Goal: Transaction & Acquisition: Purchase product/service

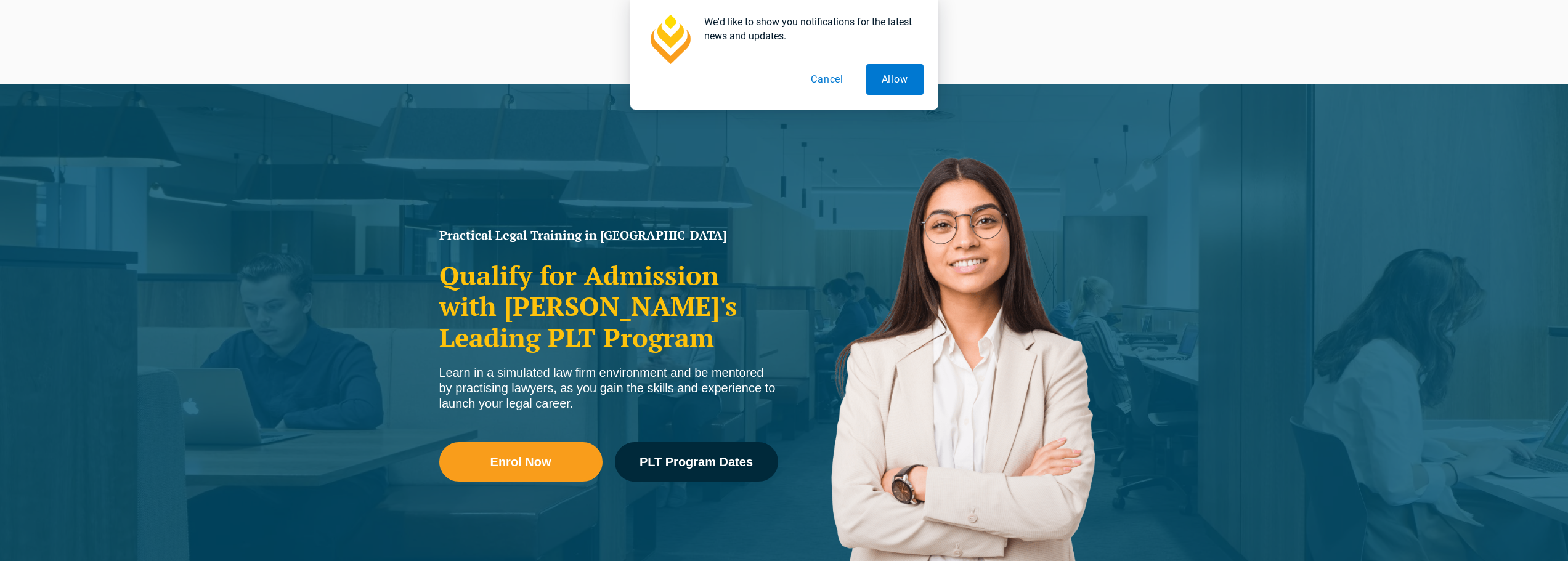
drag, startPoint x: 1362, startPoint y: 102, endPoint x: 1356, endPoint y: 38, distance: 64.3
click at [1356, 38] on div "We'd like to show you notifications for the latest news and updates. Allow Canc…" at bounding box center [784, 55] width 1568 height 110
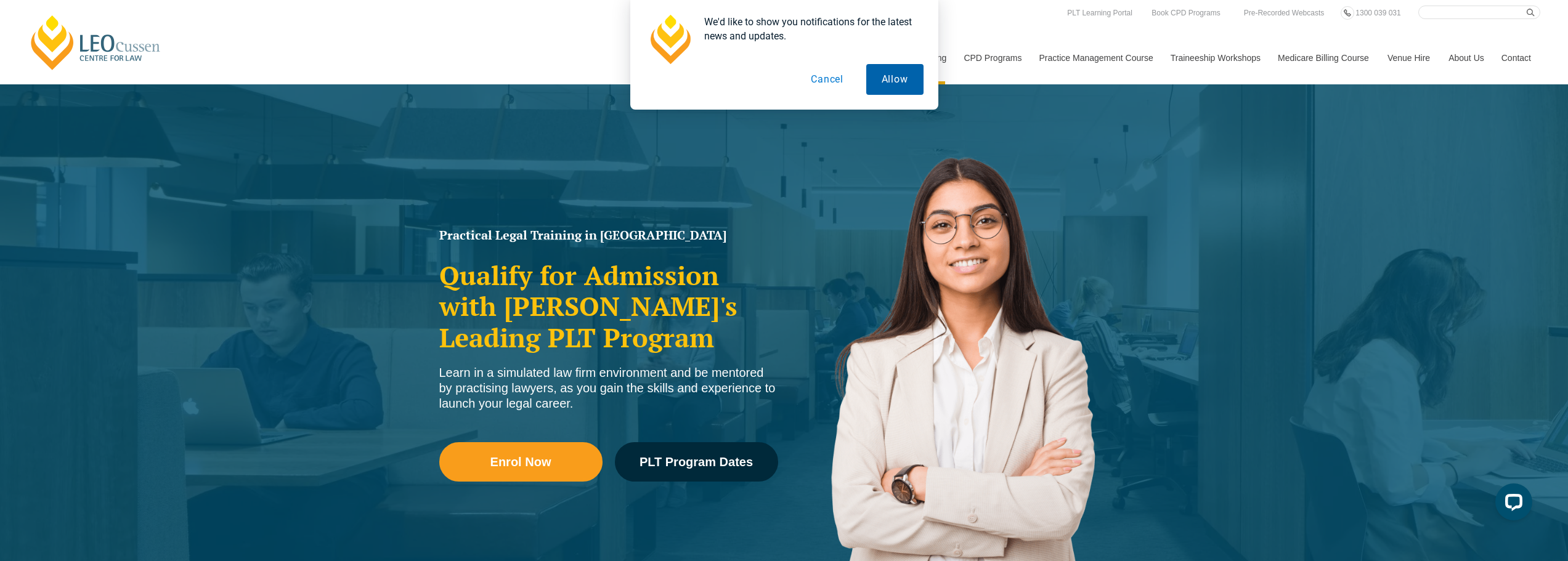
click at [899, 73] on button "Allow" at bounding box center [894, 80] width 57 height 31
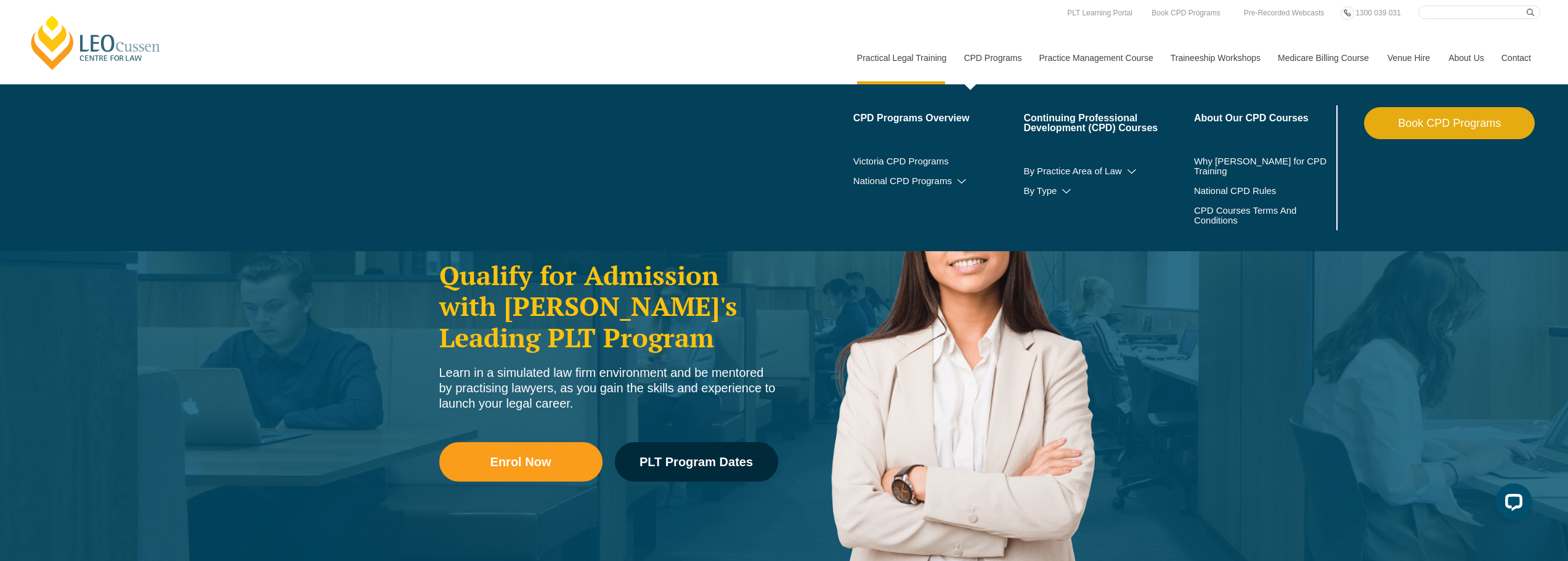
click at [1001, 56] on link "CPD Programs" at bounding box center [992, 58] width 75 height 53
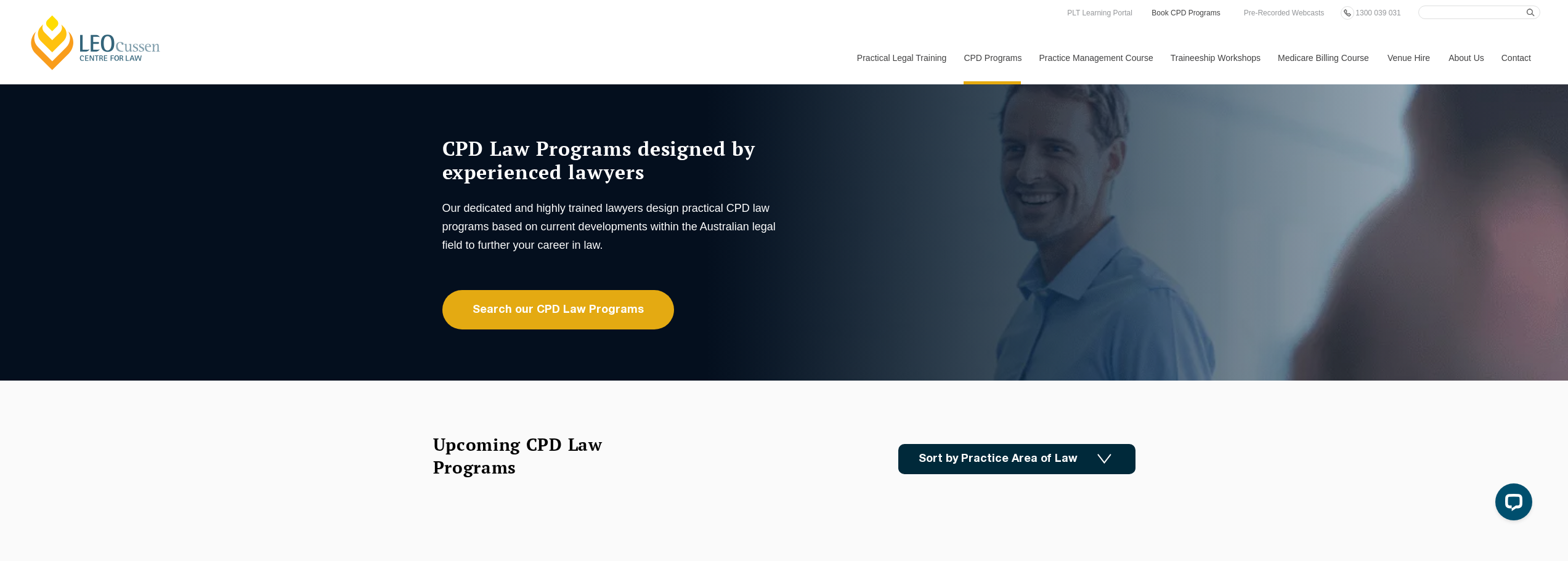
click at [1183, 10] on link "Book CPD Programs" at bounding box center [1185, 13] width 71 height 13
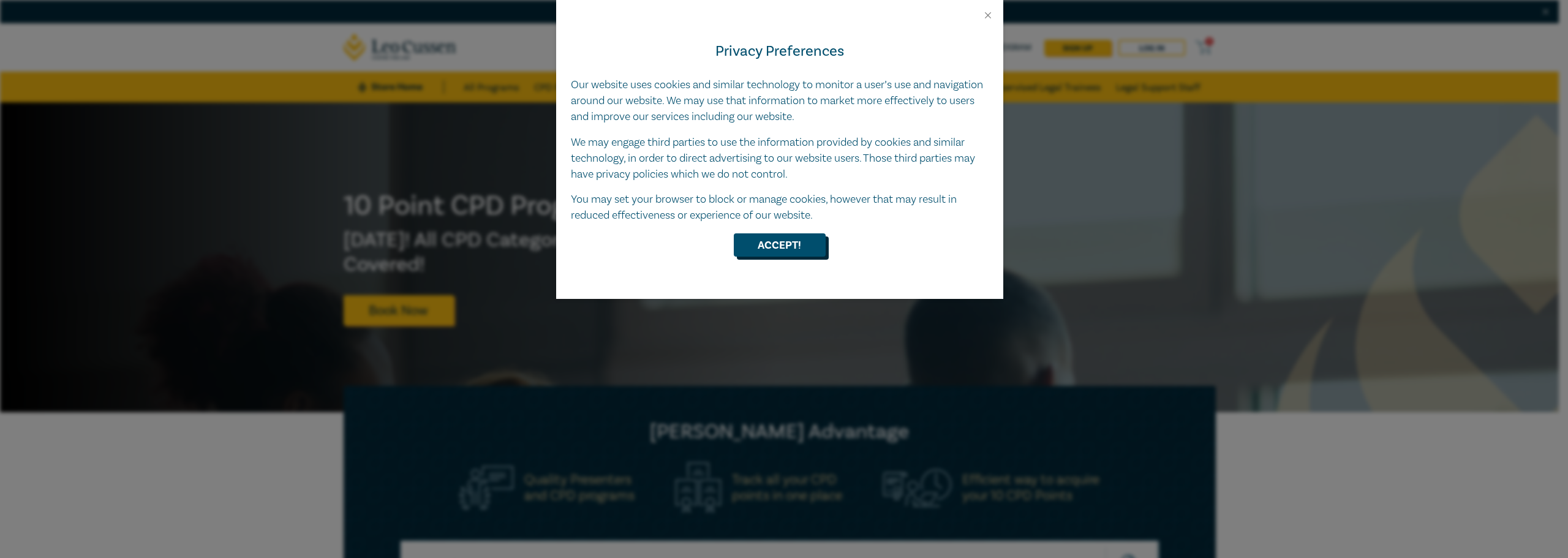
click at [774, 244] on button "Accept!" at bounding box center [779, 244] width 92 height 23
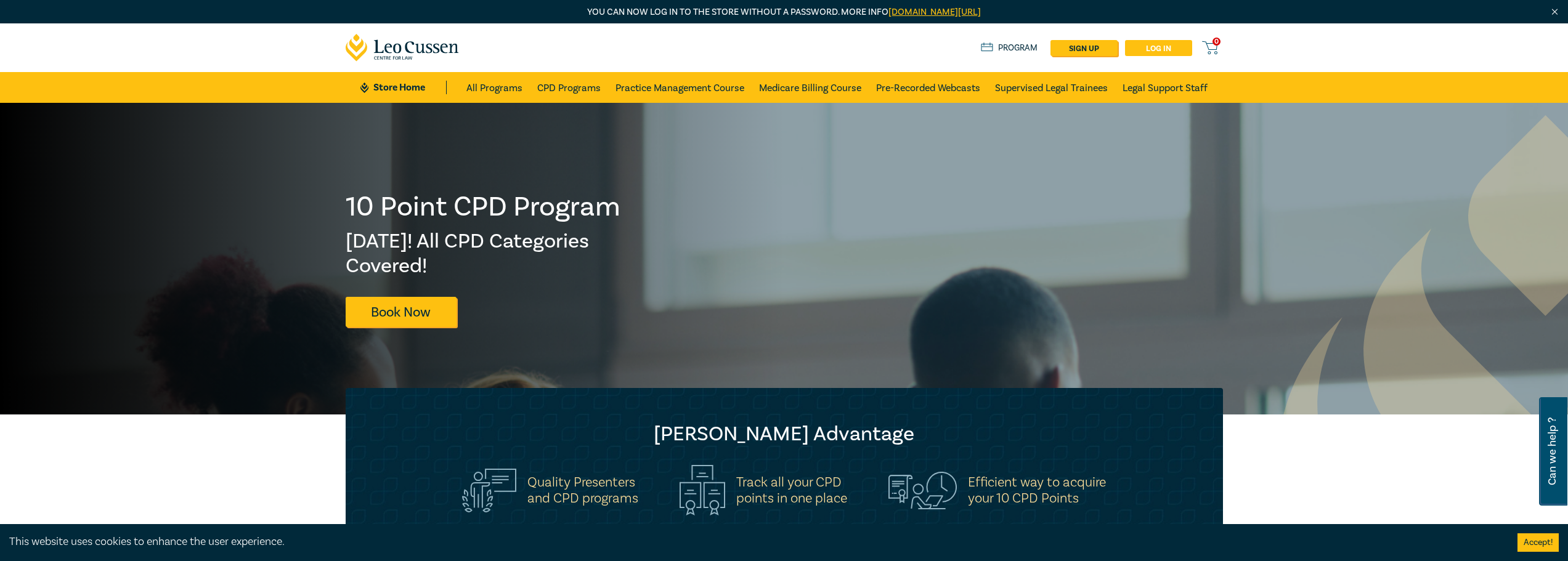
click at [1153, 48] on link "Log in" at bounding box center [1158, 48] width 67 height 16
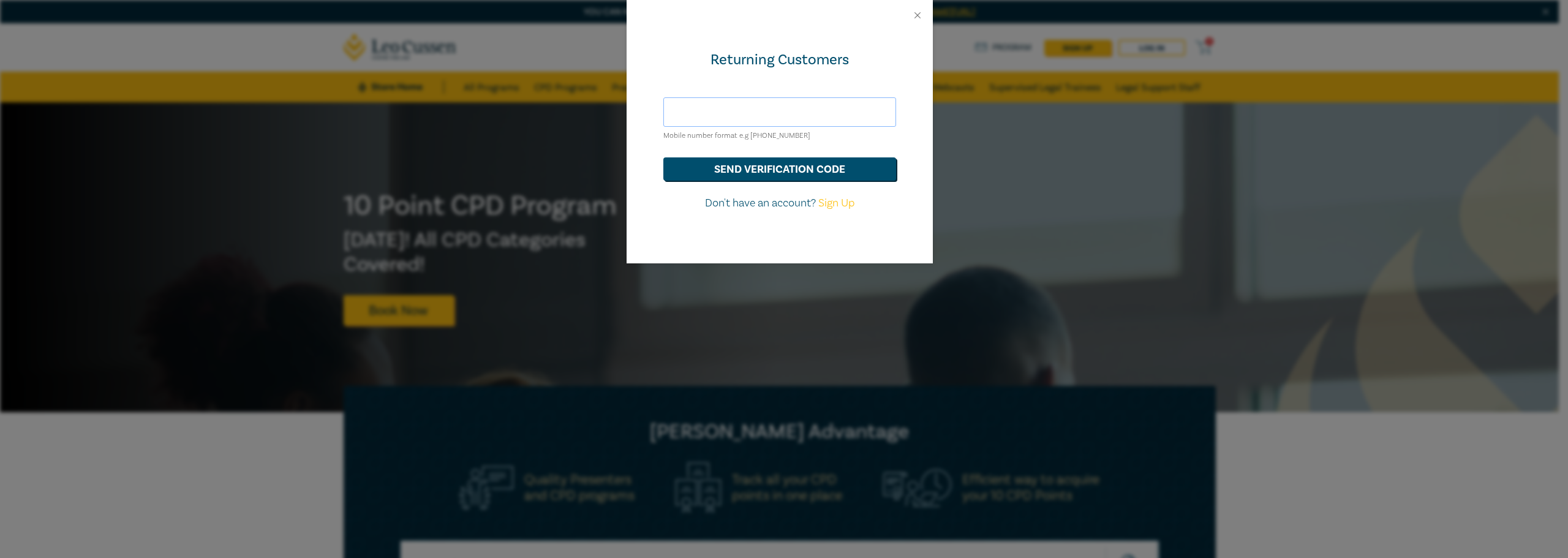
click at [749, 112] on input "text" at bounding box center [779, 112] width 233 height 29
type input "tonnou@ghothane.com.au"
click at [777, 170] on button "send verification code" at bounding box center [779, 169] width 233 height 23
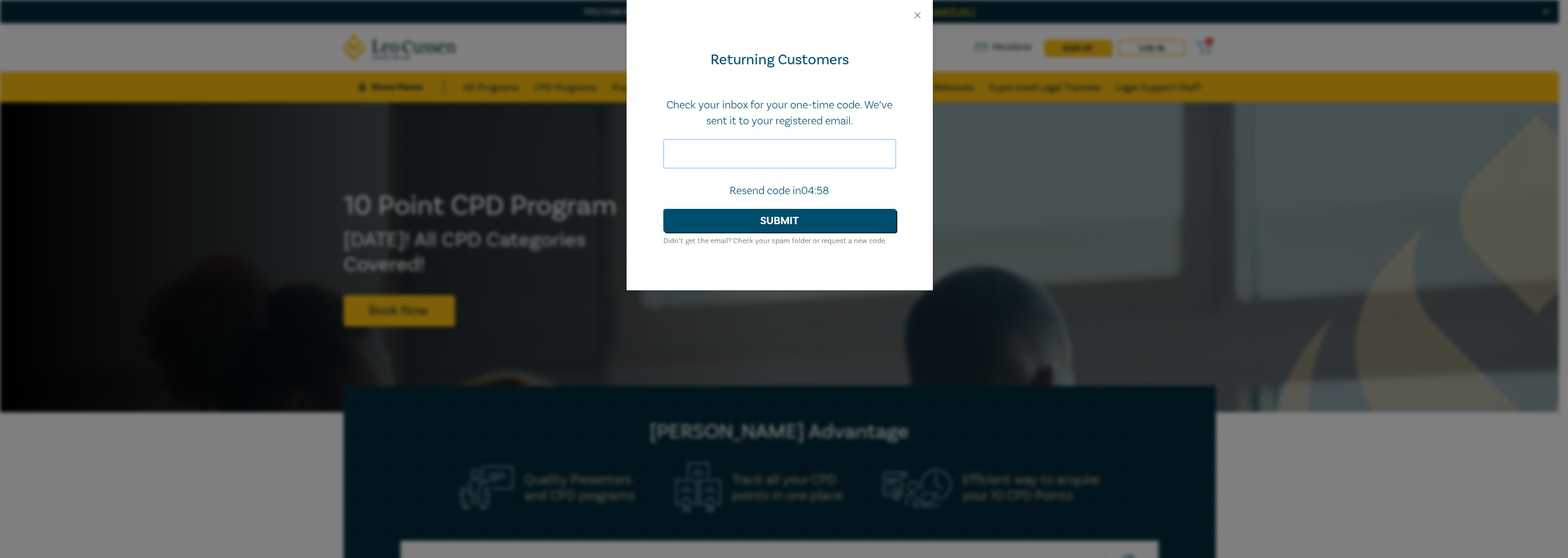
click at [713, 154] on input "text" at bounding box center [779, 154] width 233 height 29
click at [735, 148] on input "text" at bounding box center [779, 154] width 233 height 29
paste input "069300"
type input "069300"
click at [769, 223] on button "Submit" at bounding box center [779, 220] width 233 height 23
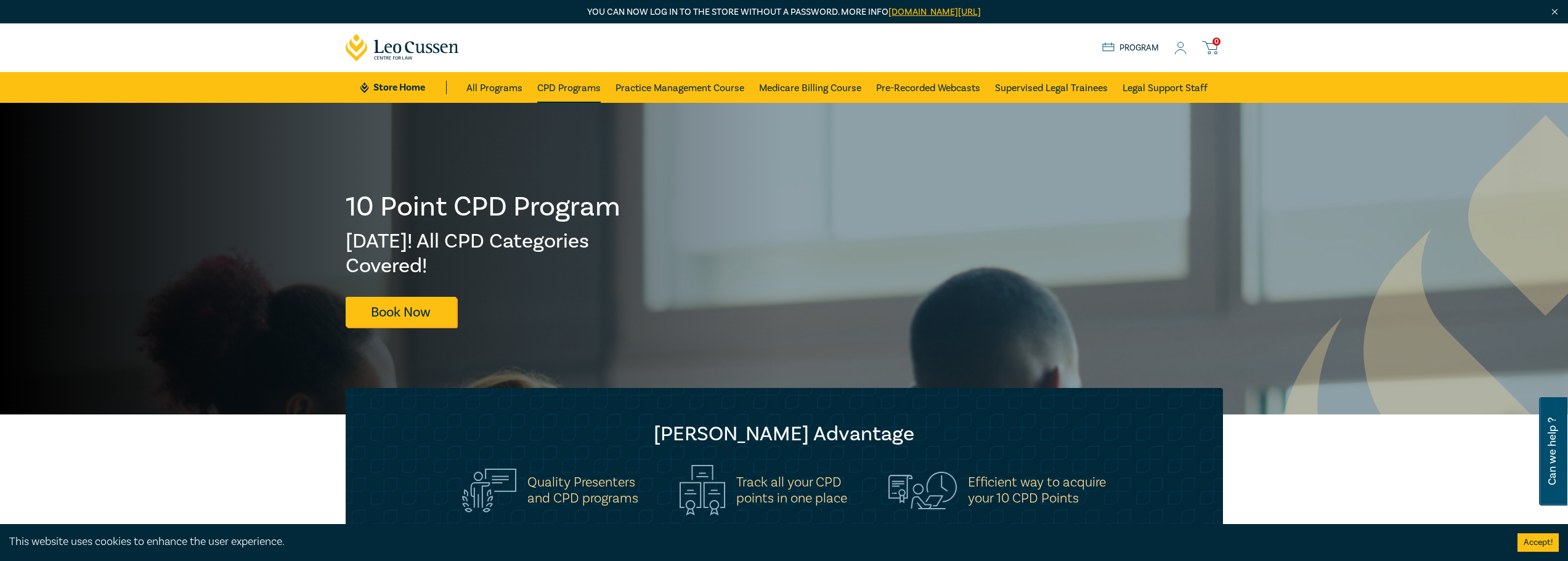
click at [566, 88] on link "CPD Programs" at bounding box center [569, 87] width 63 height 31
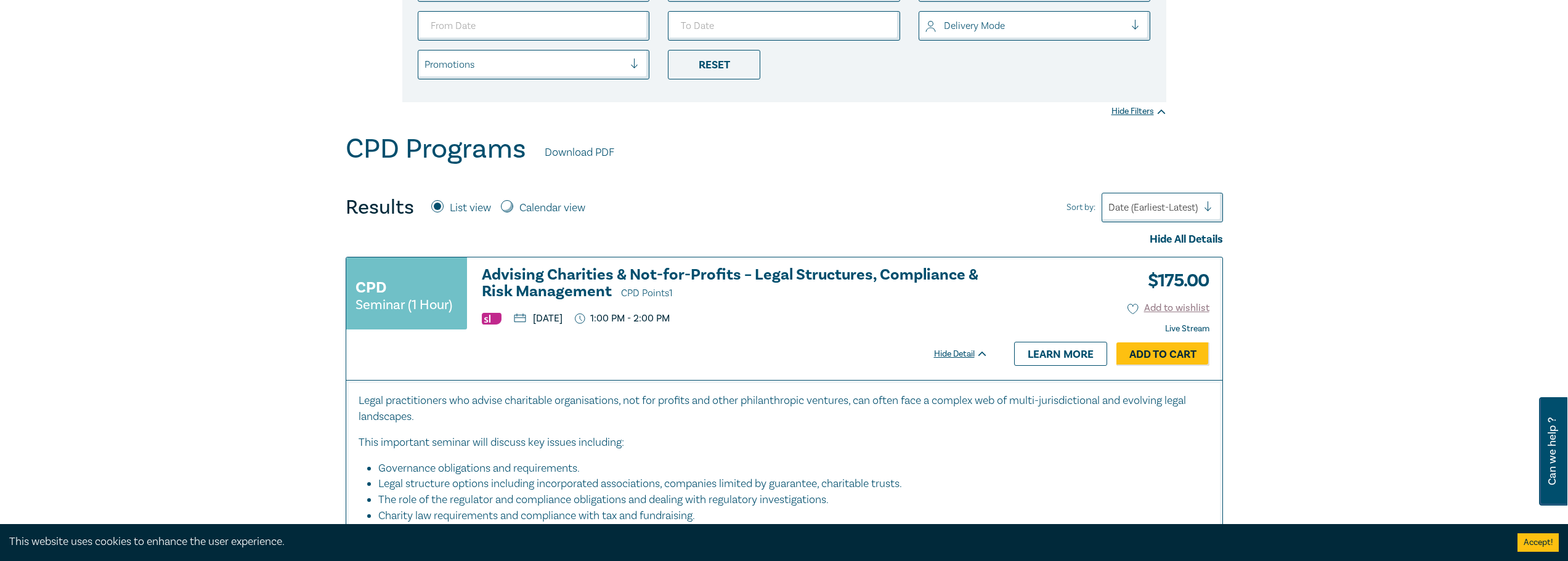
scroll to position [246, 0]
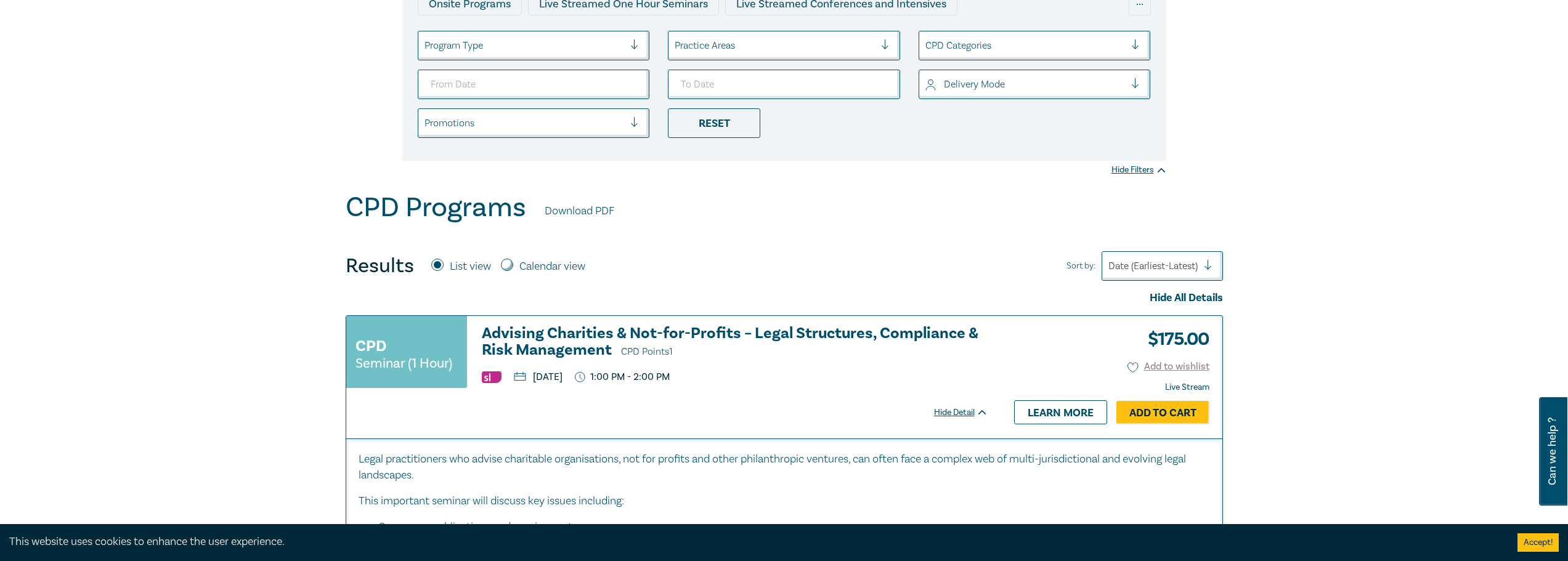
click at [575, 208] on link "Download PDF" at bounding box center [579, 211] width 70 height 16
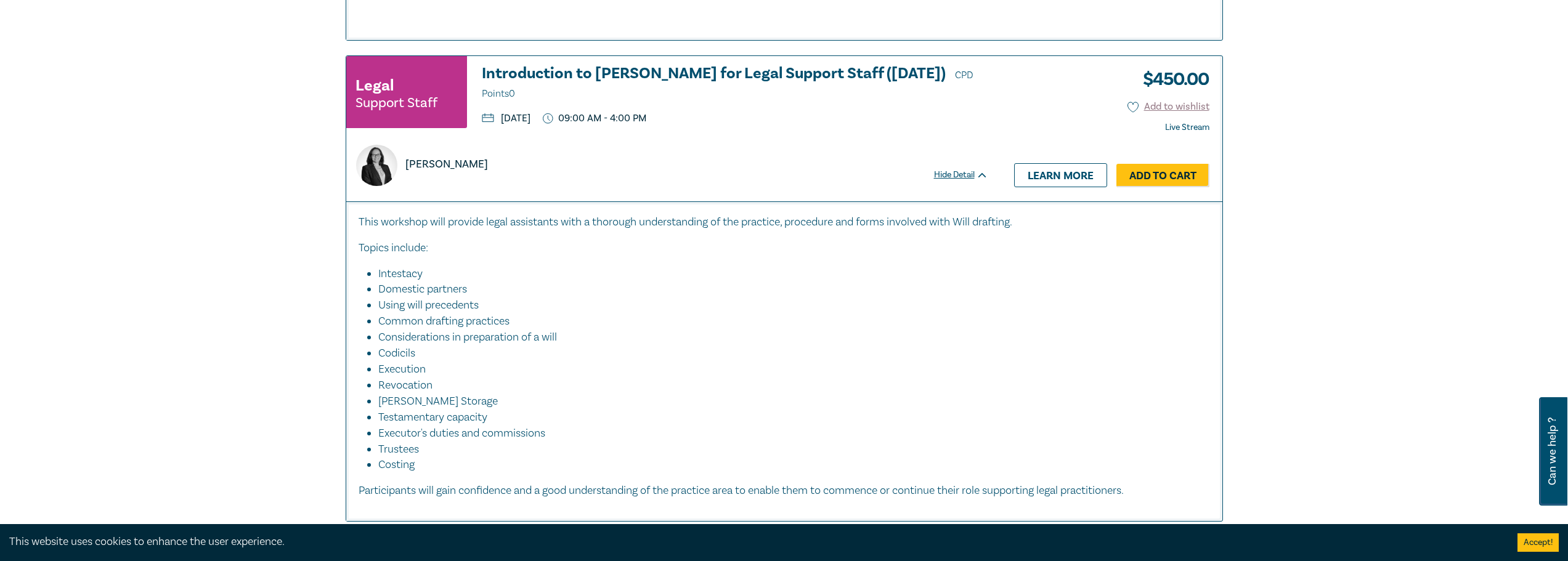
scroll to position [1233, 0]
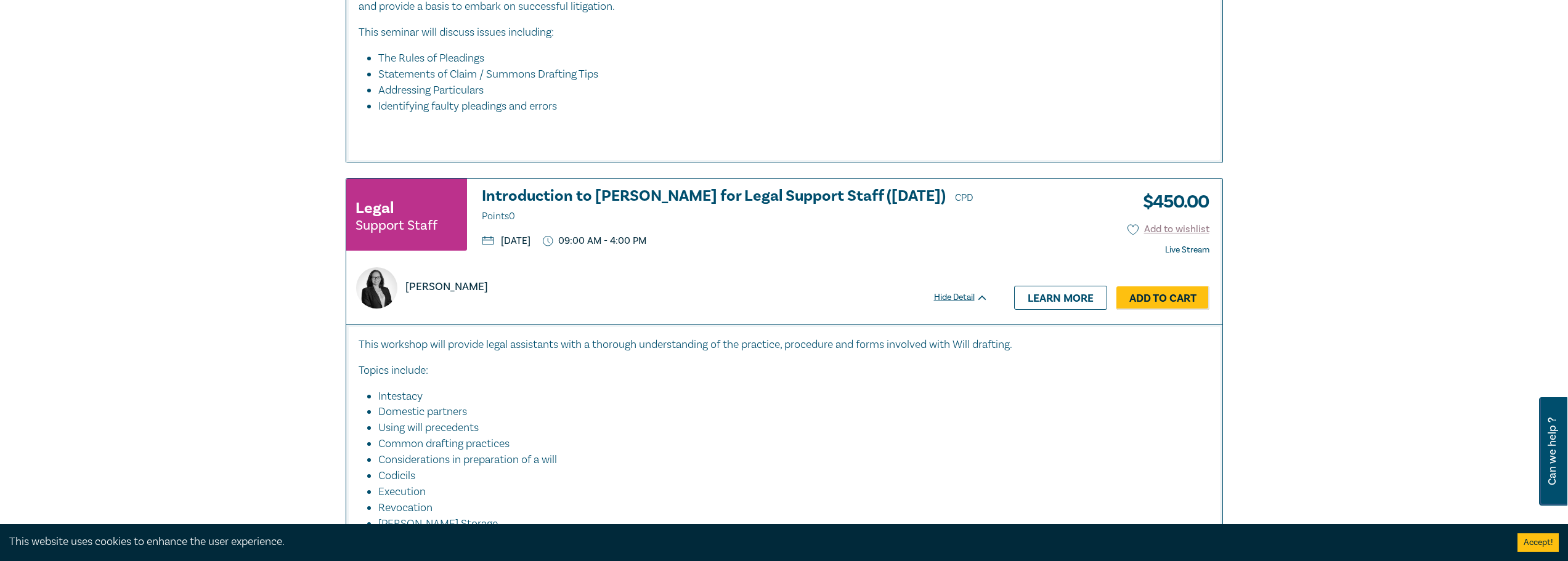
click at [767, 415] on li "Domestic partners" at bounding box center [788, 412] width 819 height 16
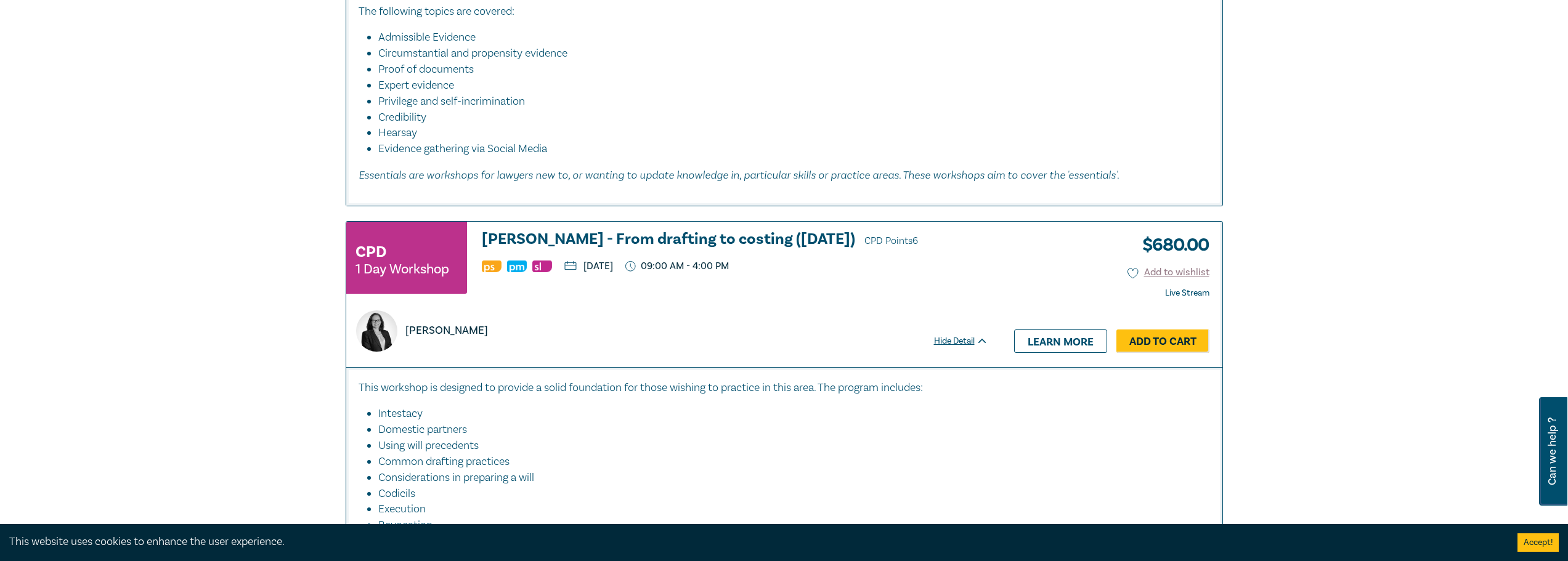
scroll to position [2095, 0]
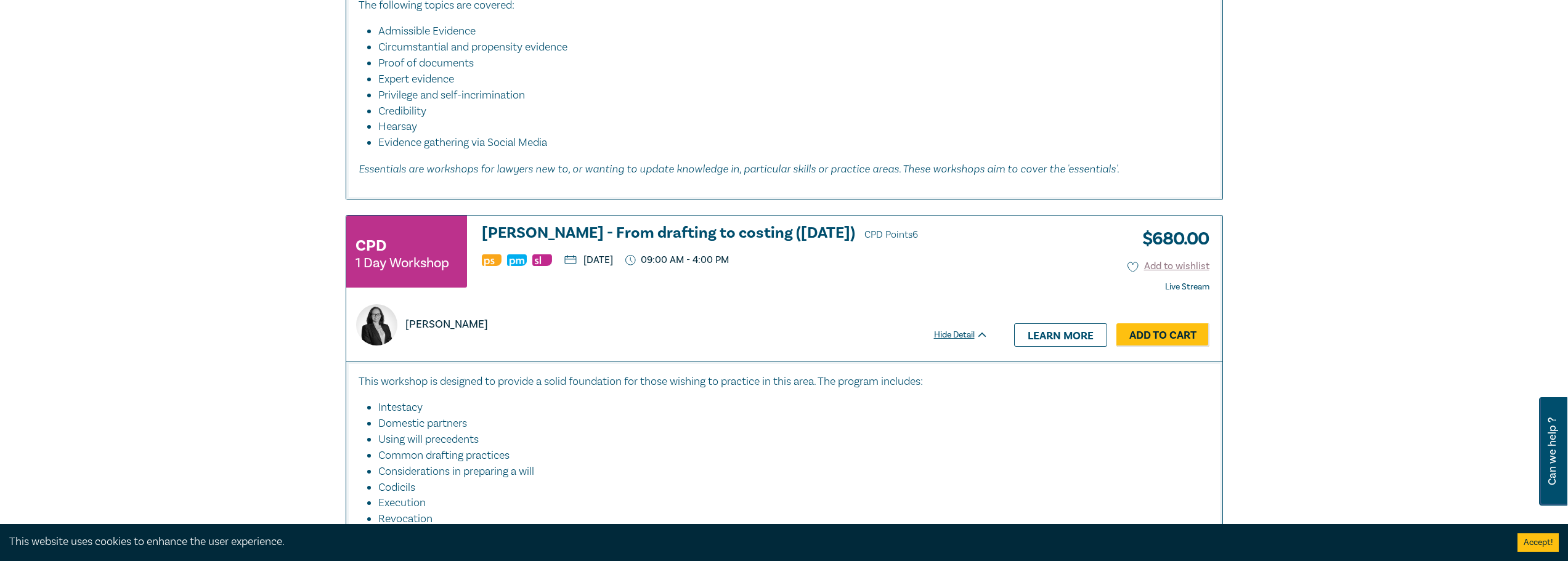
click at [704, 286] on div "CPD 1 Day Workshop Wills - From drafting to costing (October 2025) CPD Points 6…" at bounding box center [667, 257] width 642 height 65
click at [699, 298] on div "Naomi Guyett" at bounding box center [667, 317] width 642 height 56
click at [700, 304] on div "Naomi Guyett" at bounding box center [666, 324] width 637 height 42
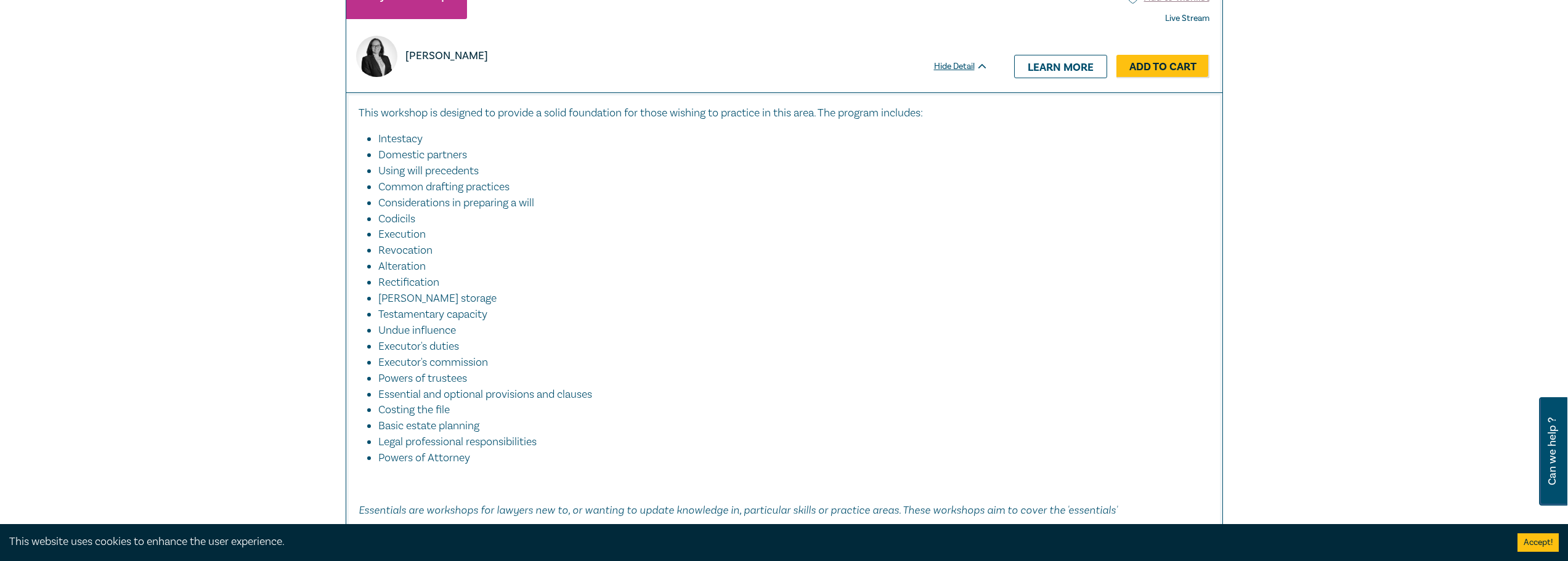
scroll to position [2526, 0]
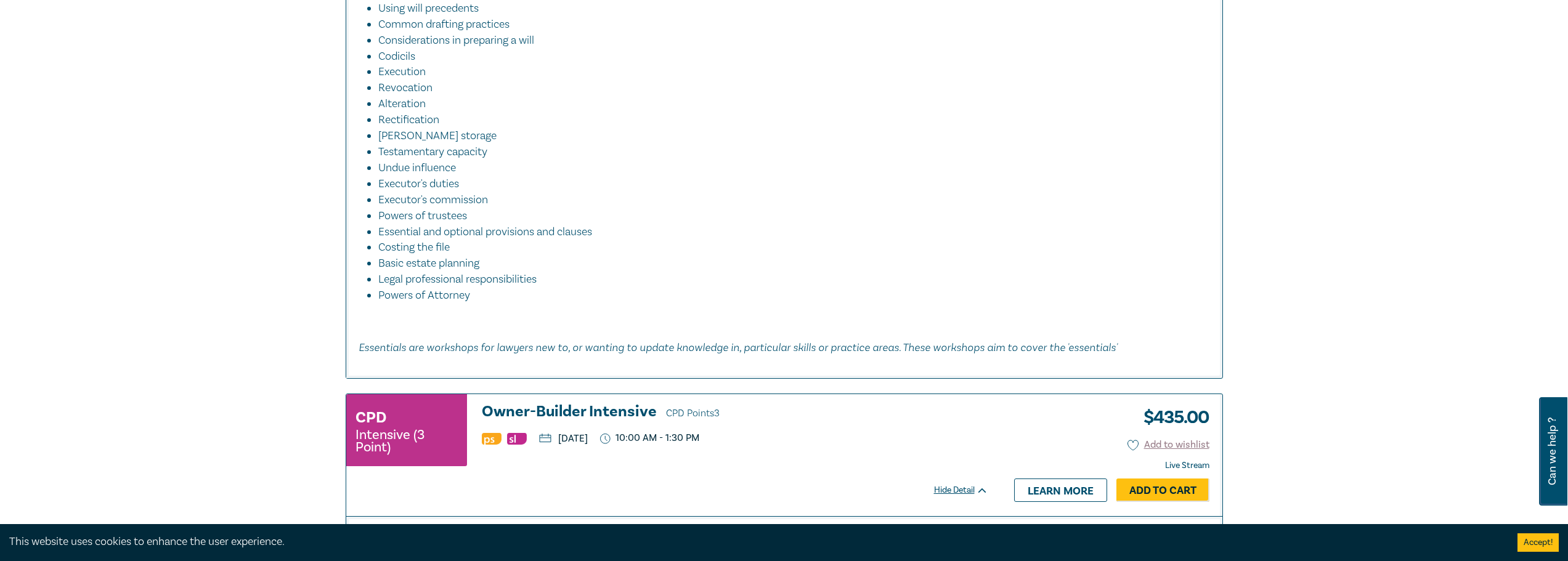
click at [833, 195] on li "Executor's commission" at bounding box center [788, 200] width 819 height 16
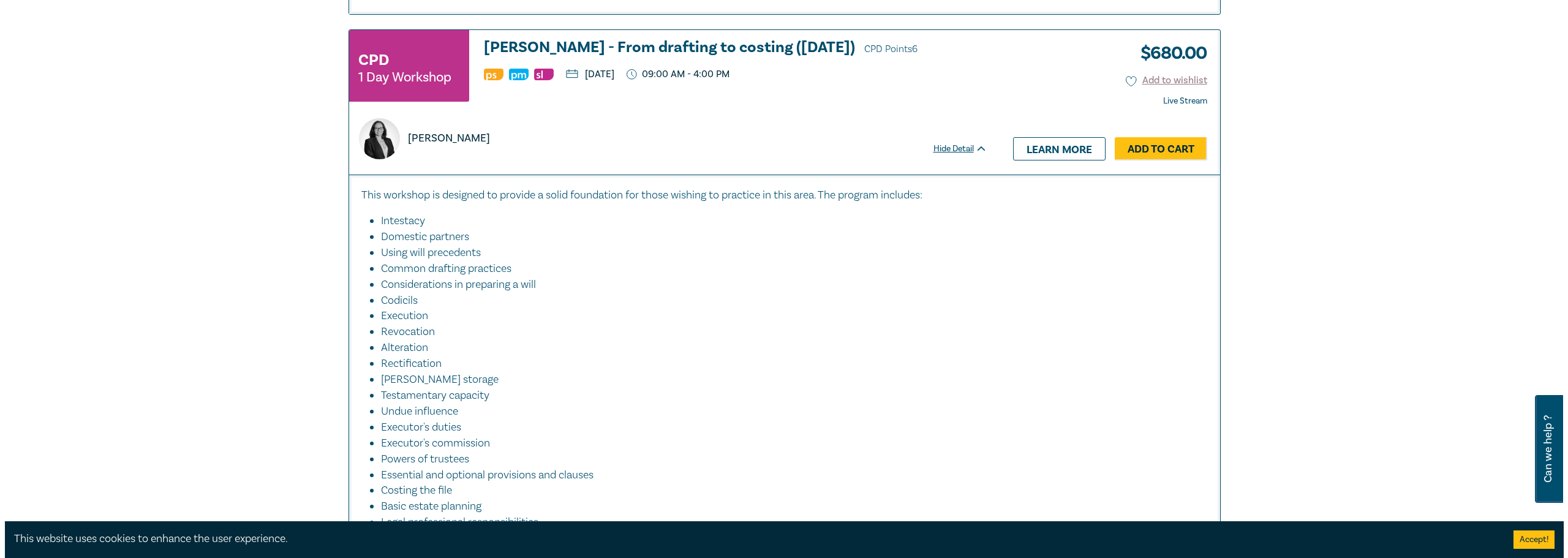
scroll to position [2268, 0]
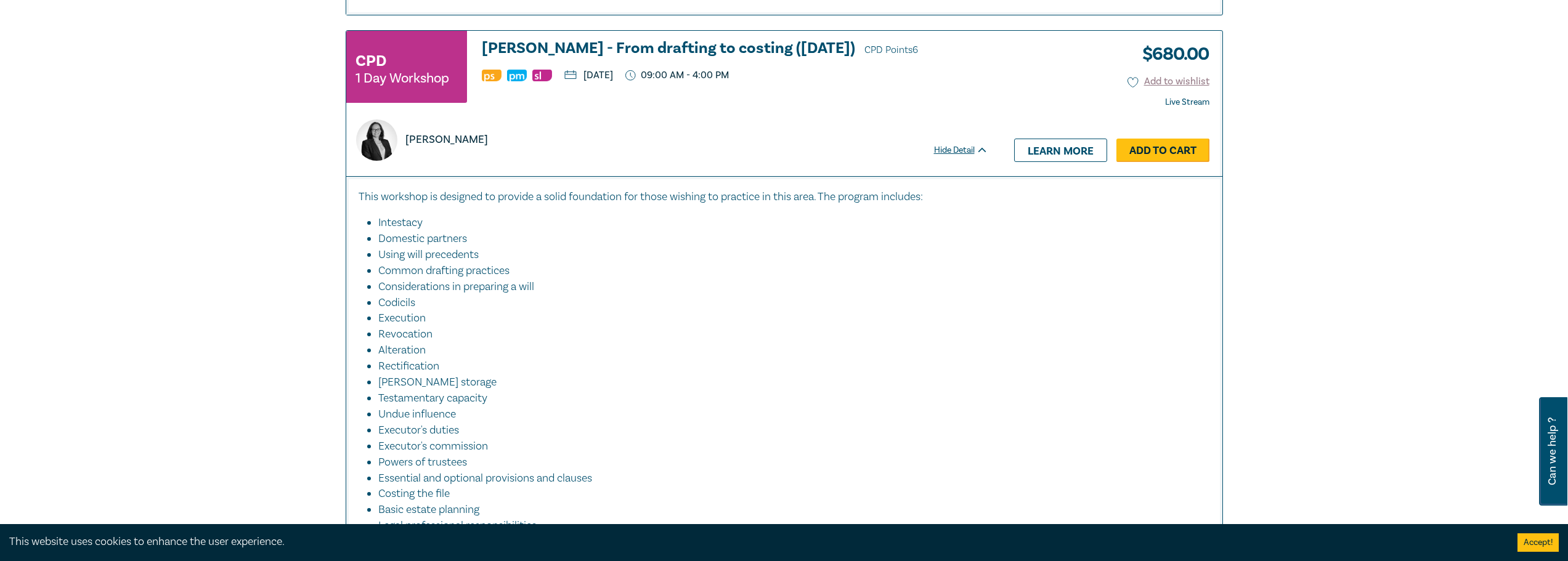
click at [1160, 149] on link "Add to Cart" at bounding box center [1163, 150] width 93 height 23
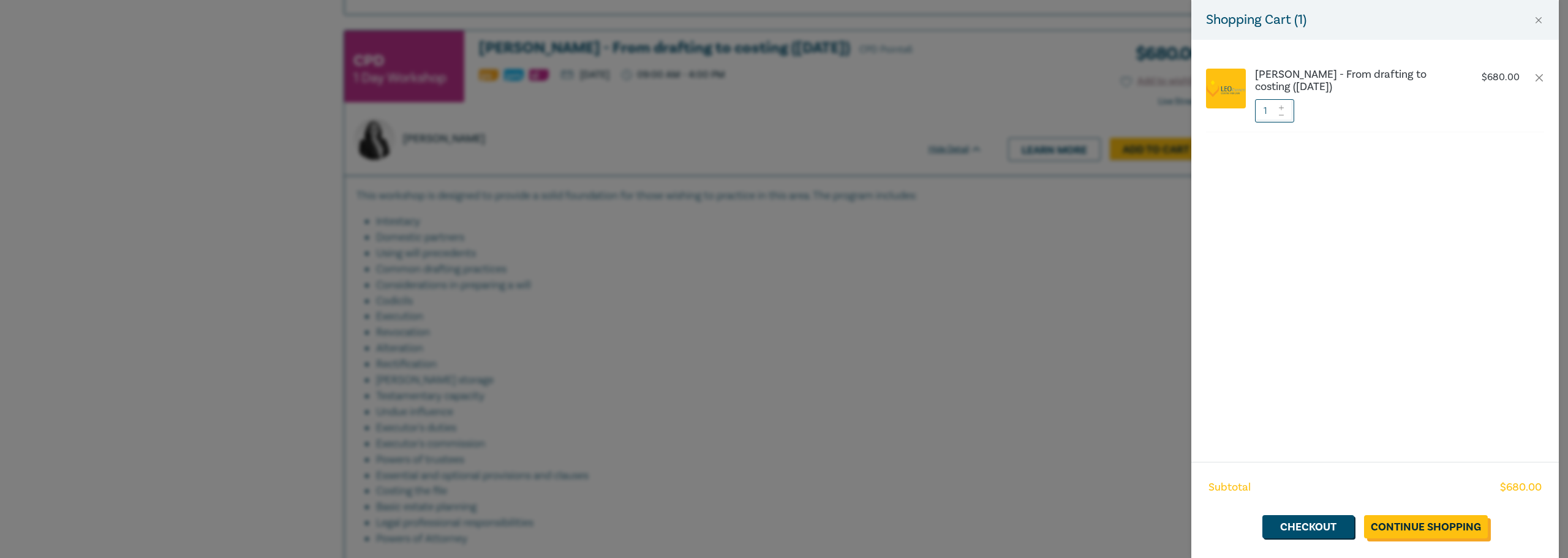
click at [1420, 526] on link "Continue Shopping" at bounding box center [1425, 526] width 124 height 23
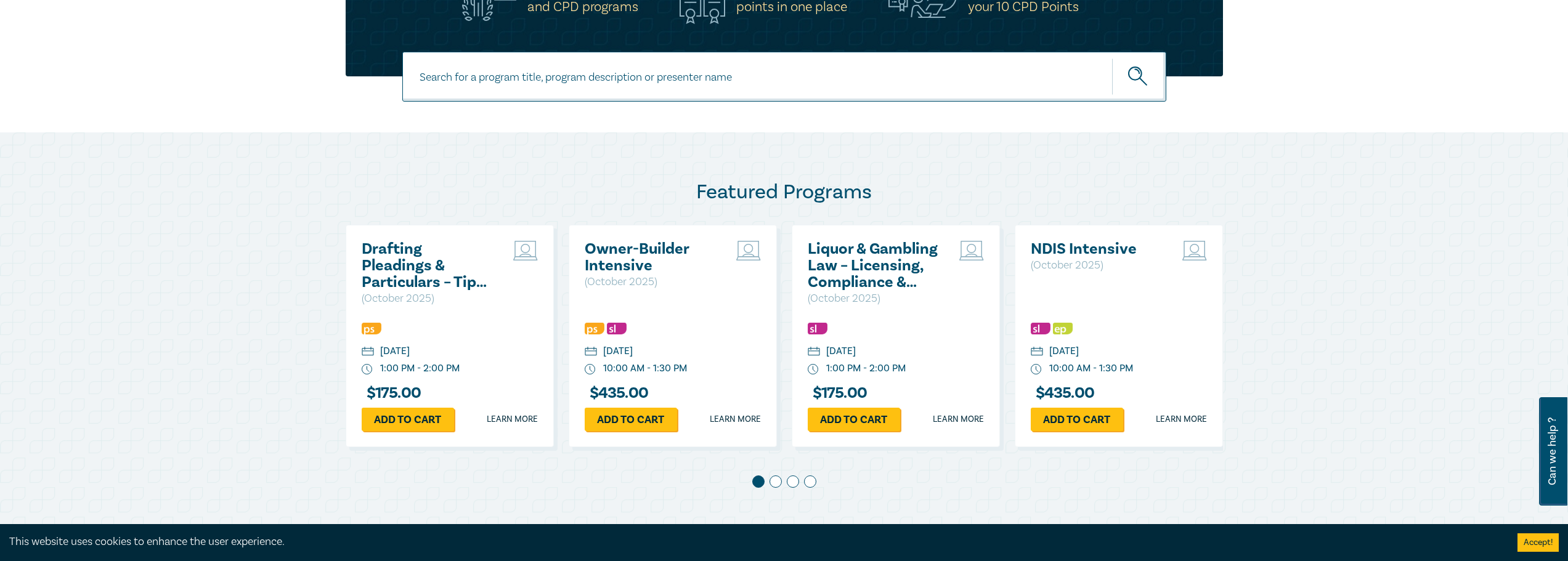
scroll to position [431, 0]
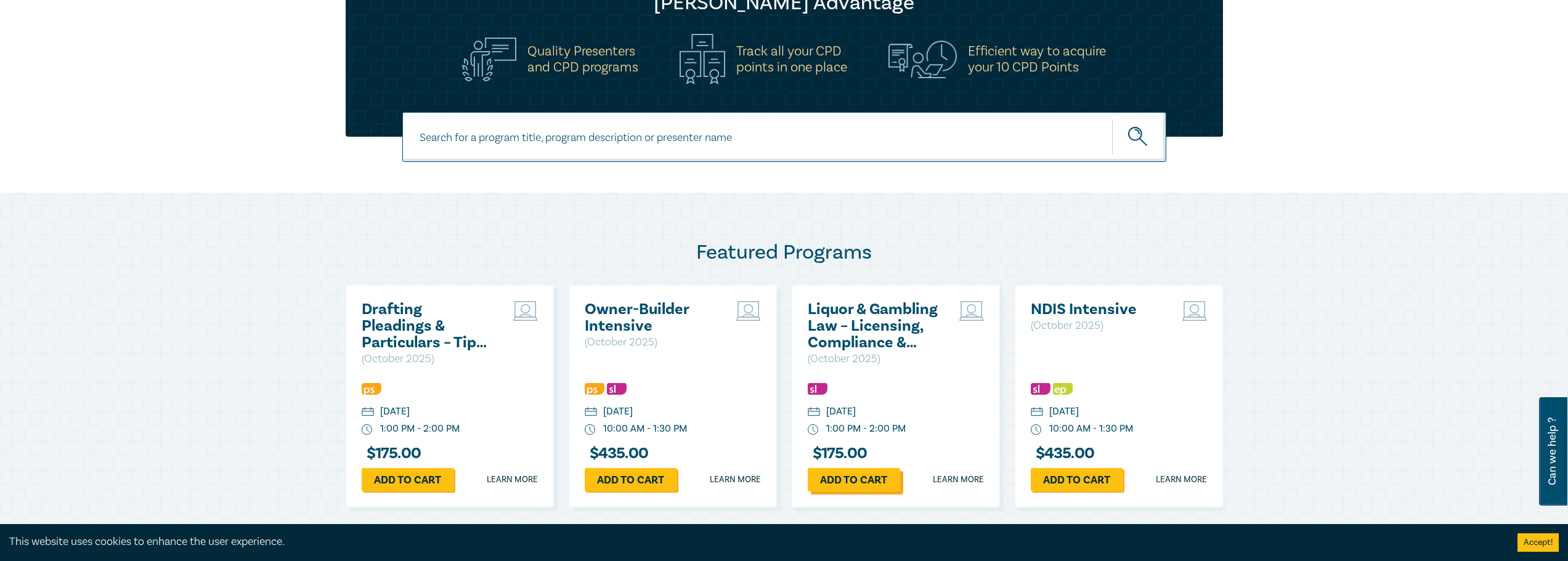
click at [856, 478] on link "Add to cart" at bounding box center [854, 479] width 92 height 23
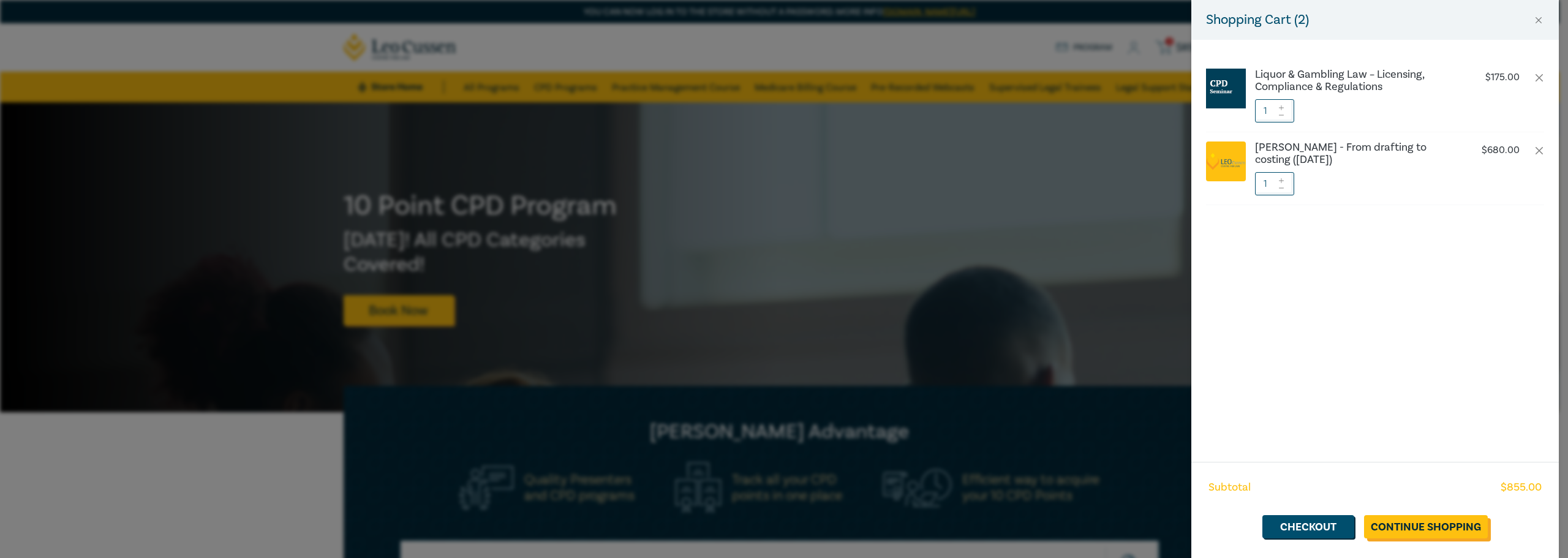
click at [1432, 528] on link "Continue Shopping" at bounding box center [1425, 526] width 124 height 23
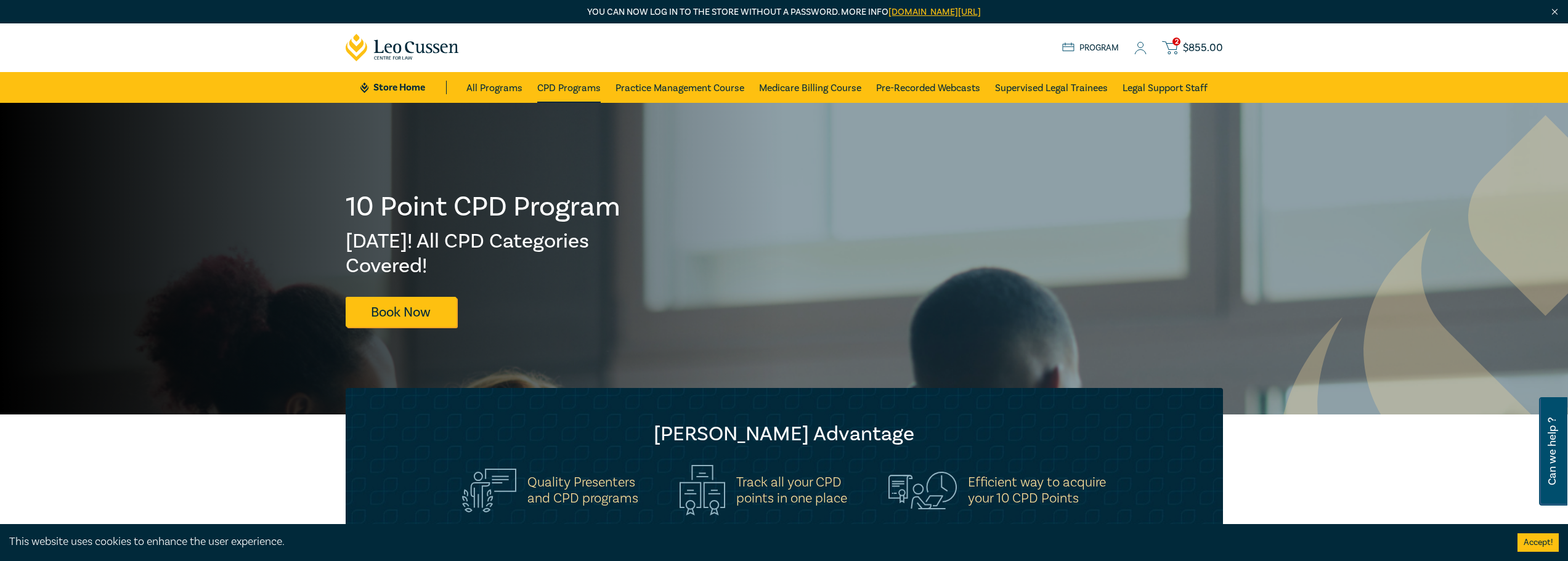
click at [562, 81] on link "CPD Programs" at bounding box center [569, 87] width 63 height 31
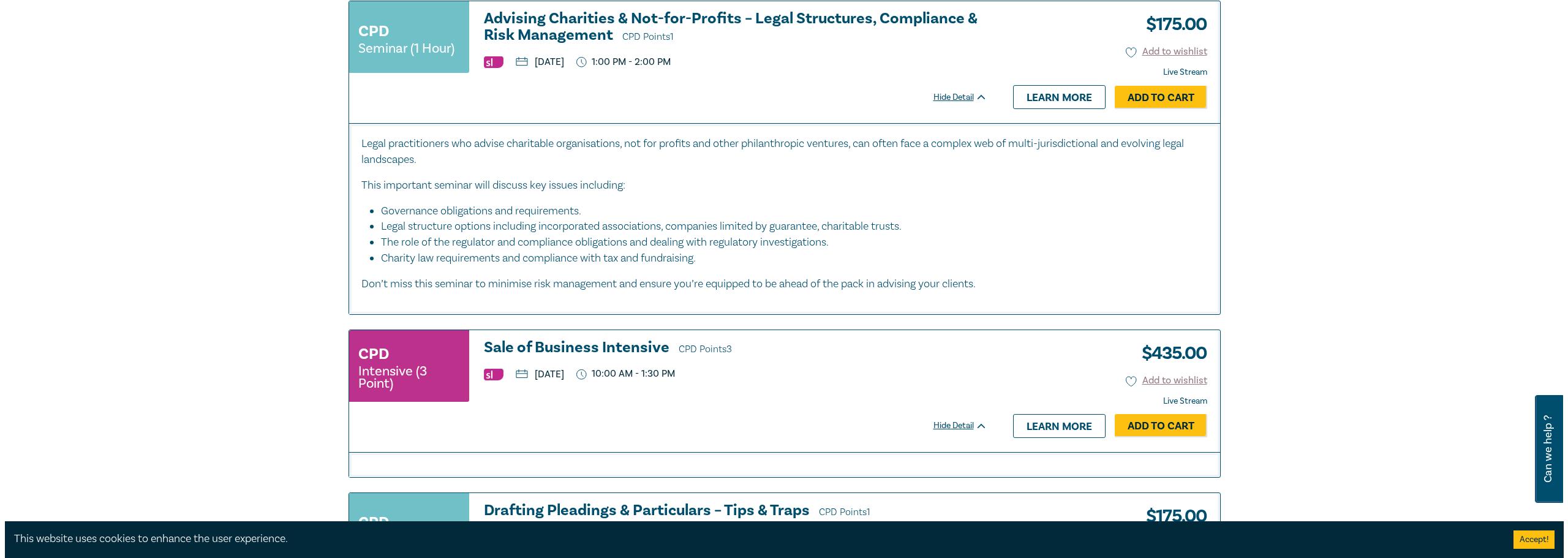
scroll to position [552, 0]
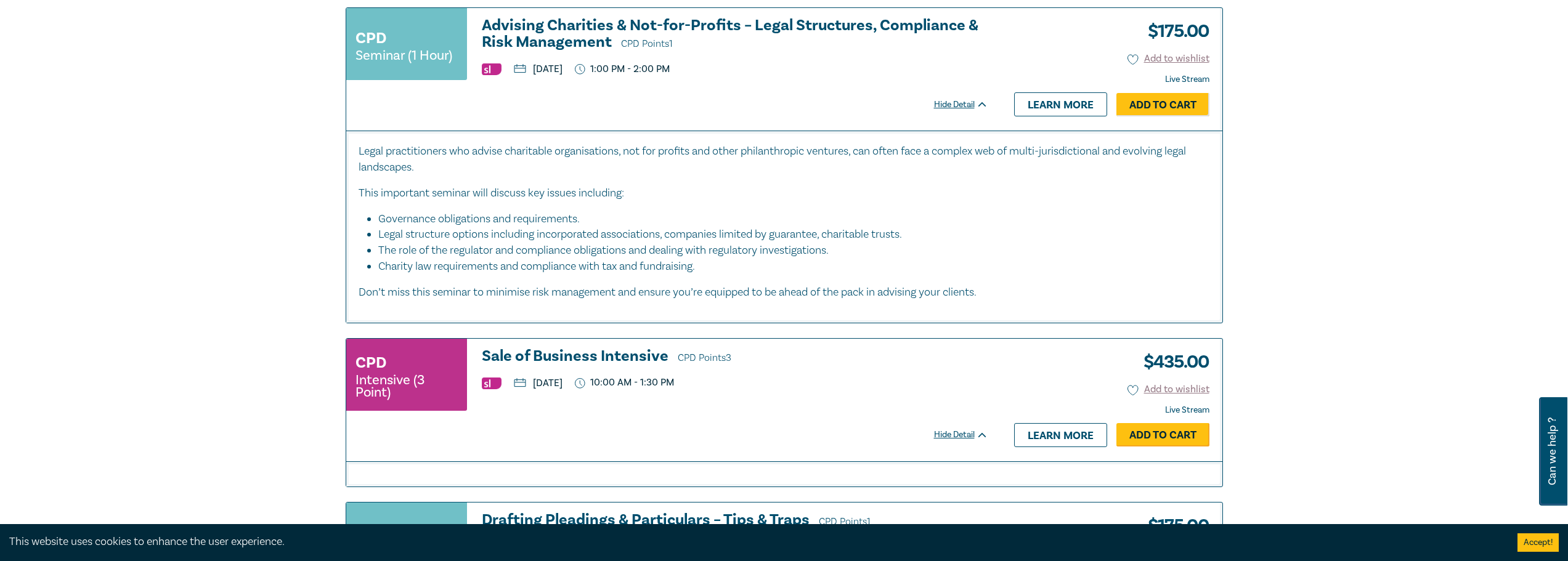
click at [1160, 433] on link "Add to Cart" at bounding box center [1163, 434] width 93 height 23
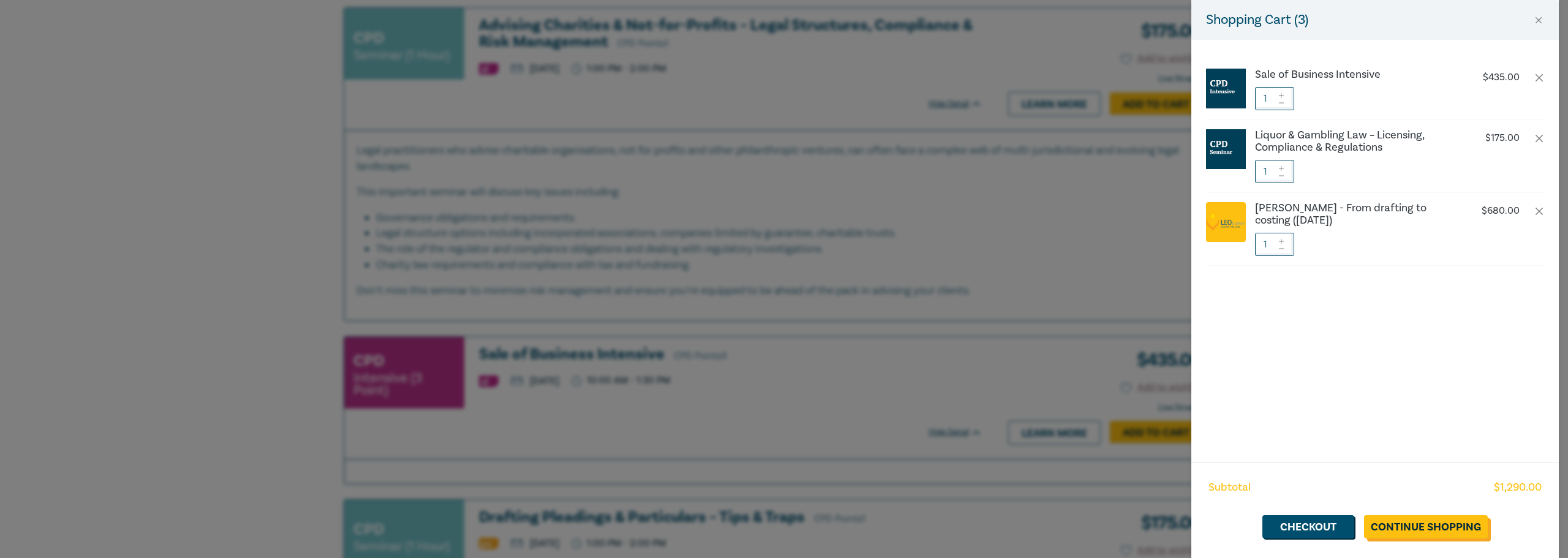
click at [1421, 525] on link "Continue Shopping" at bounding box center [1425, 526] width 124 height 23
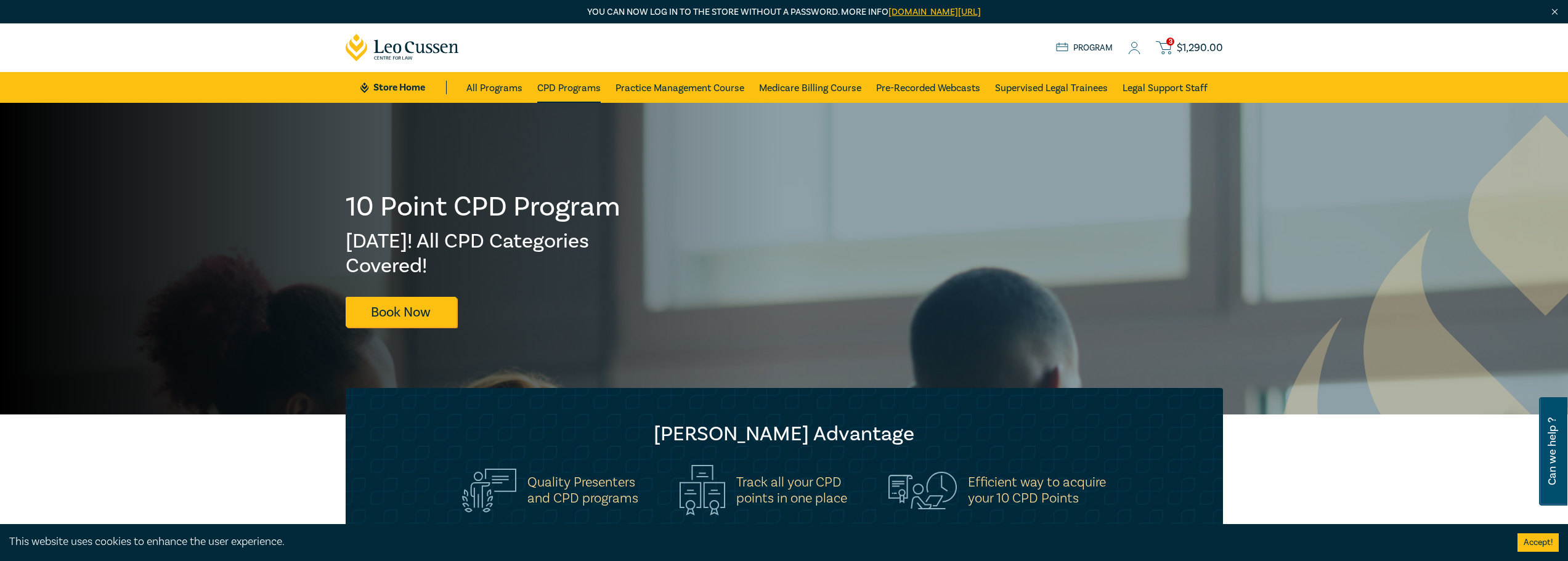
click at [574, 87] on link "CPD Programs" at bounding box center [569, 87] width 63 height 31
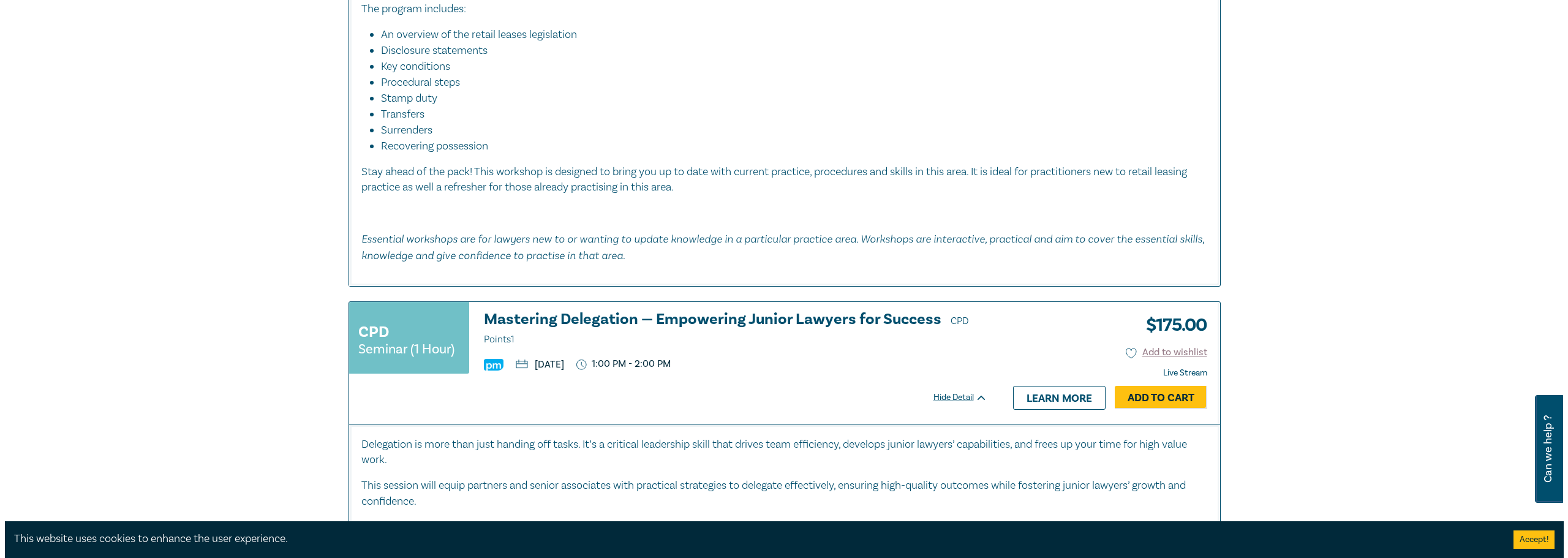
scroll to position [4719, 0]
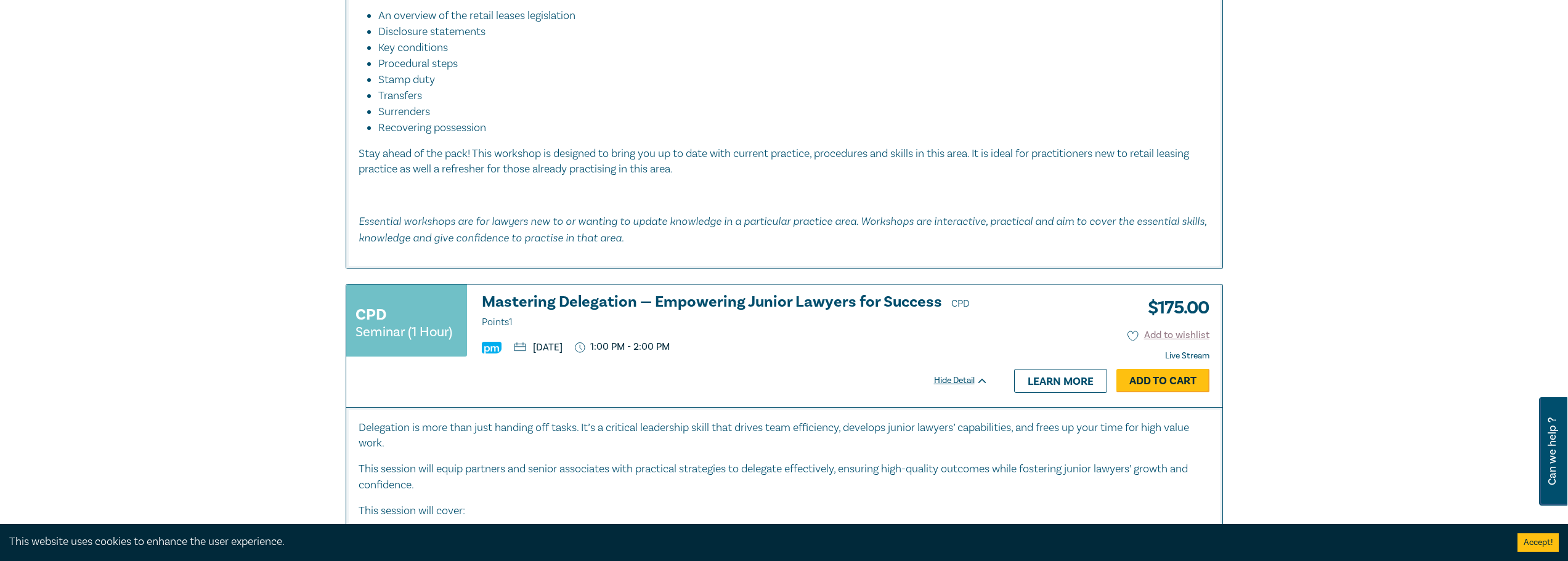
click at [1158, 369] on link "Add to Cart" at bounding box center [1163, 380] width 93 height 23
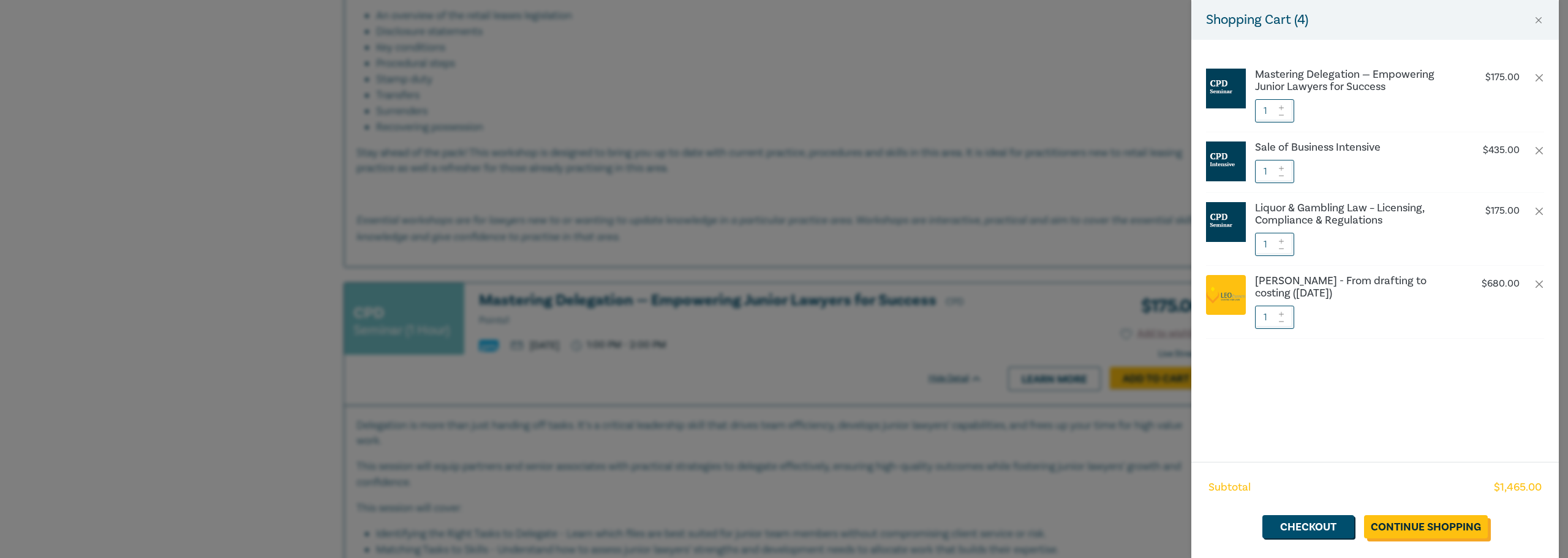
click at [1425, 532] on link "Continue Shopping" at bounding box center [1425, 526] width 124 height 23
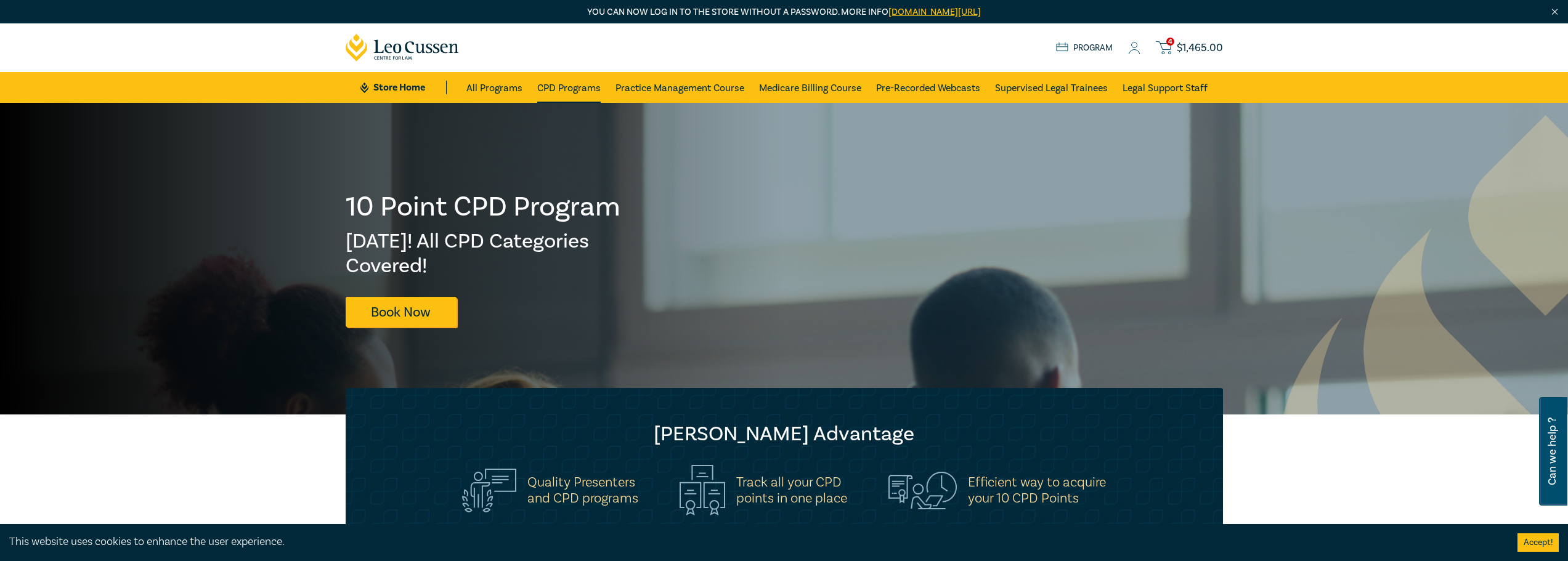
click at [577, 89] on link "CPD Programs" at bounding box center [569, 87] width 63 height 31
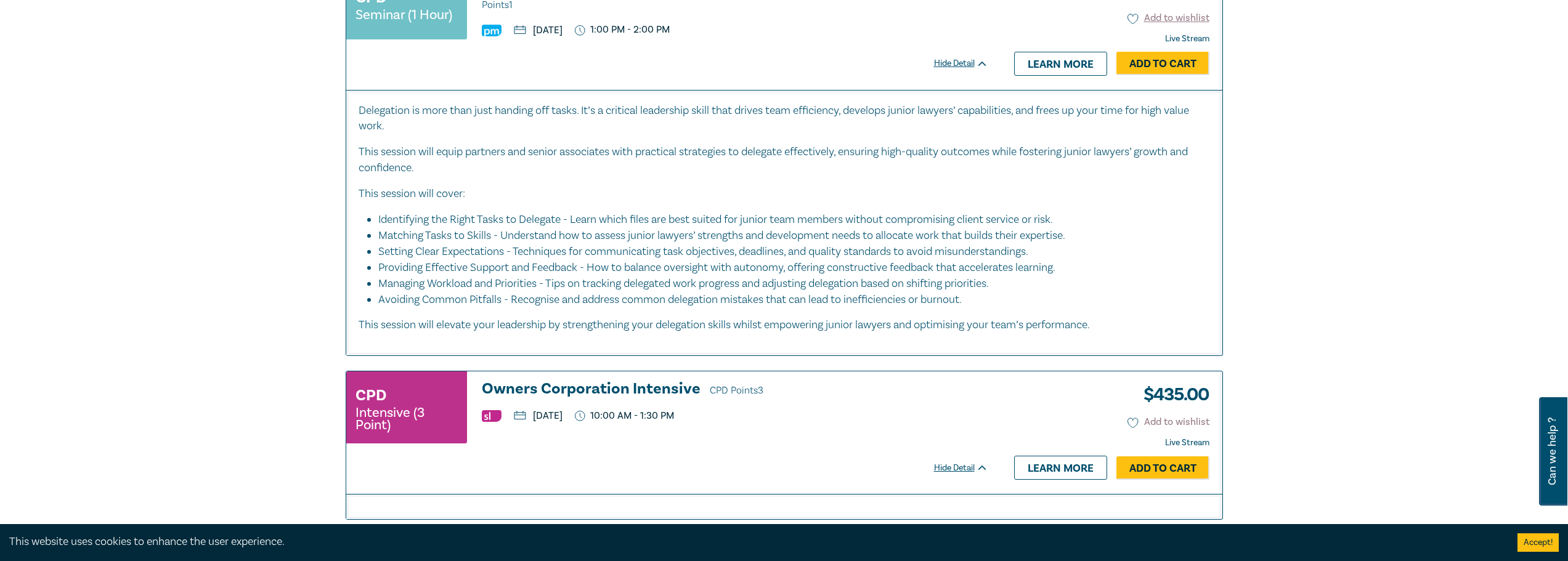
scroll to position [5299, 0]
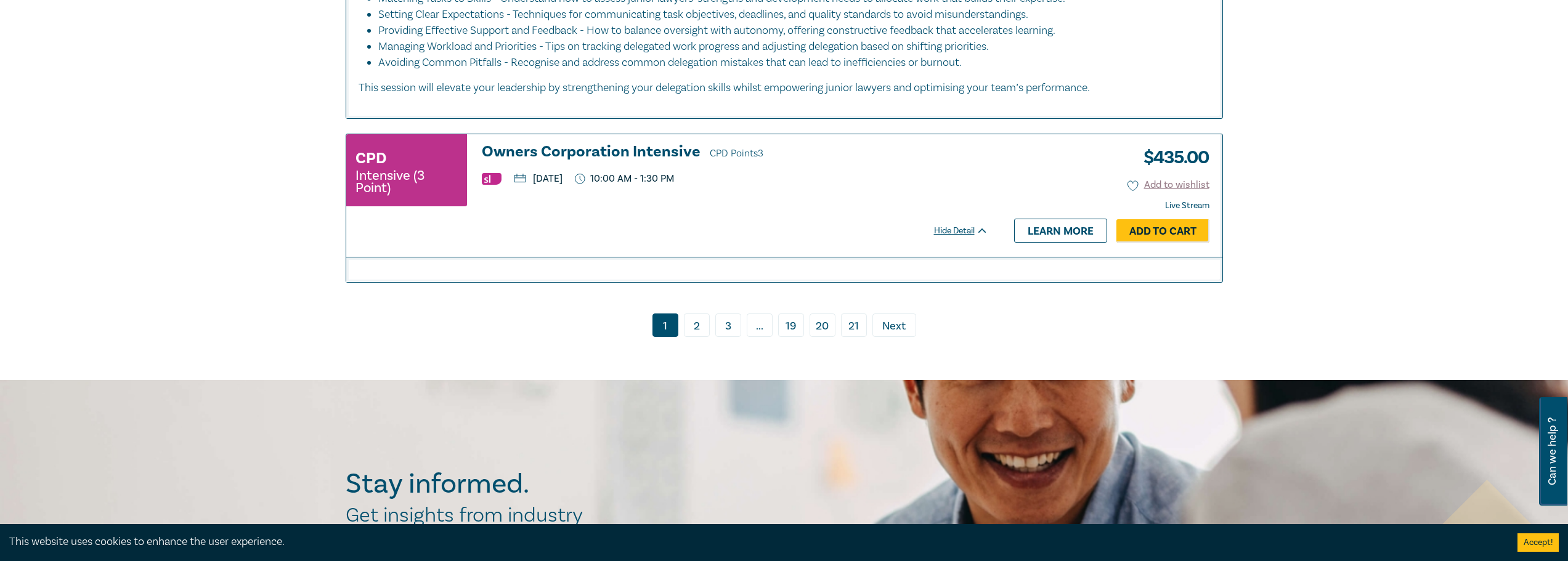
click at [697, 314] on link "2" at bounding box center [697, 325] width 26 height 23
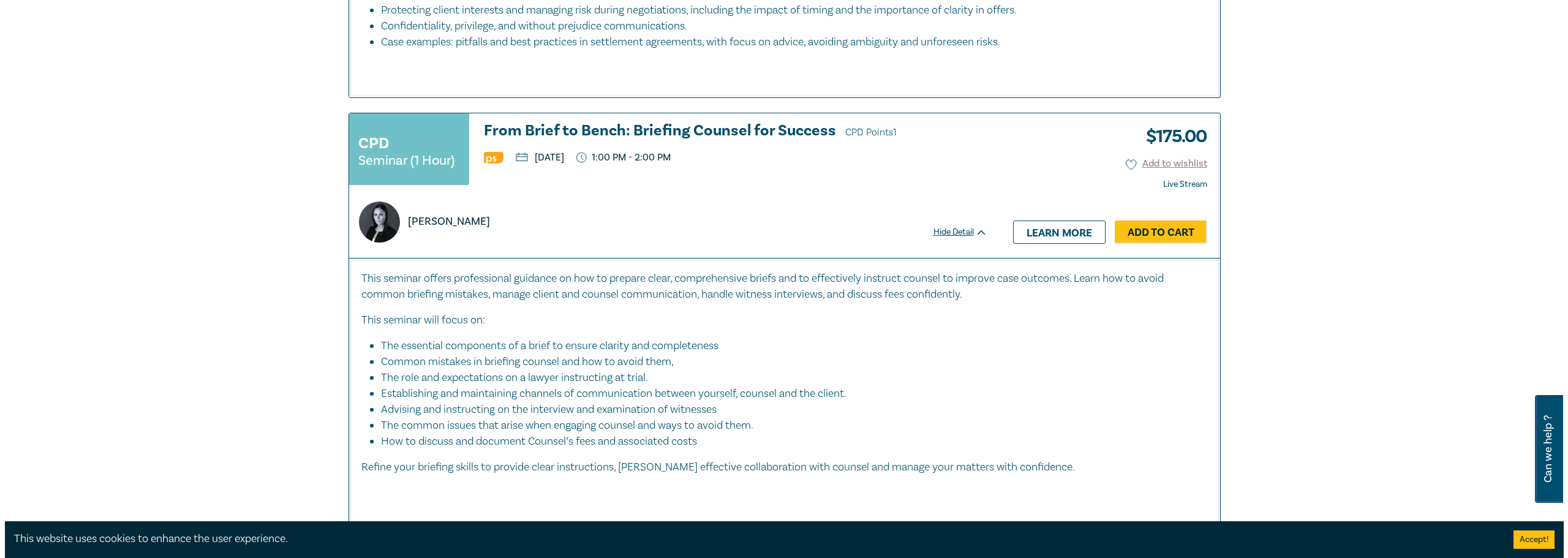
scroll to position [2451, 0]
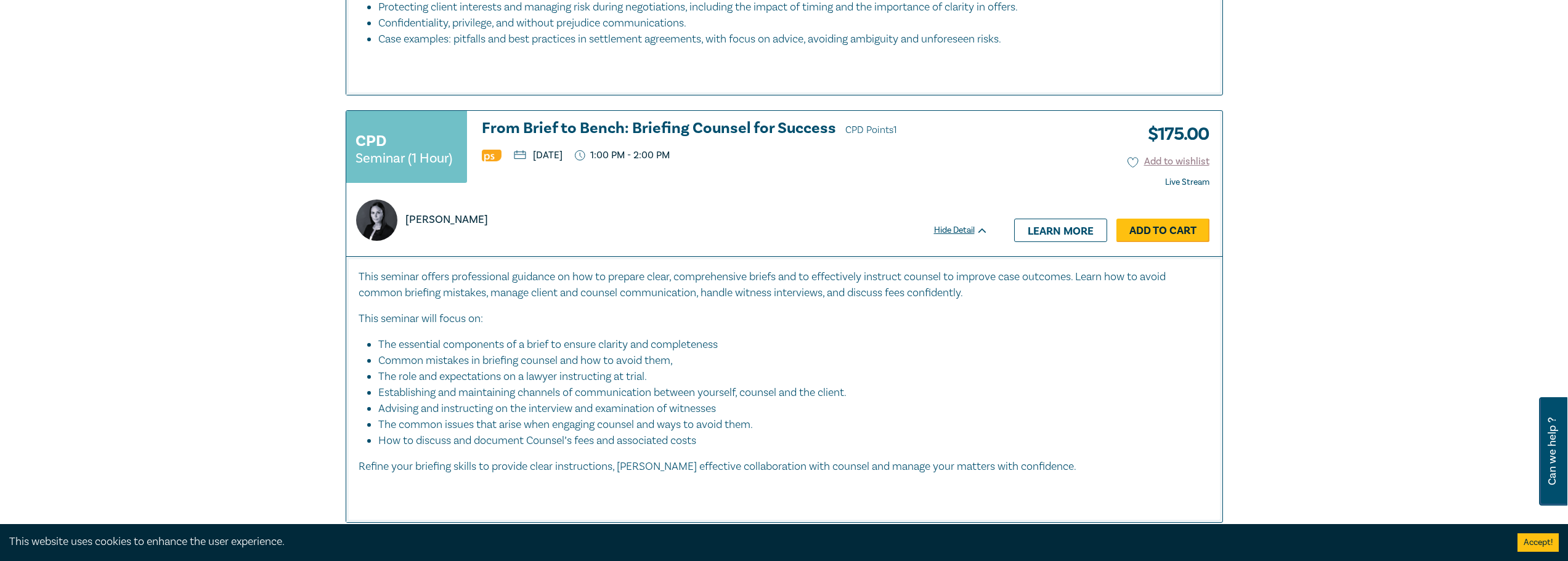
click at [1163, 242] on link "Add to Cart" at bounding box center [1163, 230] width 93 height 23
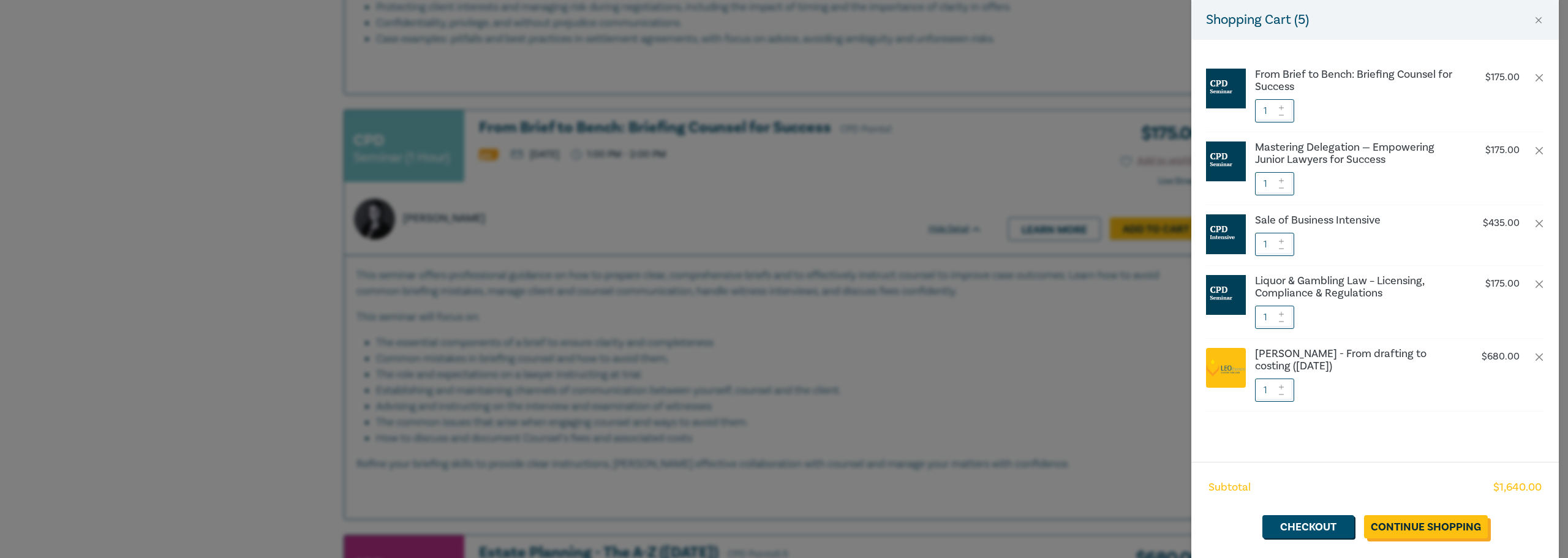
click at [1441, 525] on link "Continue Shopping" at bounding box center [1425, 526] width 124 height 23
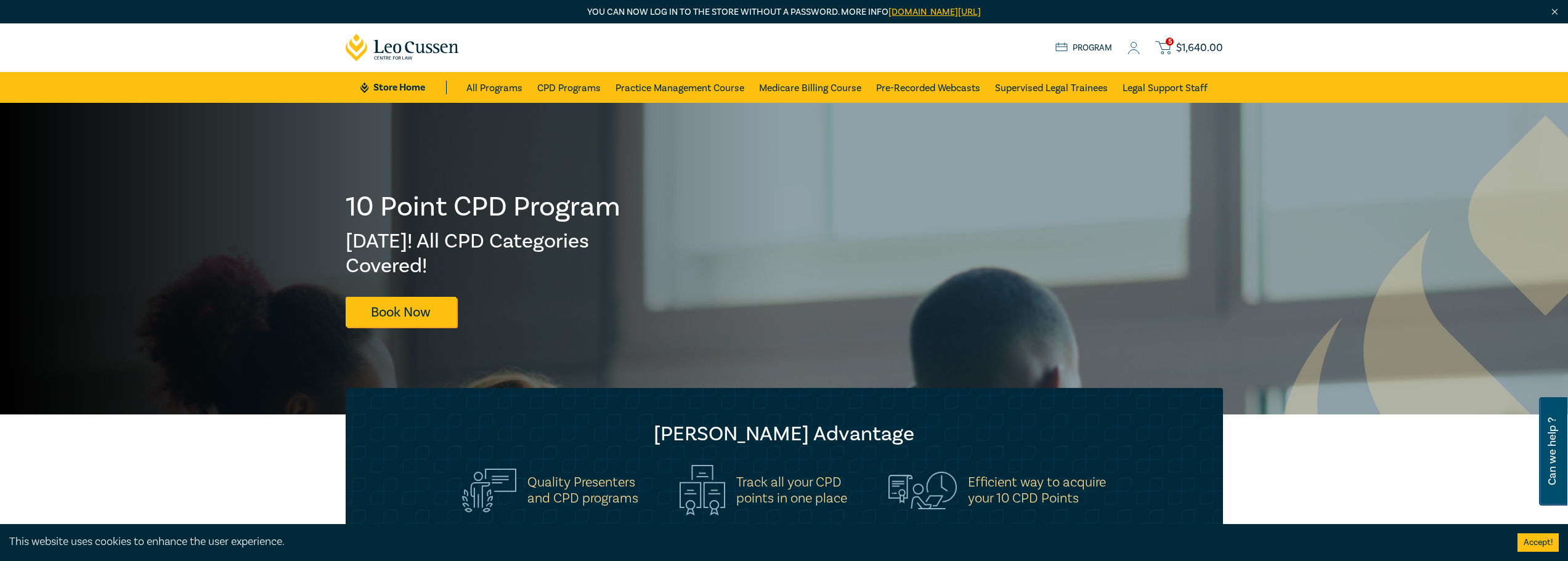
click at [1534, 541] on button "Accept!" at bounding box center [1538, 543] width 42 height 18
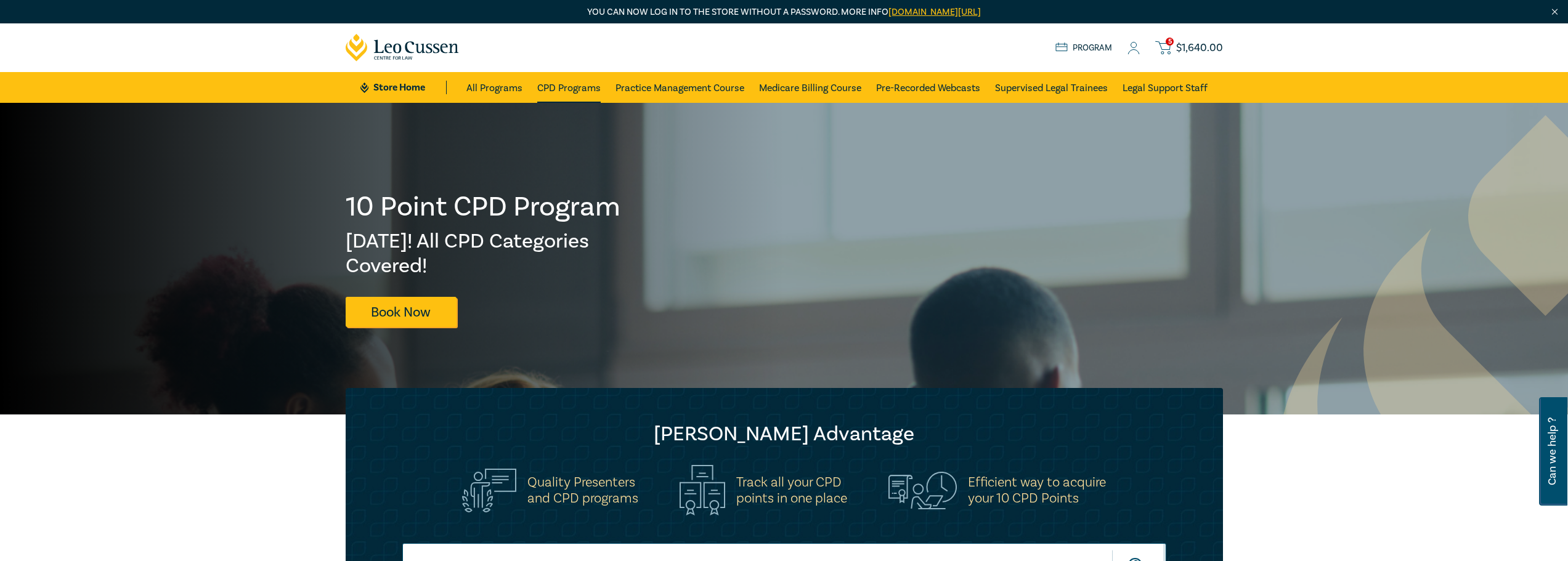
click at [562, 84] on link "CPD Programs" at bounding box center [569, 87] width 63 height 31
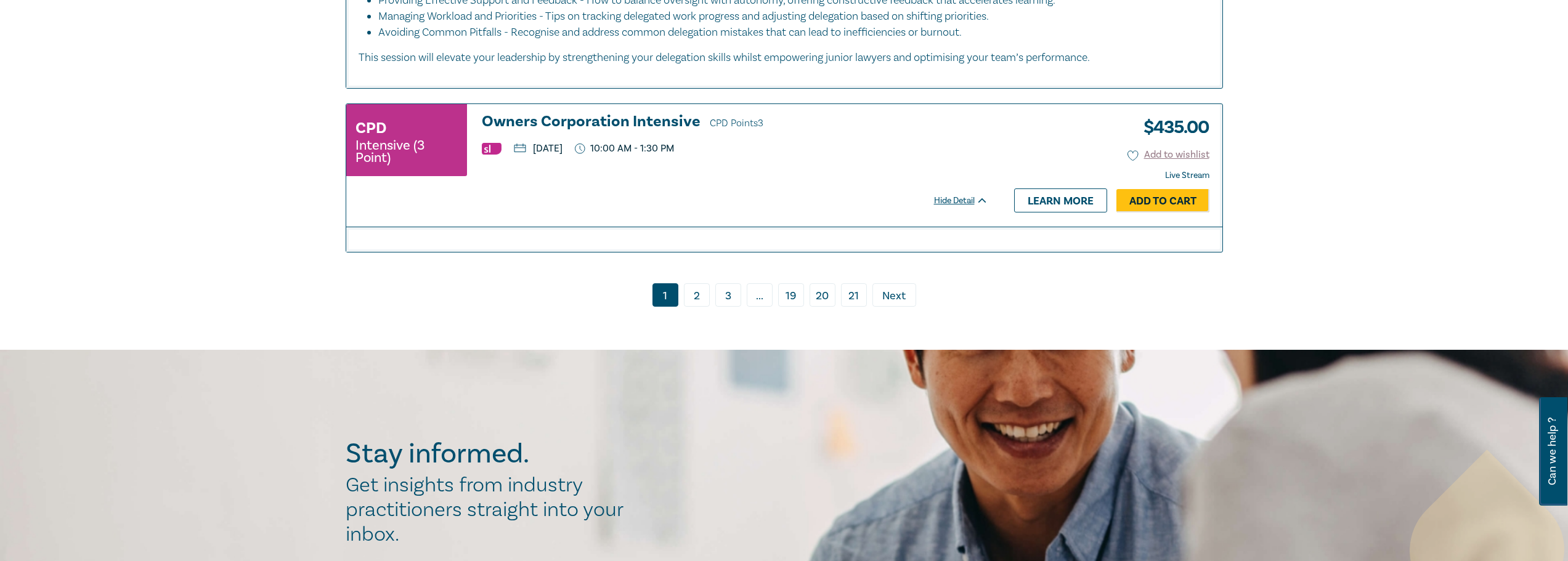
click at [697, 284] on link "2" at bounding box center [697, 295] width 26 height 23
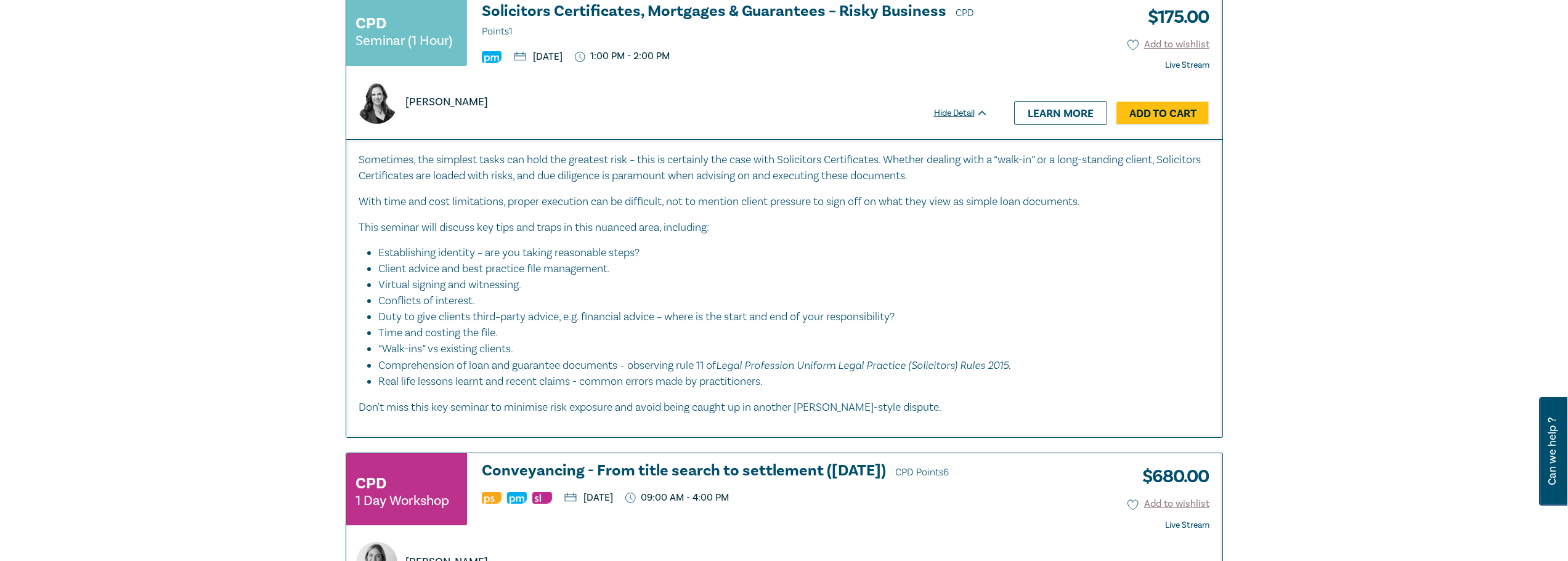
scroll to position [3758, 0]
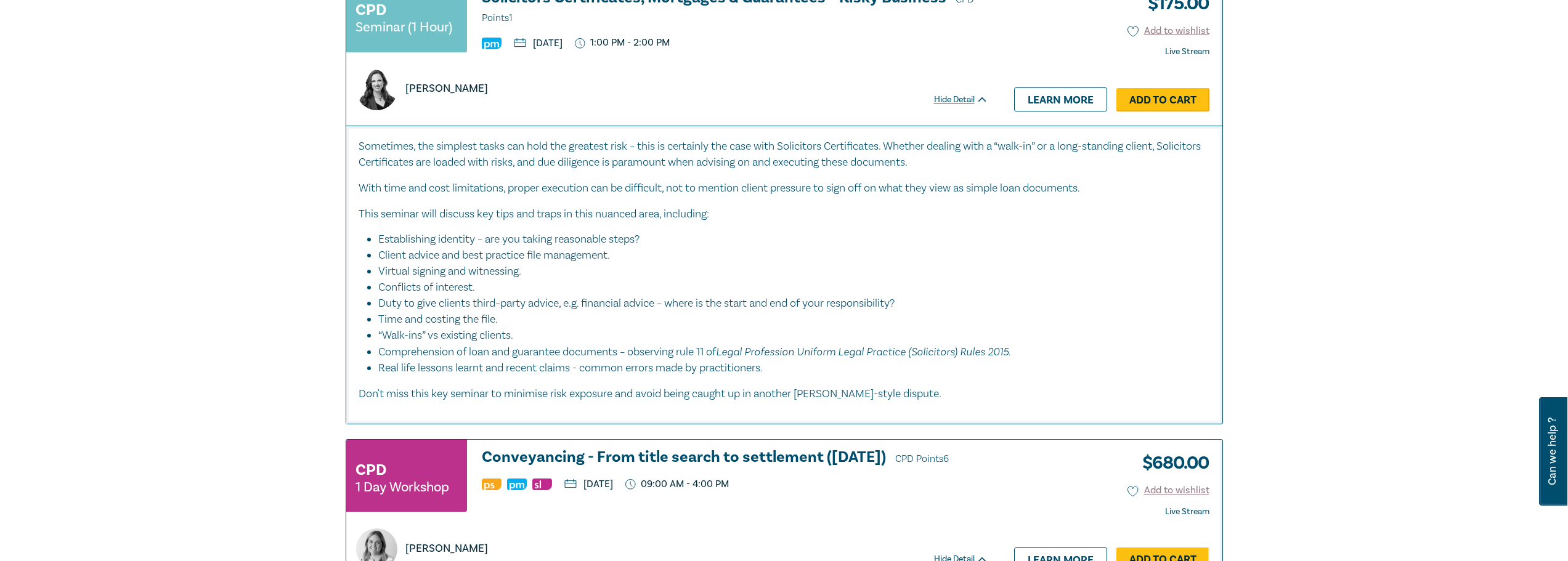
click at [1157, 111] on link "Add to Cart" at bounding box center [1163, 99] width 93 height 23
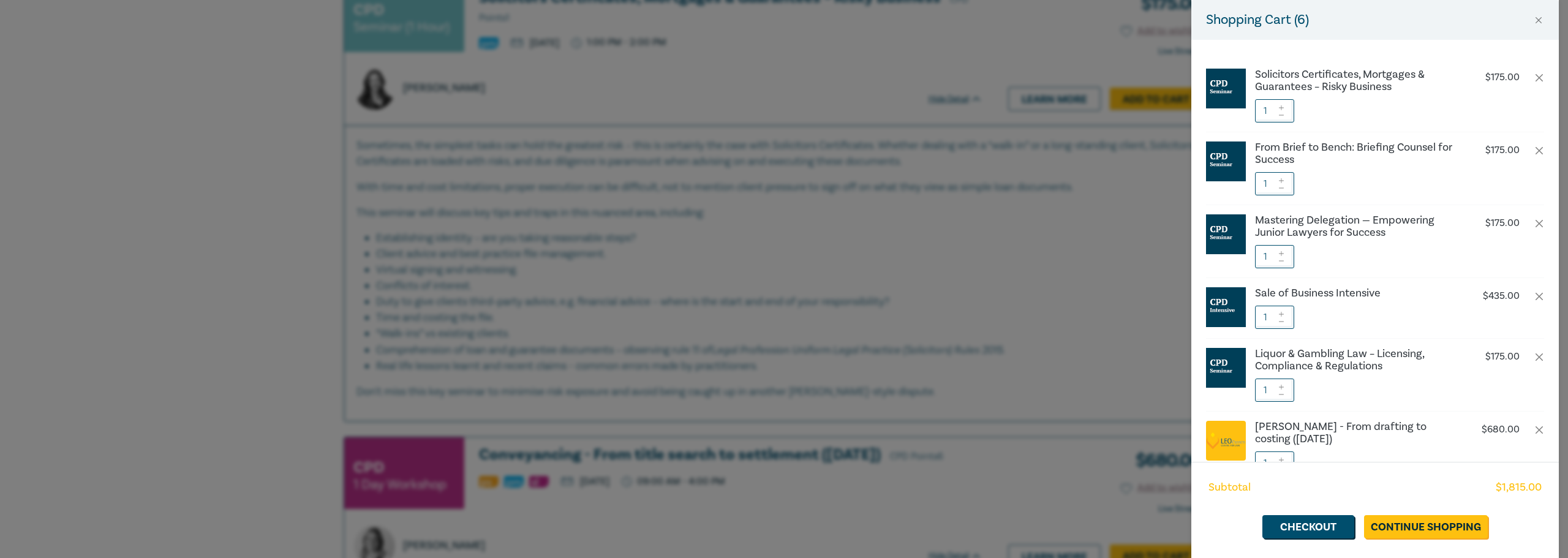
click at [994, 327] on div "Shopping Cart ( 6 ) Solicitors Certificates, Mortgages & Guarantees – Risky Bus…" at bounding box center [784, 279] width 1568 height 558
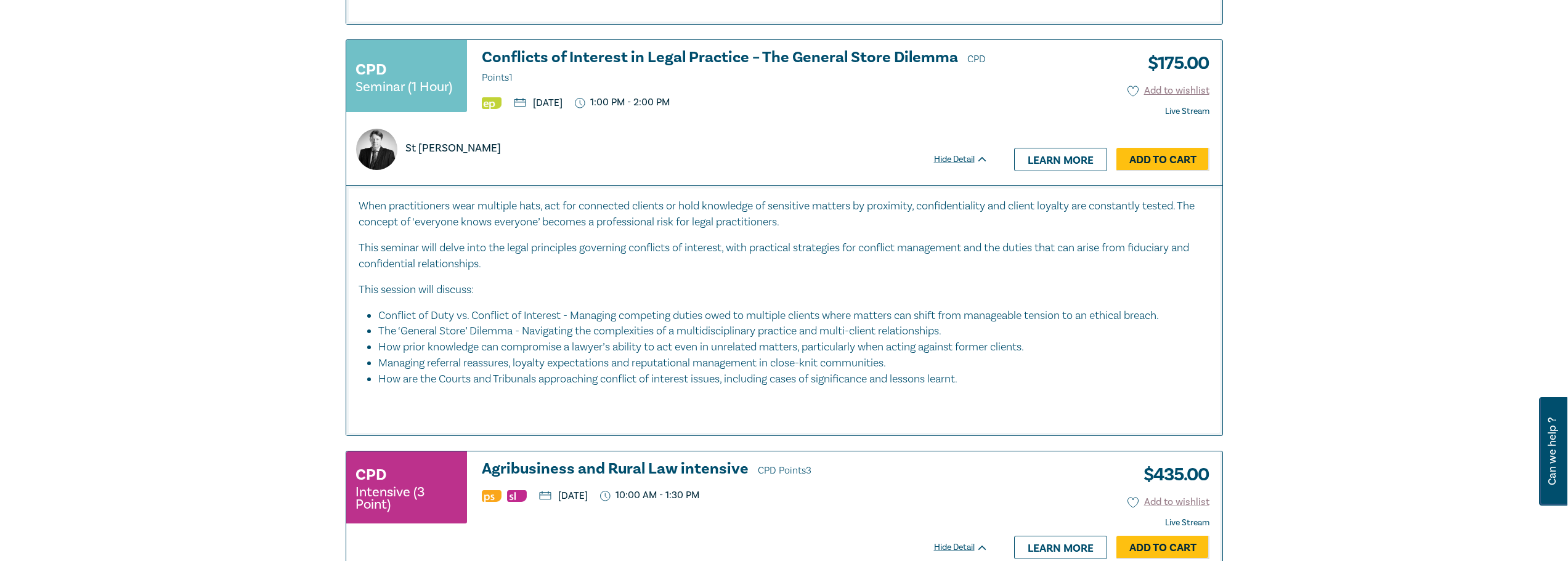
scroll to position [4621, 0]
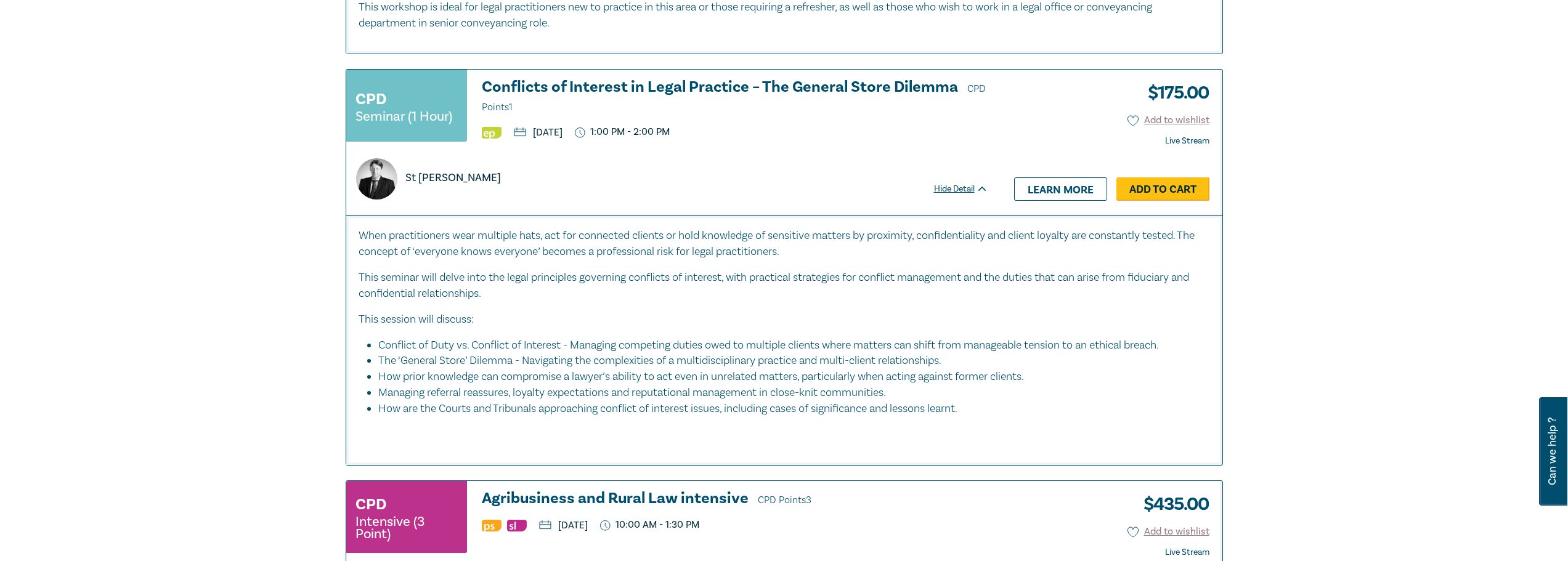
click at [1156, 201] on link "Add to Cart" at bounding box center [1163, 189] width 93 height 23
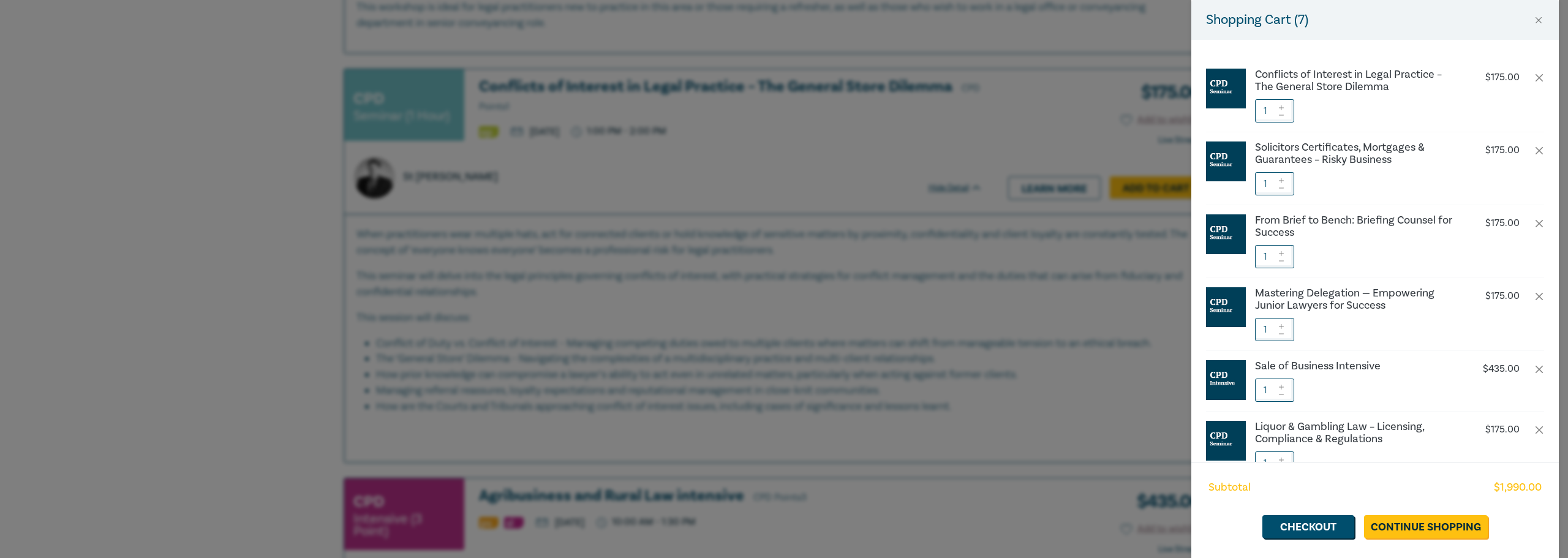
click at [216, 264] on div "Shopping Cart ( 7 ) Conflicts of Interest in Legal Practice – The General Store…" at bounding box center [784, 279] width 1568 height 558
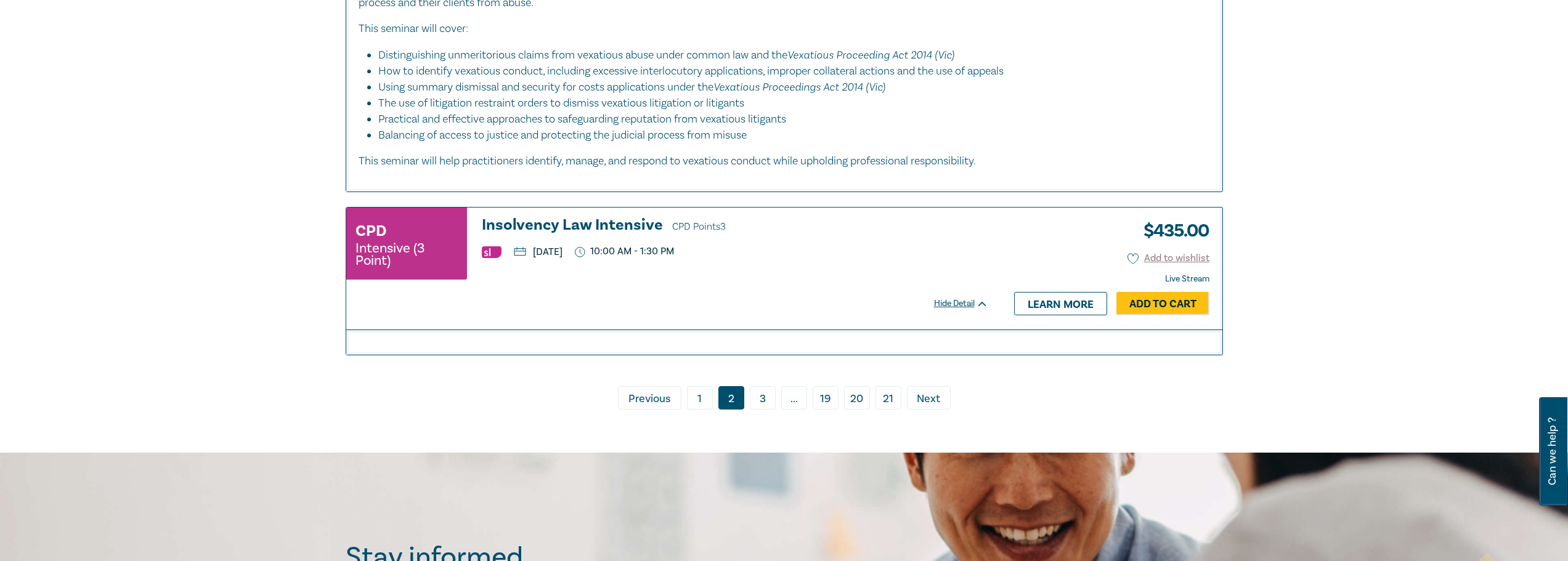
scroll to position [5545, 0]
click at [766, 409] on link "3" at bounding box center [762, 397] width 26 height 23
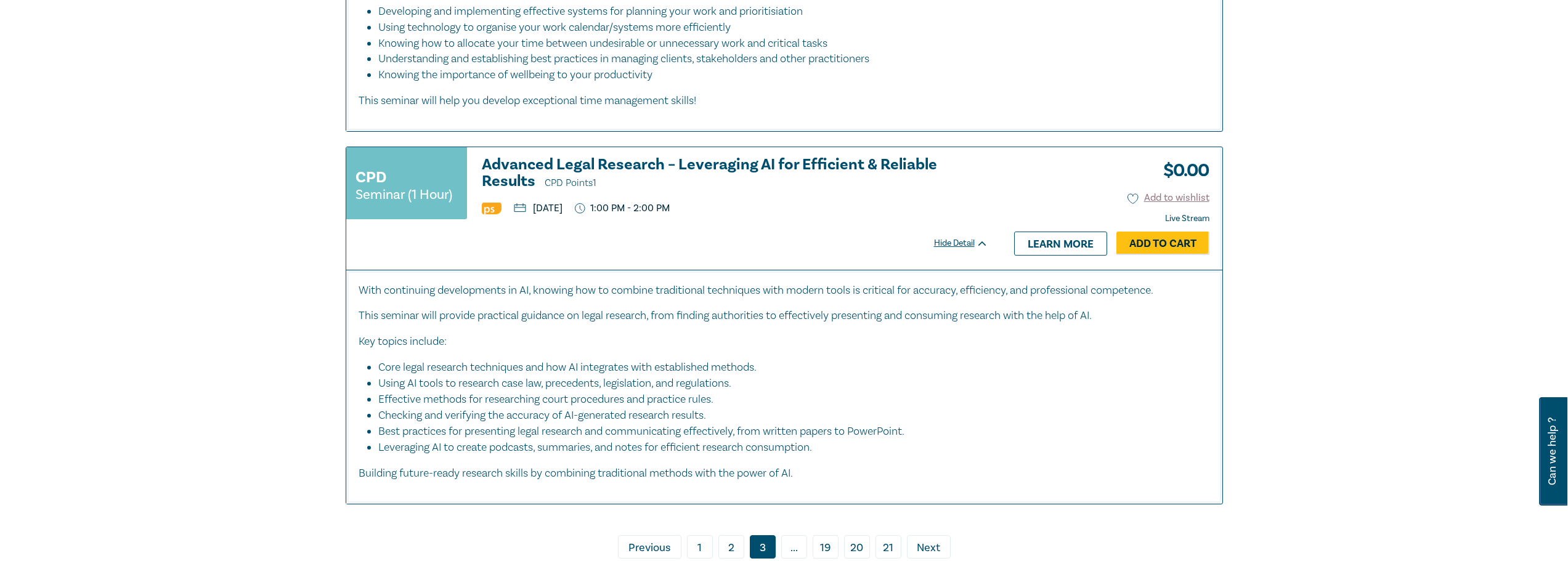
scroll to position [5176, 0]
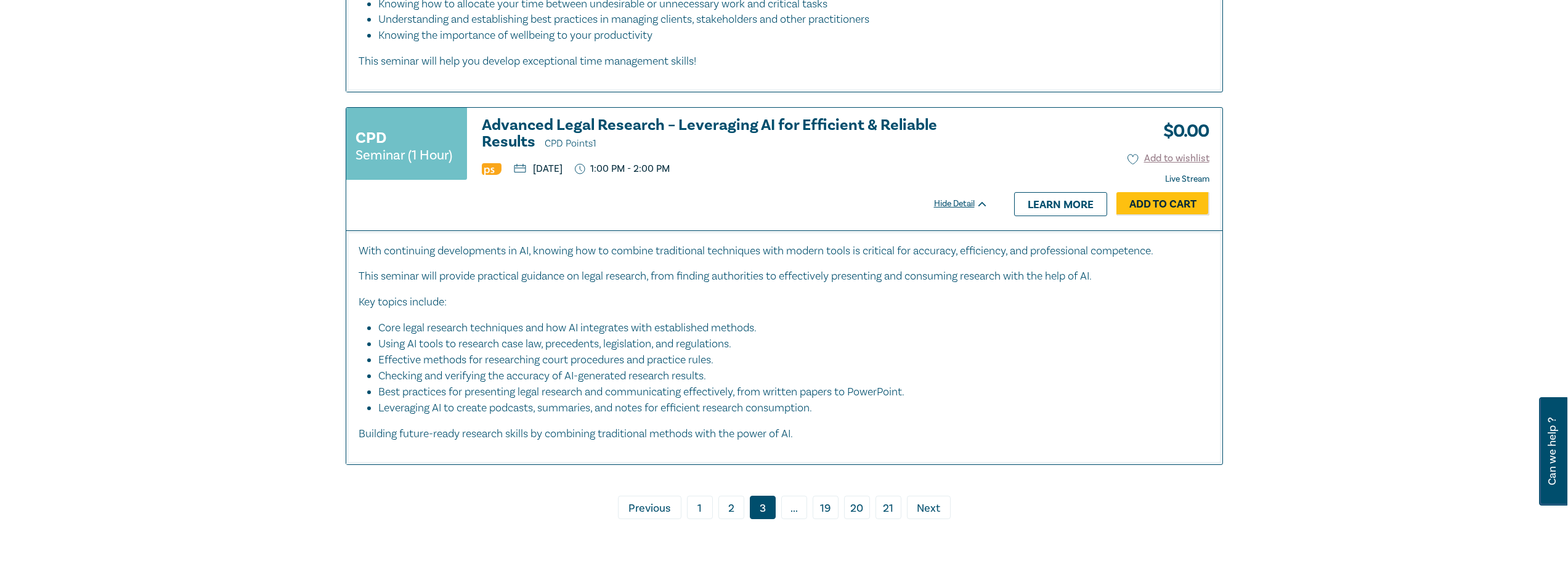
click at [793, 519] on span "..." at bounding box center [794, 508] width 26 height 23
click at [798, 519] on span "..." at bounding box center [794, 508] width 26 height 23
click at [793, 519] on span "..." at bounding box center [794, 508] width 26 height 23
click at [925, 517] on span "Next" at bounding box center [928, 509] width 23 height 16
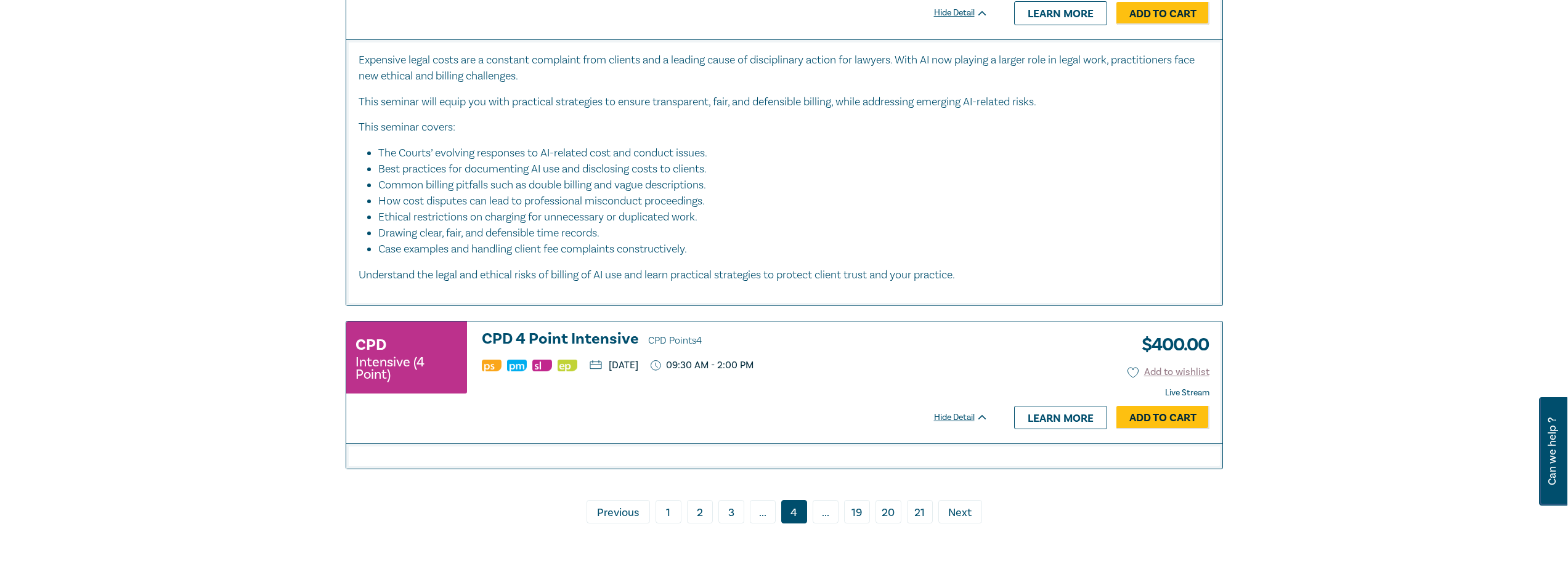
scroll to position [5654, 0]
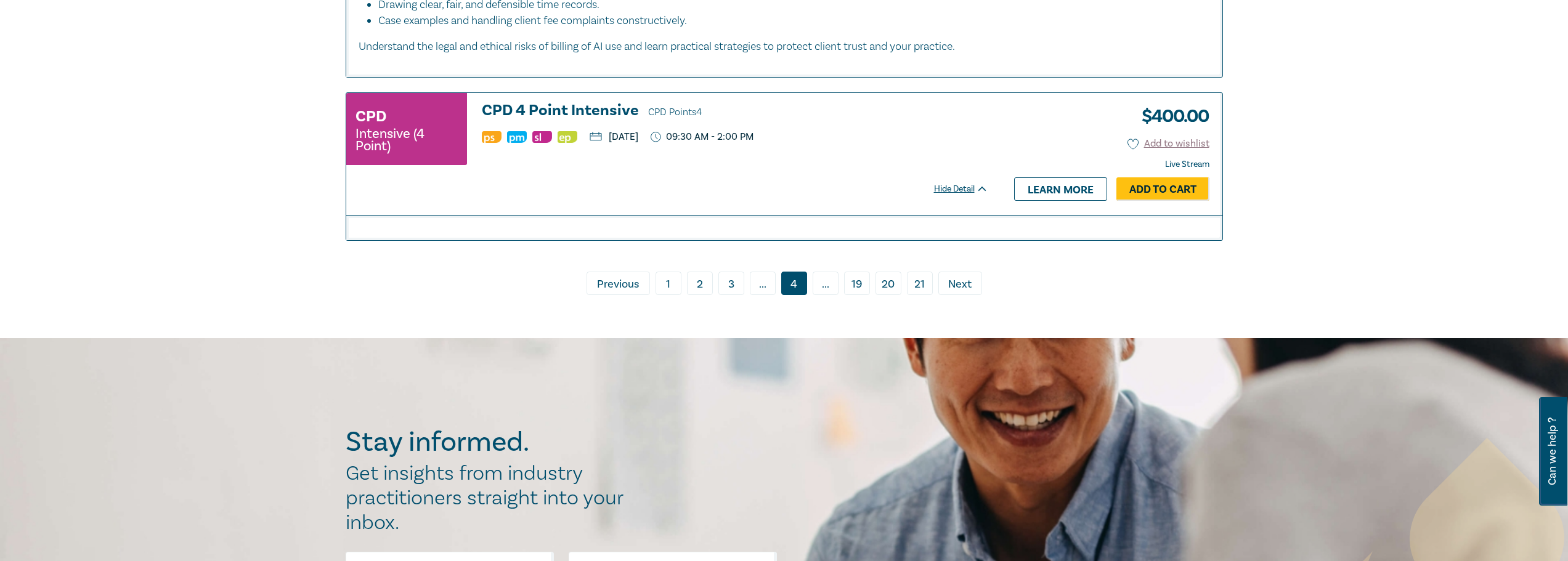
click at [965, 293] on span "Next" at bounding box center [959, 284] width 23 height 16
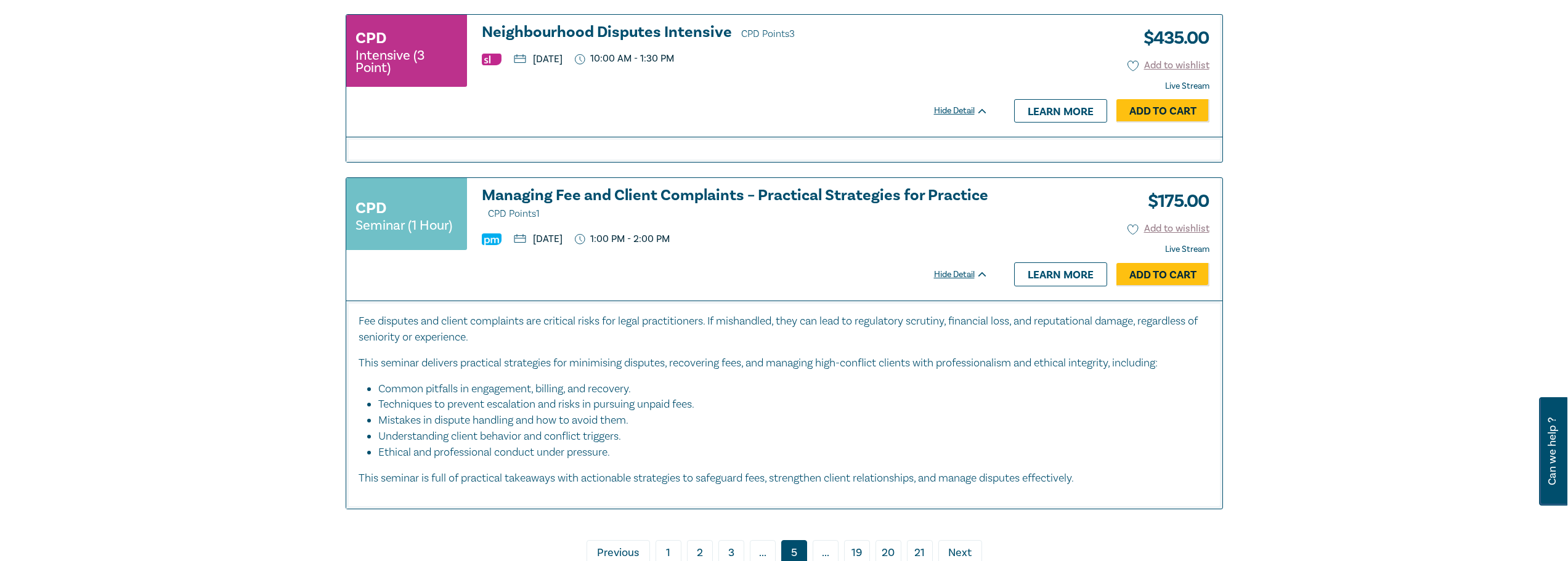
scroll to position [5114, 0]
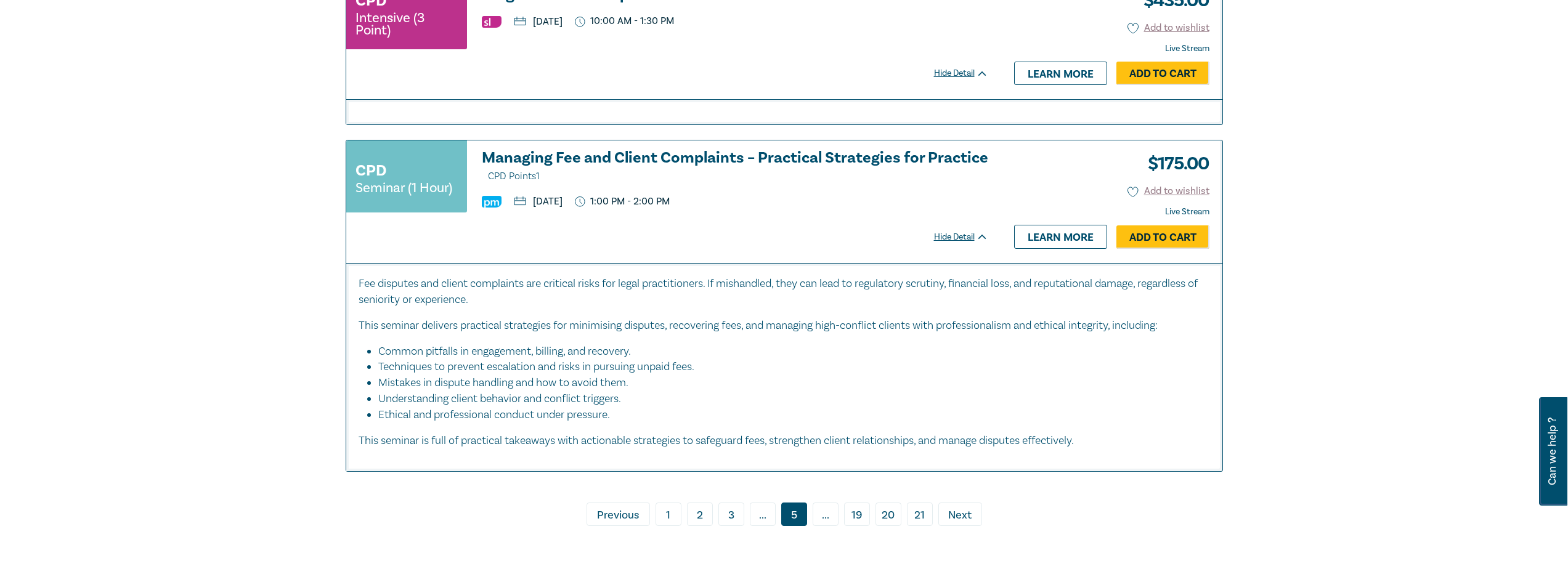
click at [956, 516] on span "Next" at bounding box center [959, 515] width 23 height 16
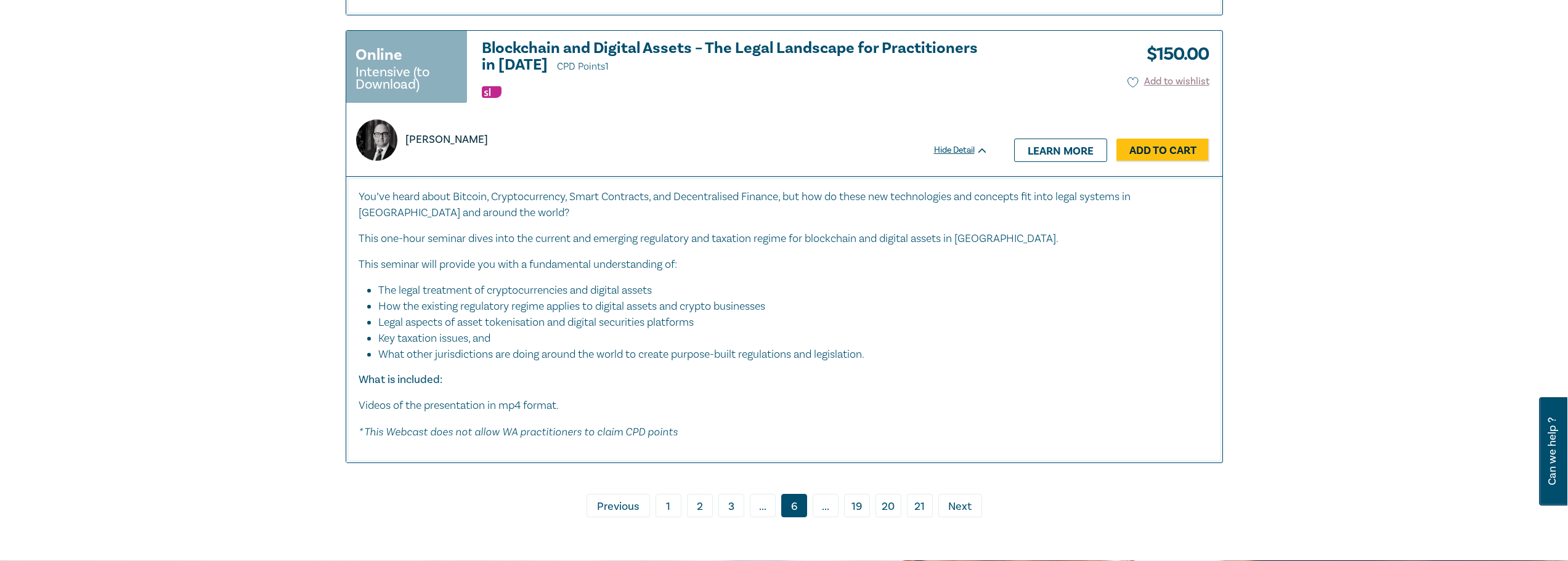
scroll to position [5360, 0]
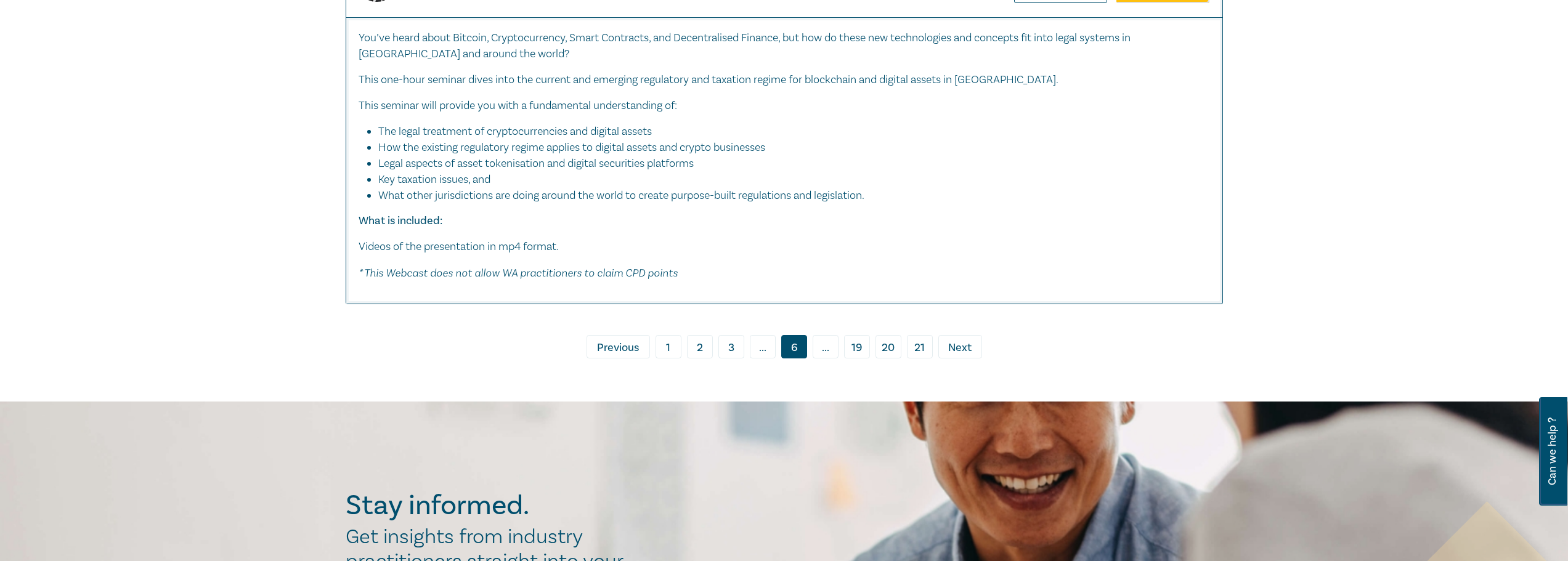
click at [966, 343] on span "Next" at bounding box center [959, 348] width 23 height 16
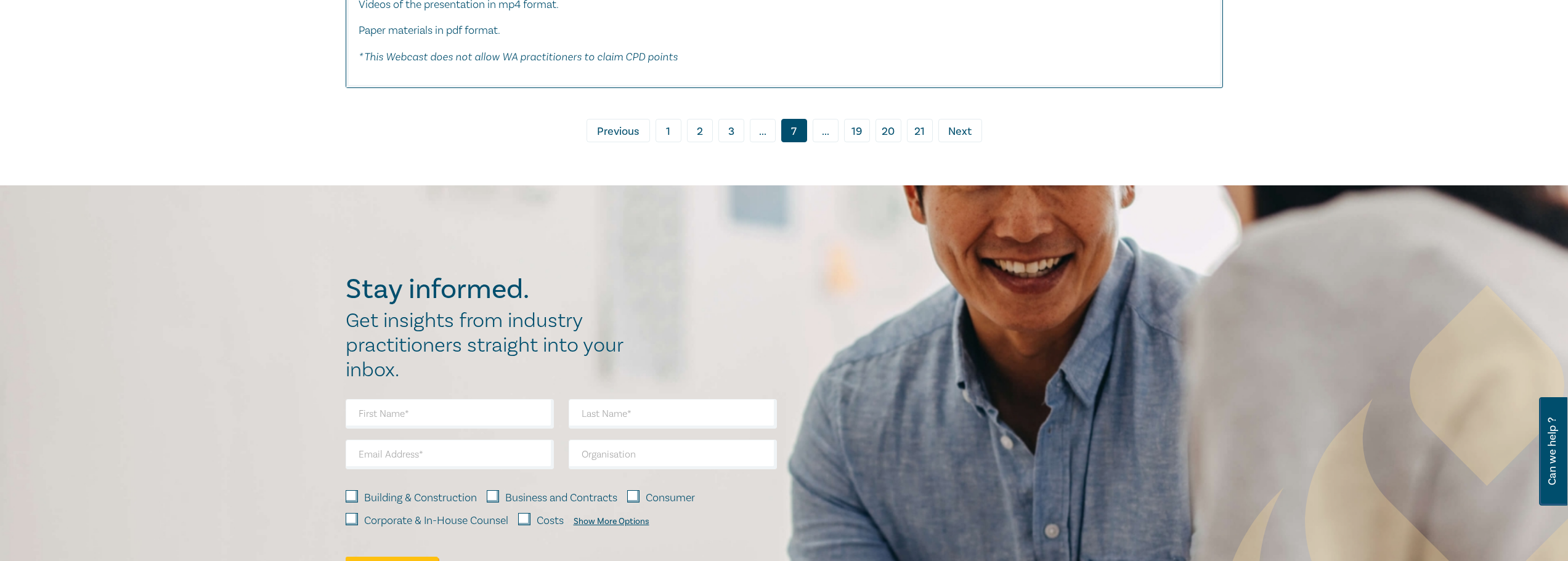
scroll to position [6593, 0]
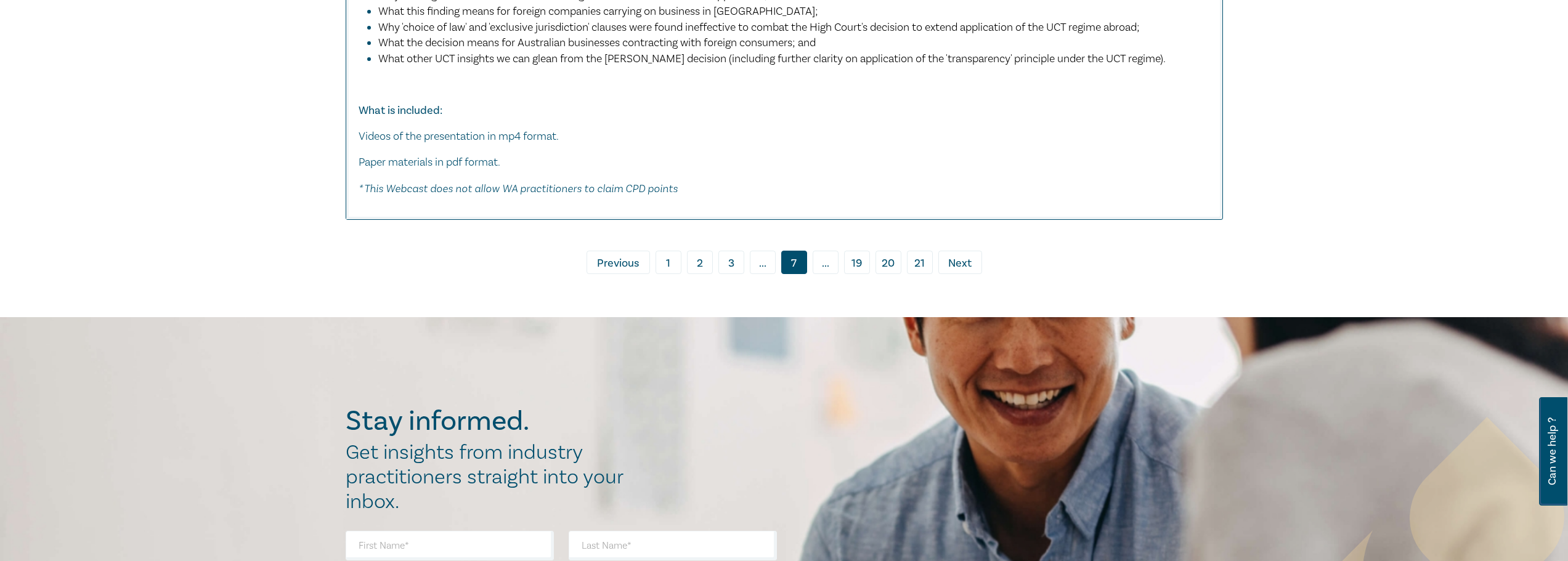
click at [956, 266] on span "Next" at bounding box center [959, 263] width 23 height 16
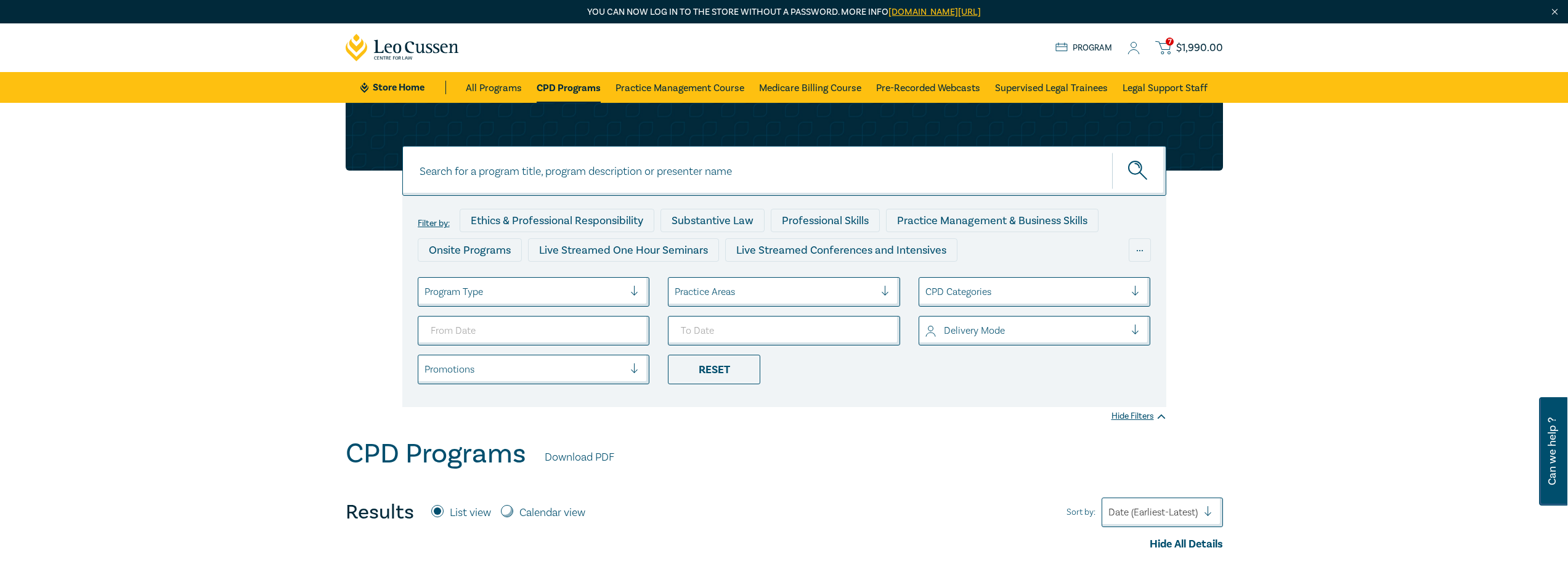
click at [1138, 292] on div at bounding box center [1140, 292] width 18 height 13
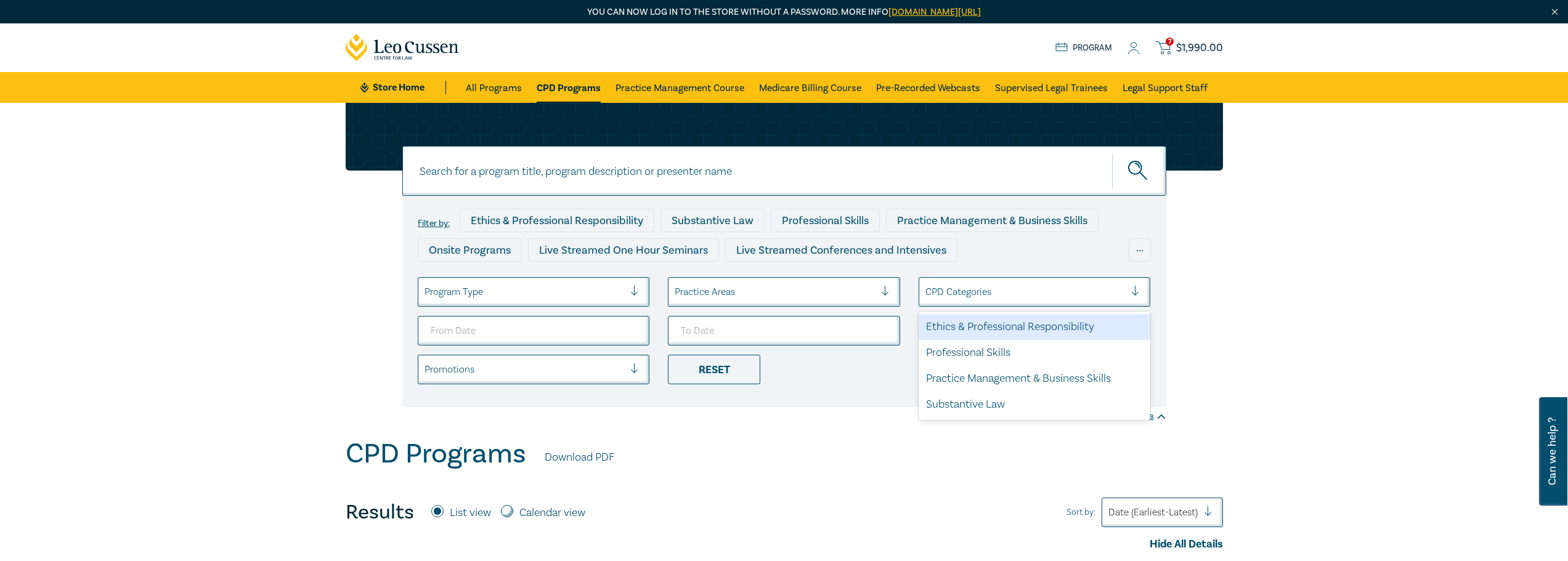
click at [1041, 324] on div "Ethics & Professional Responsibility" at bounding box center [1035, 327] width 232 height 26
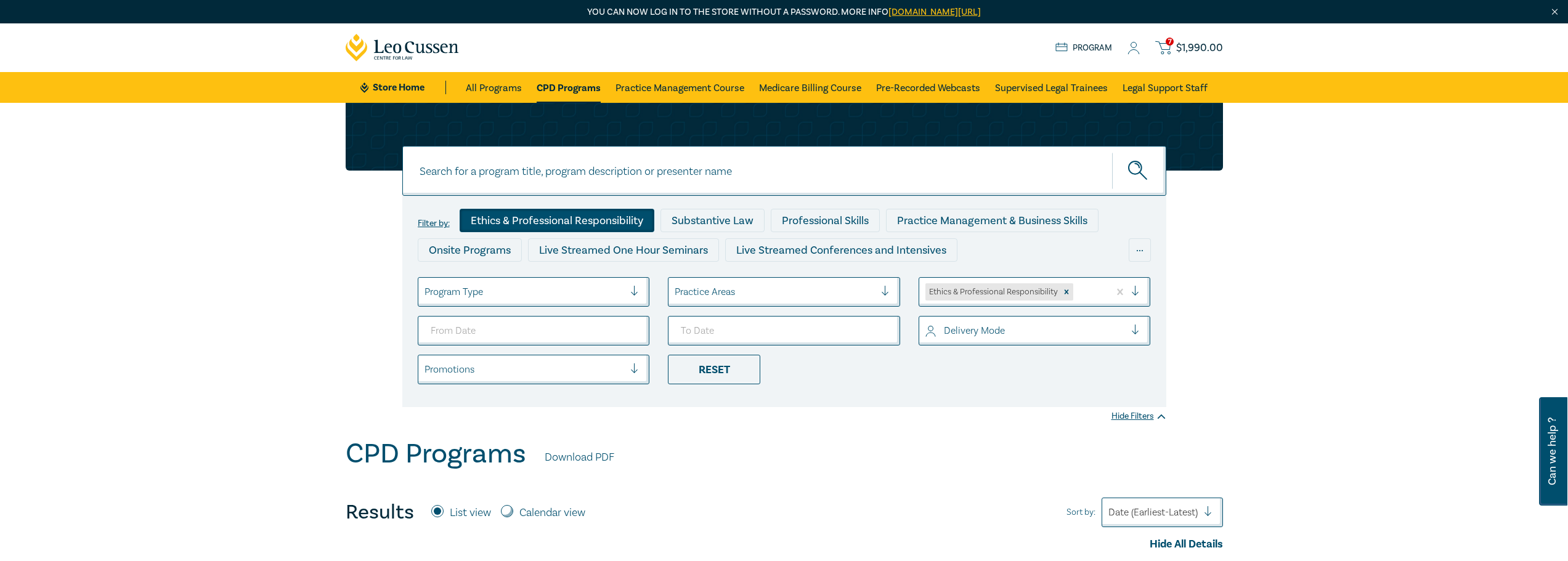
click at [936, 429] on div "Filter by: Ethics & Professional Responsibility Substantive Law Professional Sk…" at bounding box center [784, 270] width 1568 height 335
click at [940, 461] on div "CPD Programs Download PDF" at bounding box center [784, 457] width 877 height 38
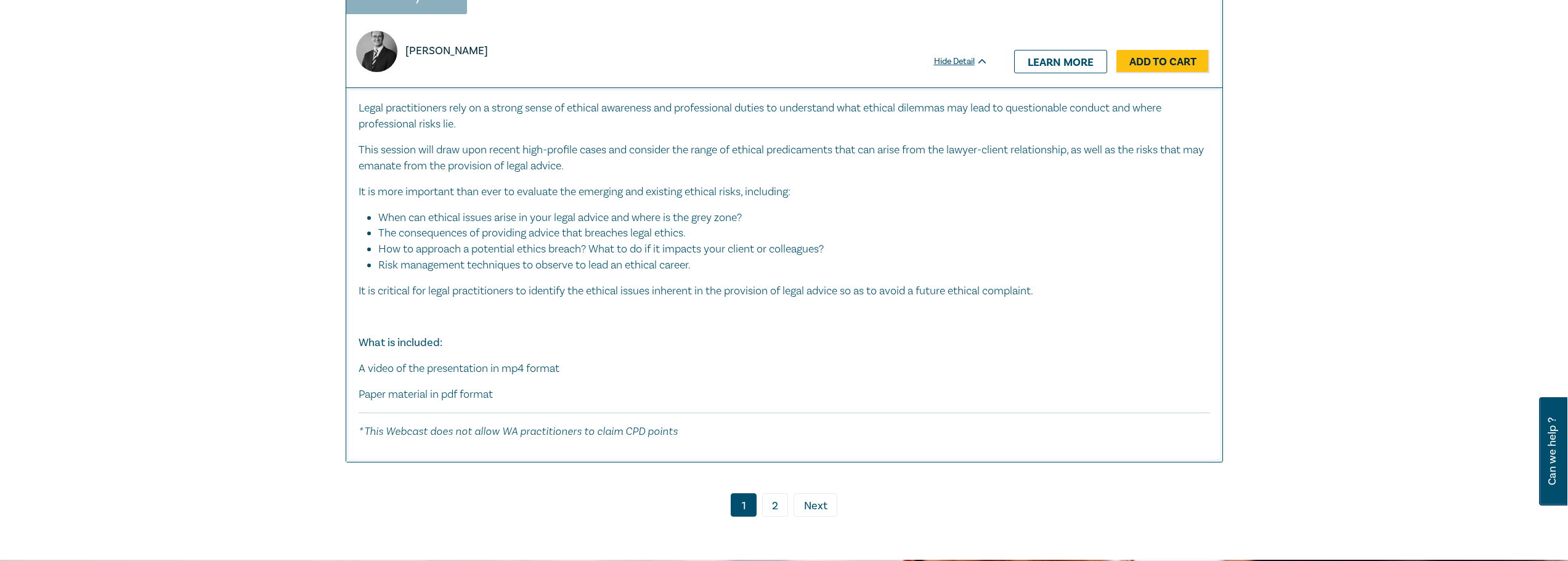
scroll to position [4498, 0]
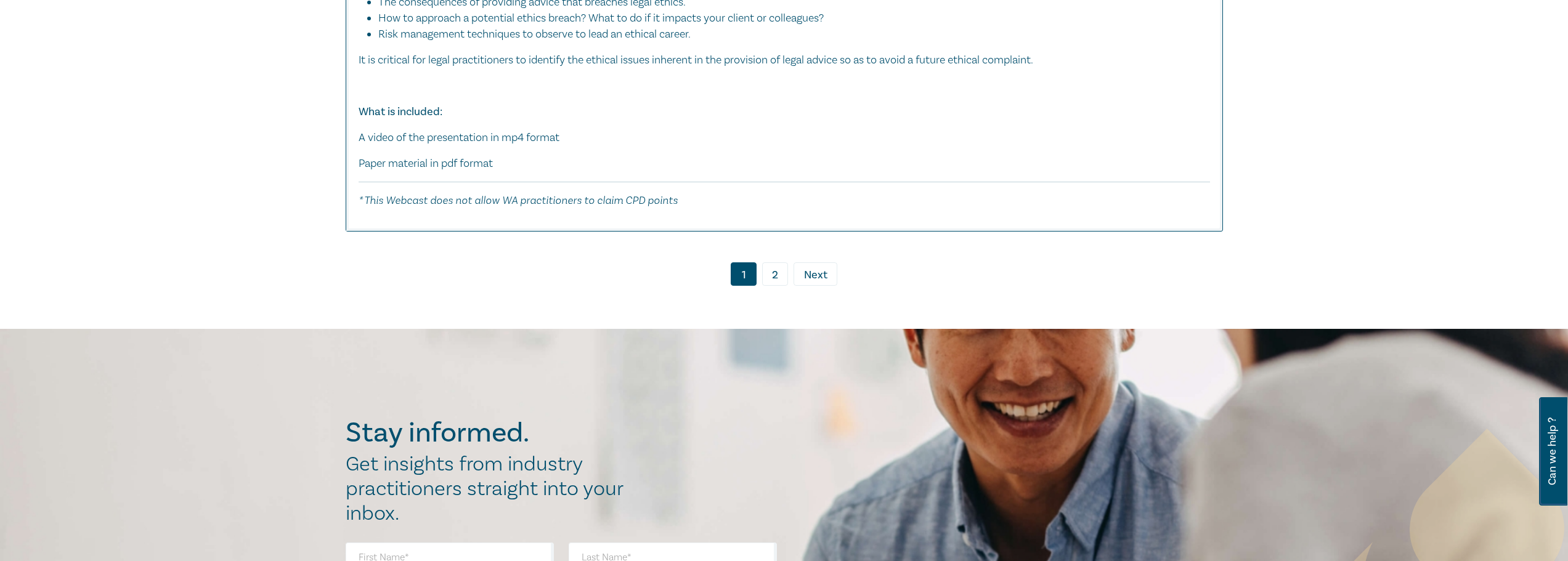
click at [814, 284] on span "Next" at bounding box center [815, 275] width 23 height 16
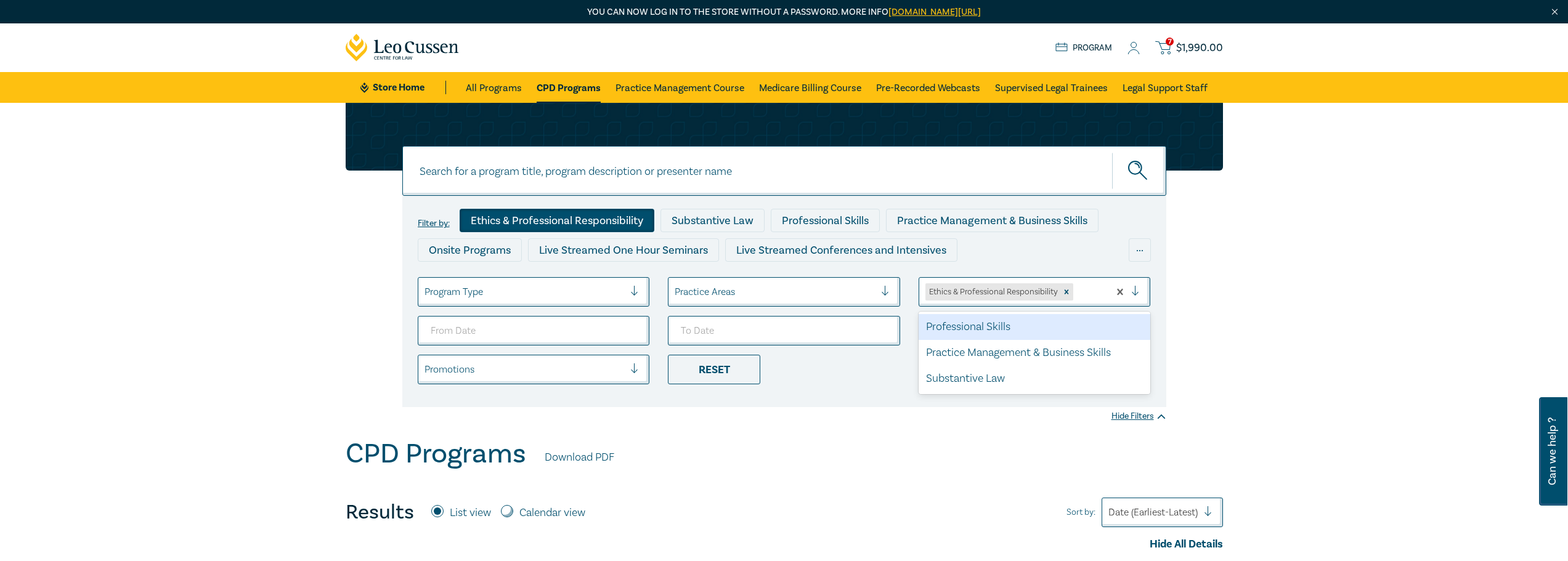
click at [1134, 292] on div at bounding box center [1140, 292] width 18 height 13
click at [1043, 350] on div "Practice Management & Business Skills" at bounding box center [1035, 353] width 232 height 26
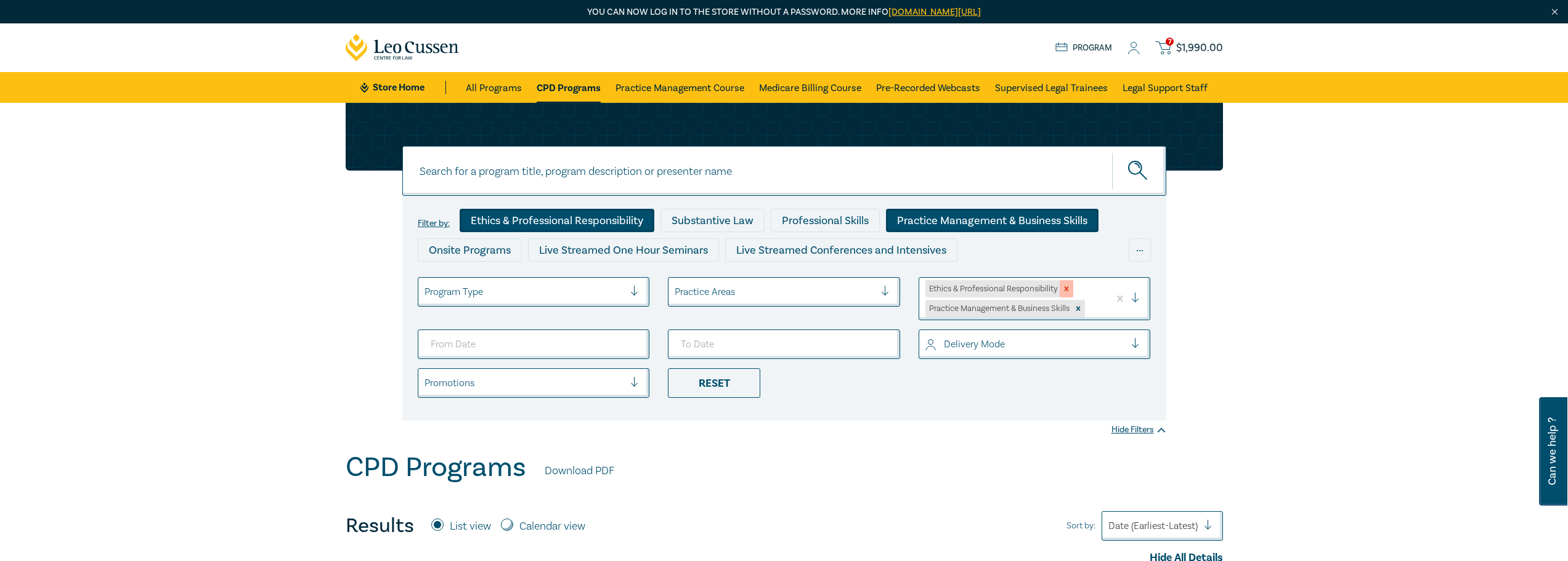
click at [1068, 286] on icon "Remove Ethics & Professional Responsibility" at bounding box center [1066, 289] width 8 height 8
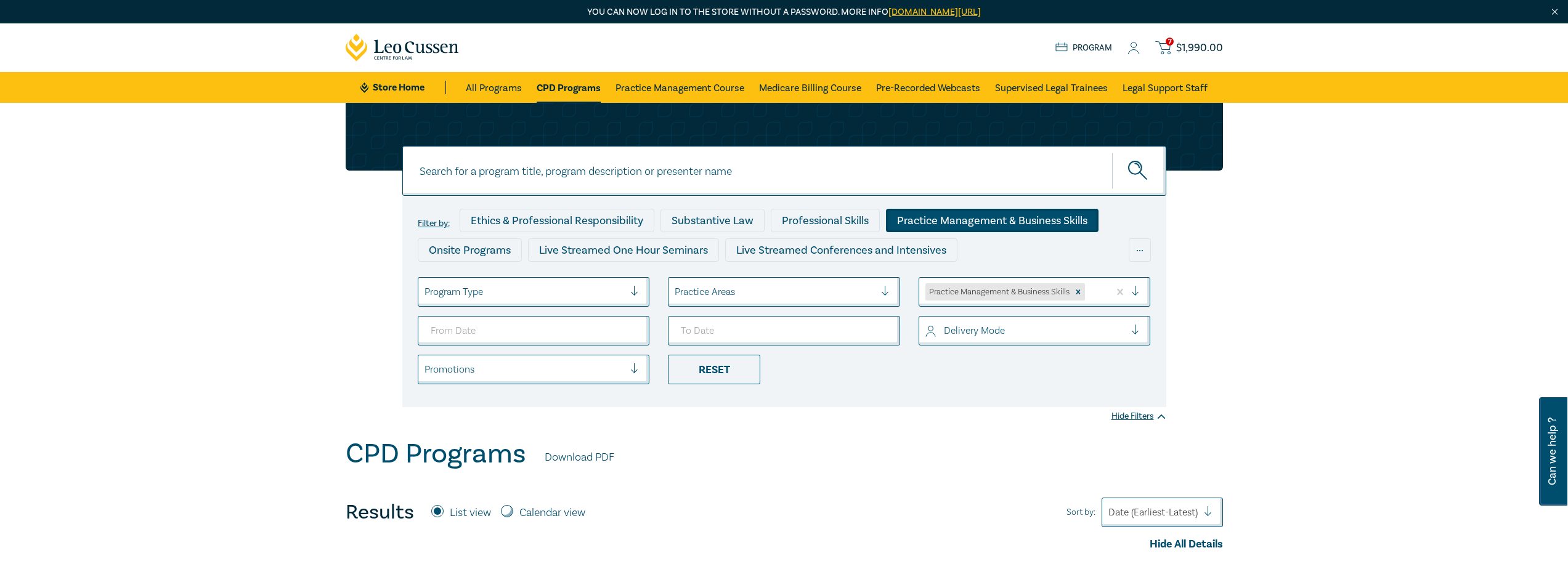
click at [1175, 47] on link "7 $ 1,990.00" at bounding box center [1188, 48] width 67 height 15
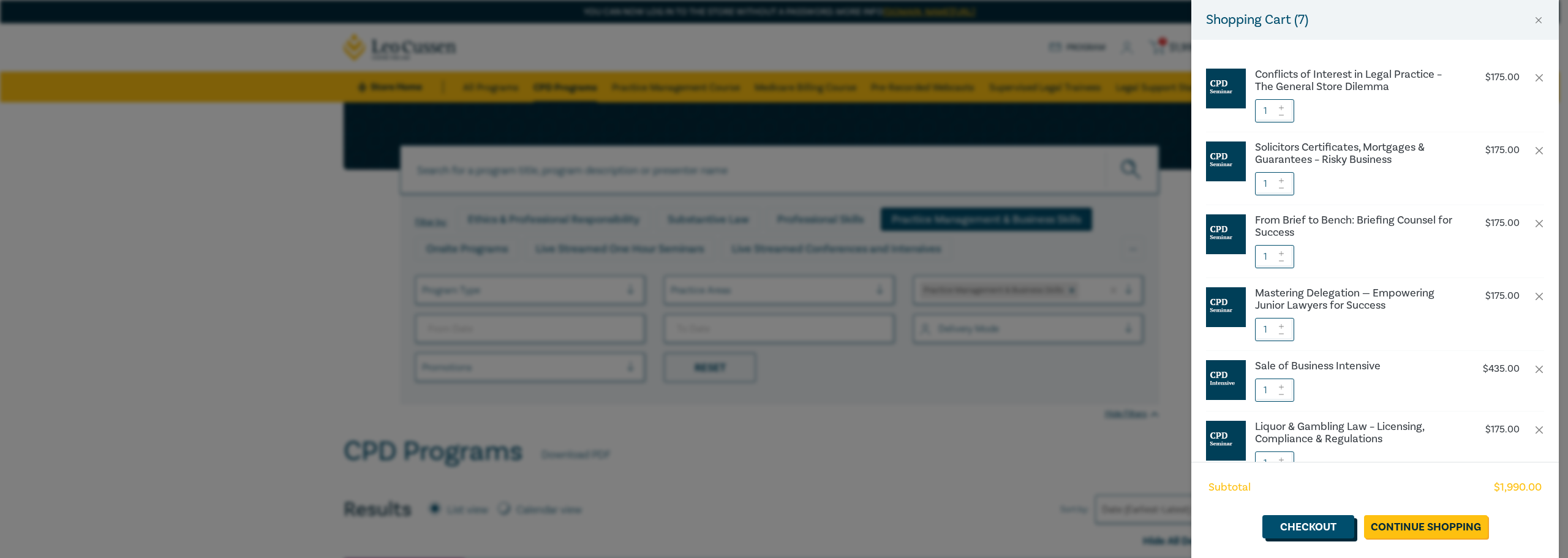
click at [1311, 526] on link "Checkout" at bounding box center [1308, 526] width 92 height 23
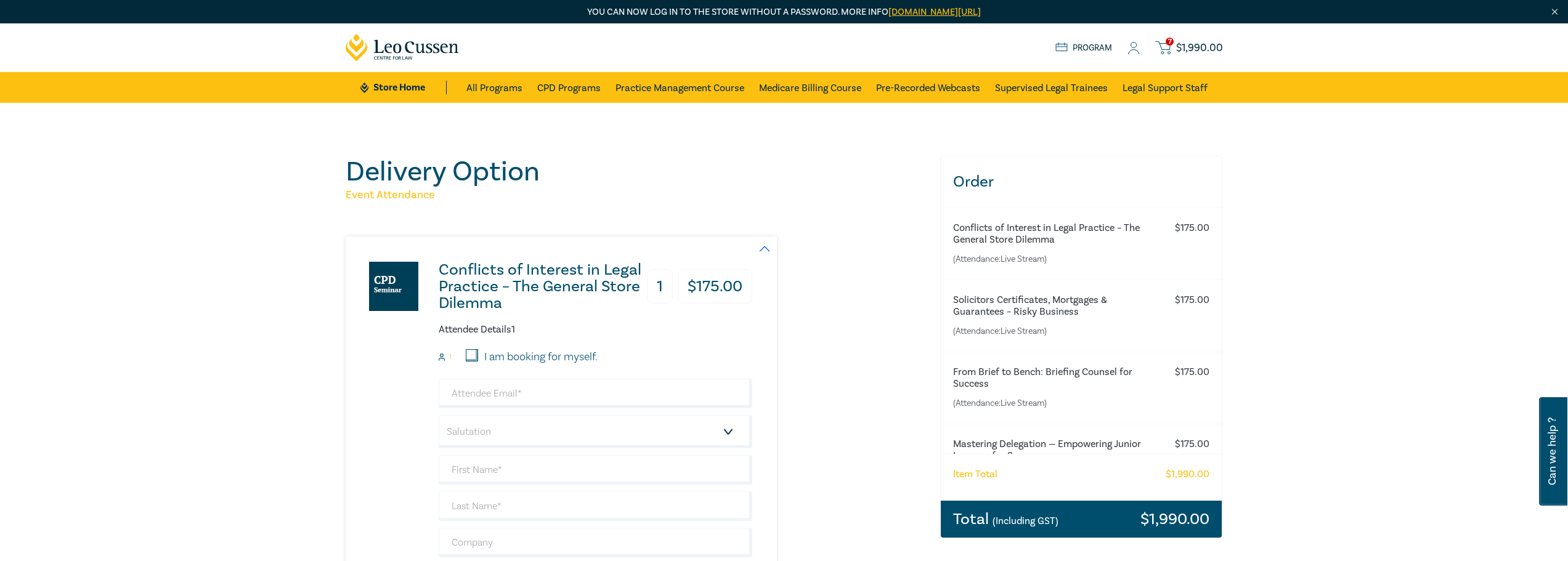
click at [478, 353] on input "I am booking for myself." at bounding box center [472, 355] width 13 height 13
checkbox input "true"
type input "tonnou@ghothane.com.au"
type input "Tonnou"
type input "Ghothane"
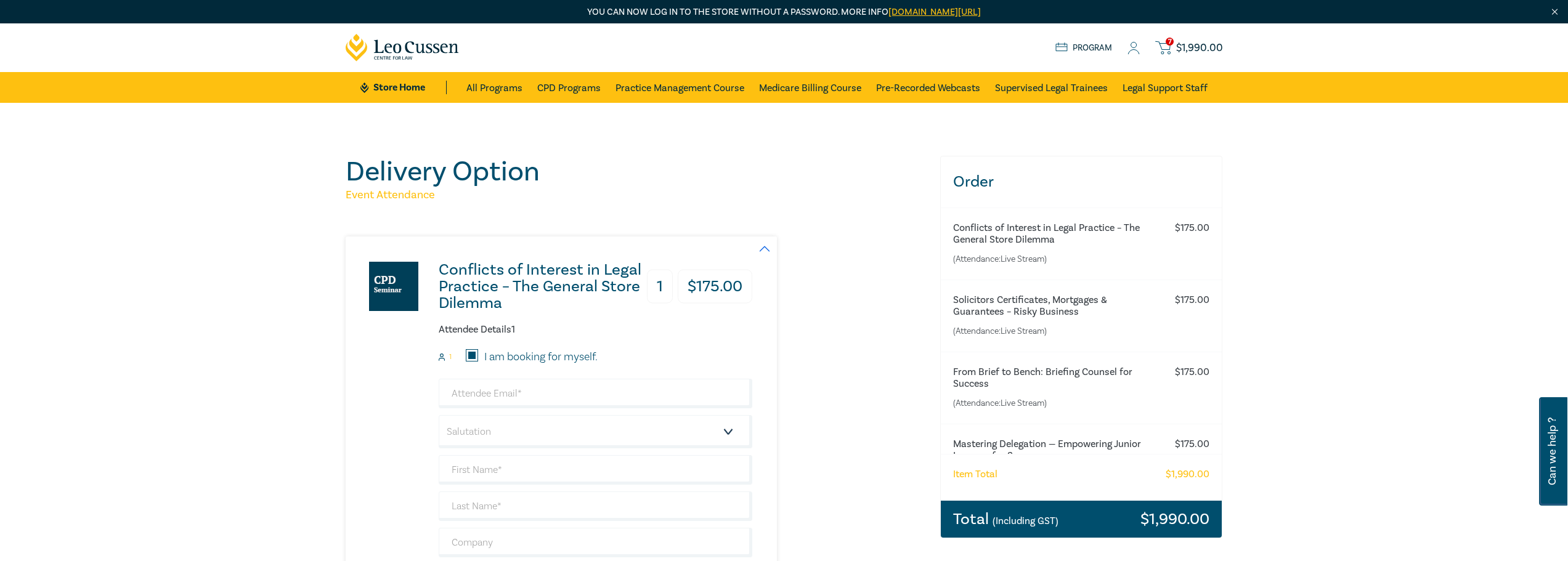
type input "421815886"
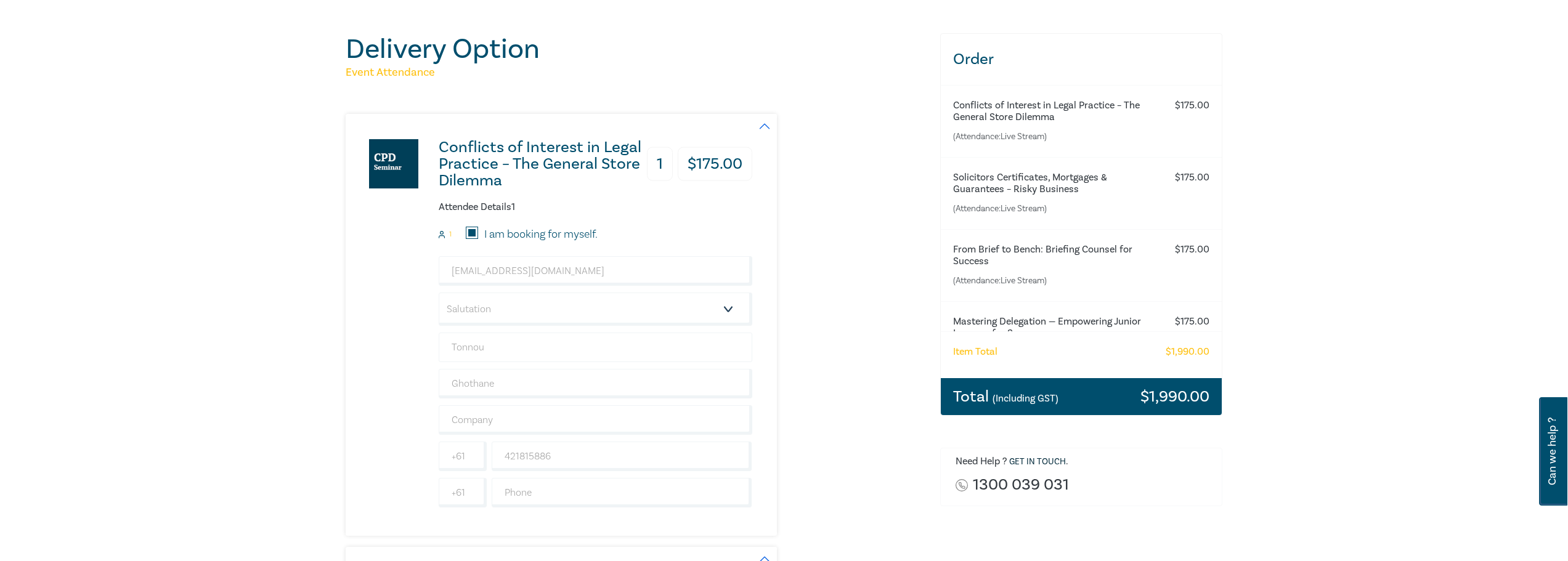
scroll to position [123, 0]
click at [626, 318] on select "Salutation Mr. Mrs. Ms. Miss Dr. Prof. Other" at bounding box center [595, 308] width 314 height 33
select select "Mr."
click at [438, 292] on select "Salutation Mr. Mrs. Ms. Miss Dr. Prof. Other" at bounding box center [595, 308] width 314 height 33
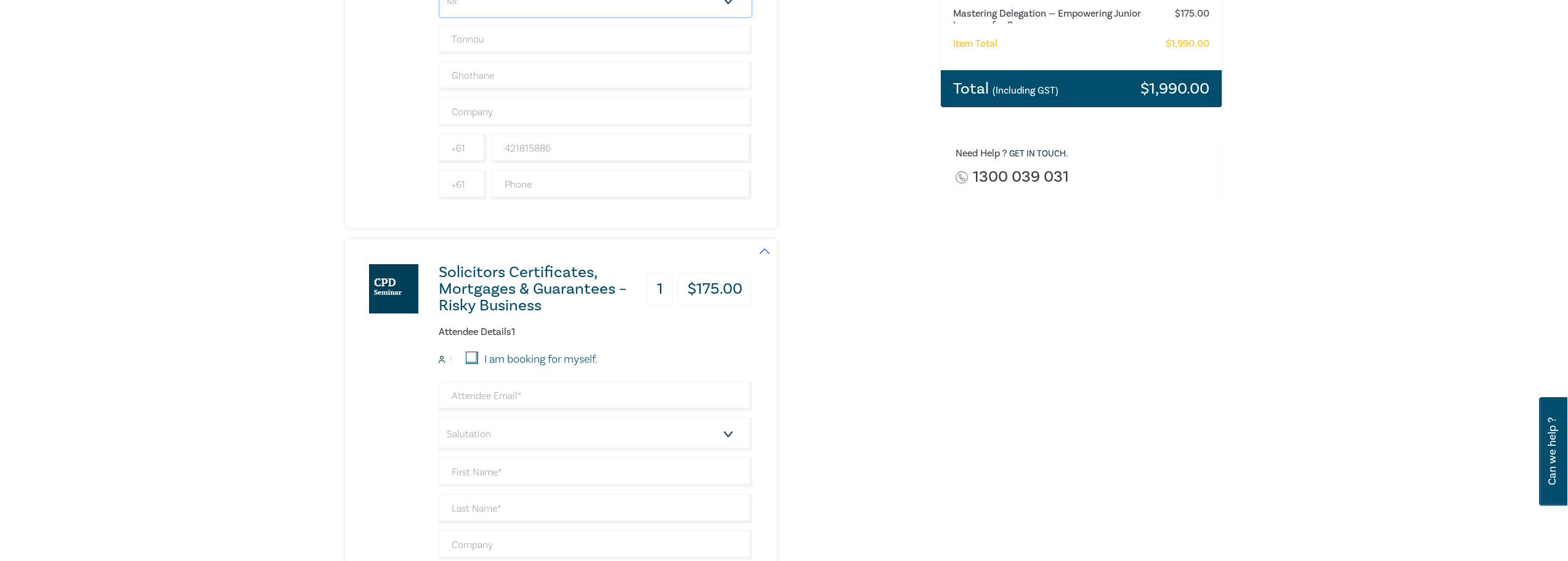
scroll to position [431, 0]
drag, startPoint x: 470, startPoint y: 356, endPoint x: 502, endPoint y: 365, distance: 33.2
click at [470, 355] on input "I am booking for myself." at bounding box center [472, 358] width 13 height 13
checkbox input "true"
type input "tonnou@ghothane.com.au"
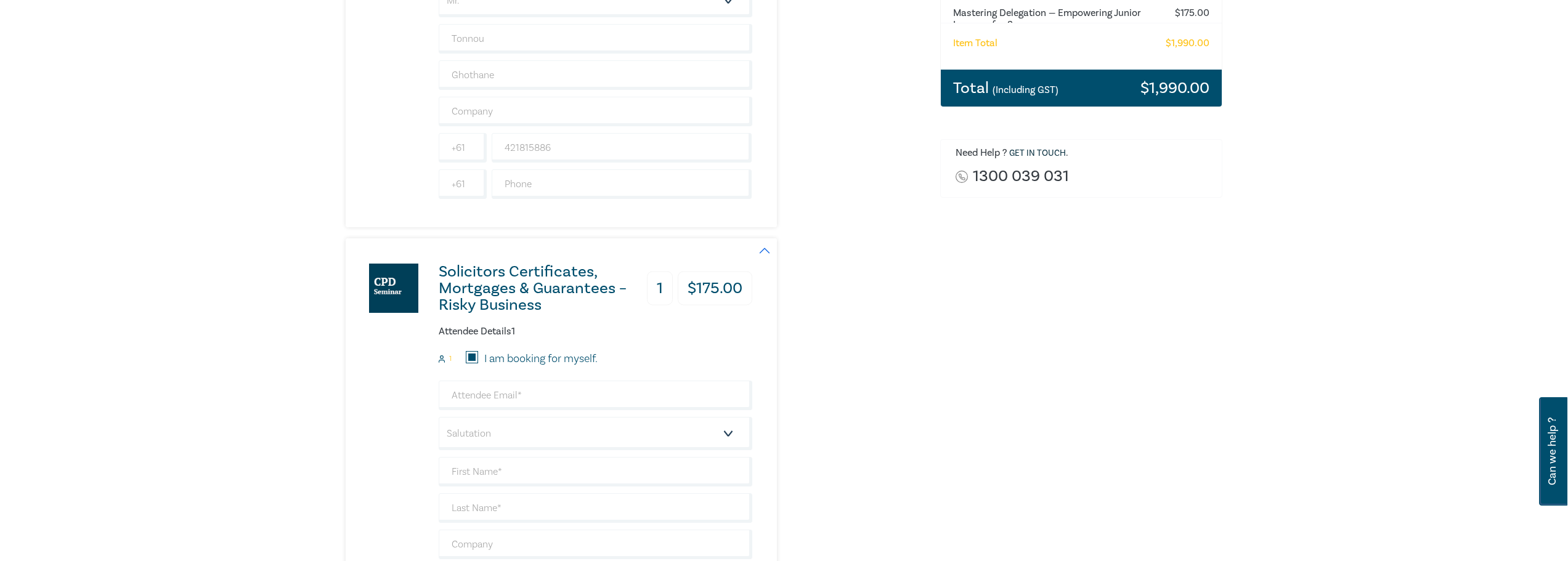
type input "Tonnou"
type input "Ghothane"
type input "421815886"
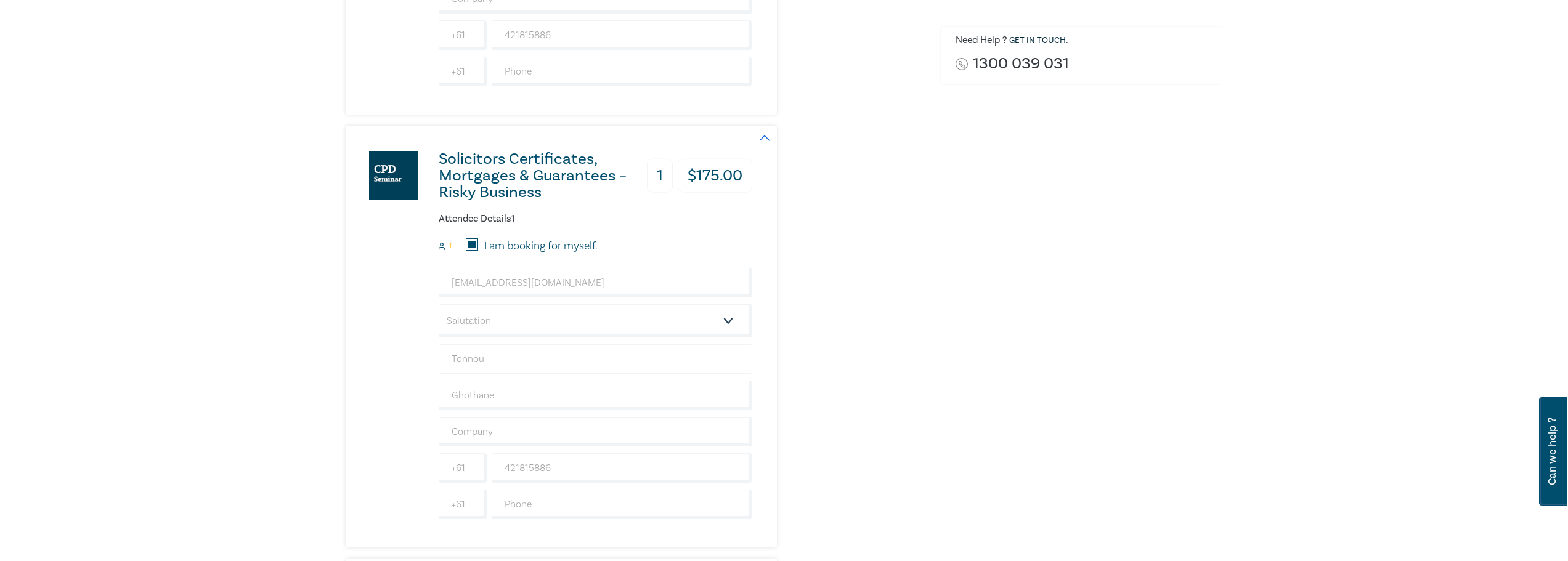
scroll to position [555, 0]
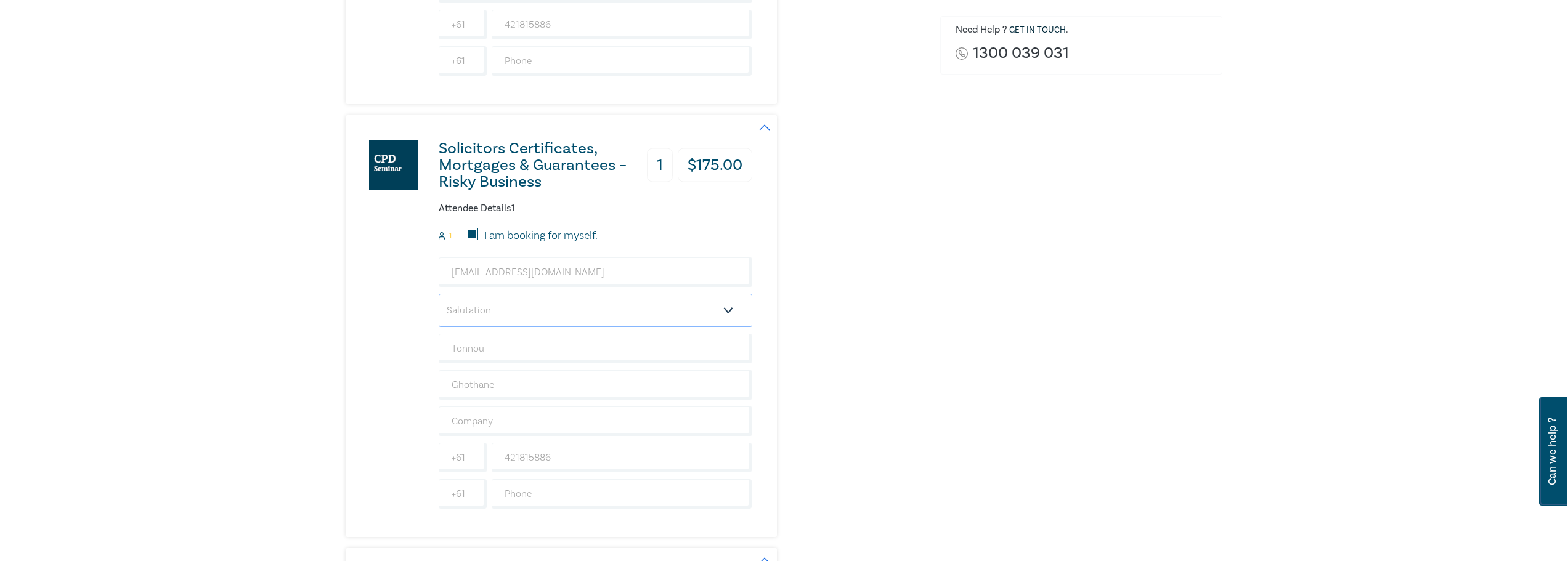
click at [596, 320] on select "Salutation Mr. Mrs. Ms. Miss Dr. Prof. Other" at bounding box center [595, 310] width 314 height 33
select select "Mr."
click at [438, 294] on select "Salutation Mr. Mrs. Ms. Miss Dr. Prof. Other" at bounding box center [595, 310] width 314 height 33
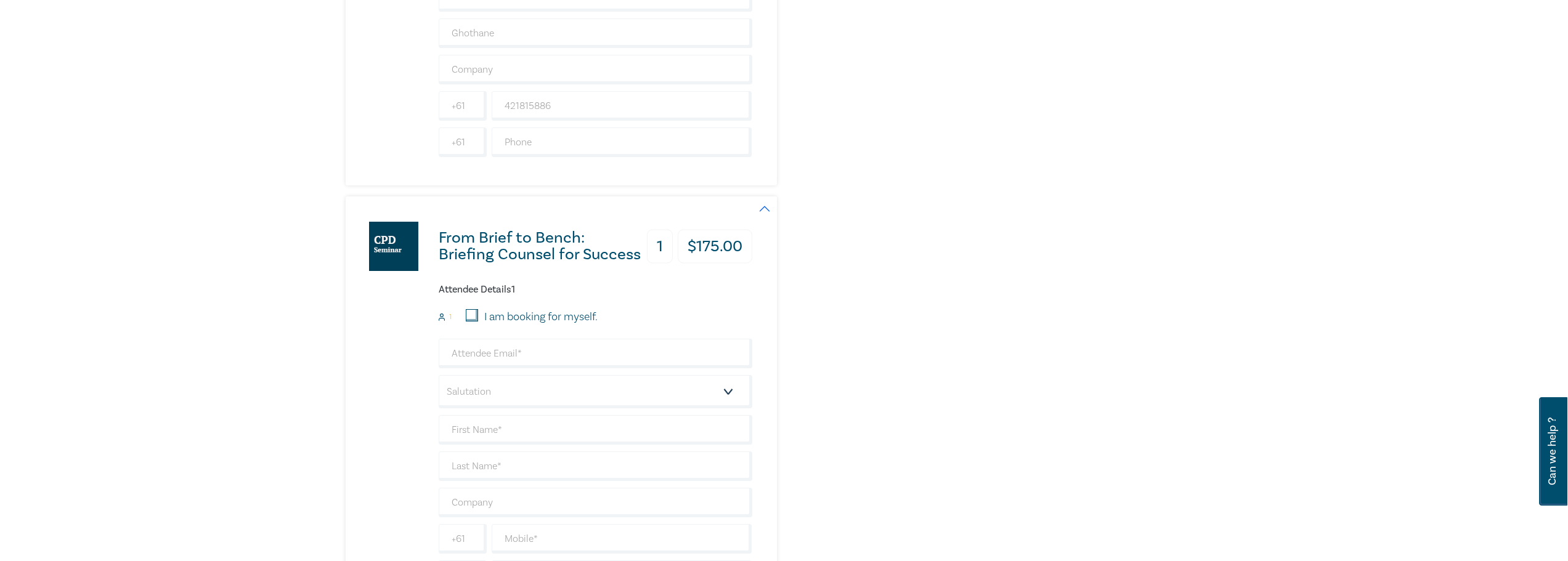
scroll to position [924, 0]
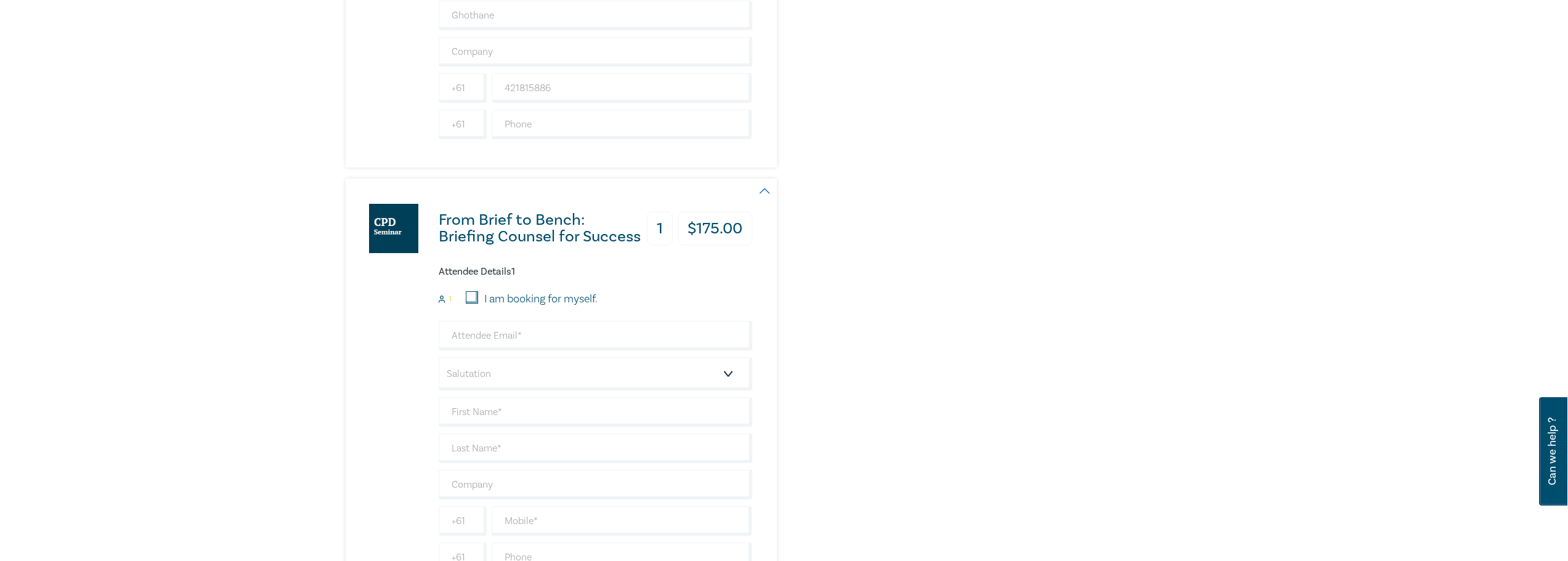
click at [472, 297] on input "I am booking for myself." at bounding box center [472, 298] width 13 height 13
checkbox input "true"
type input "tonnou@ghothane.com.au"
type input "Tonnou"
type input "Ghothane"
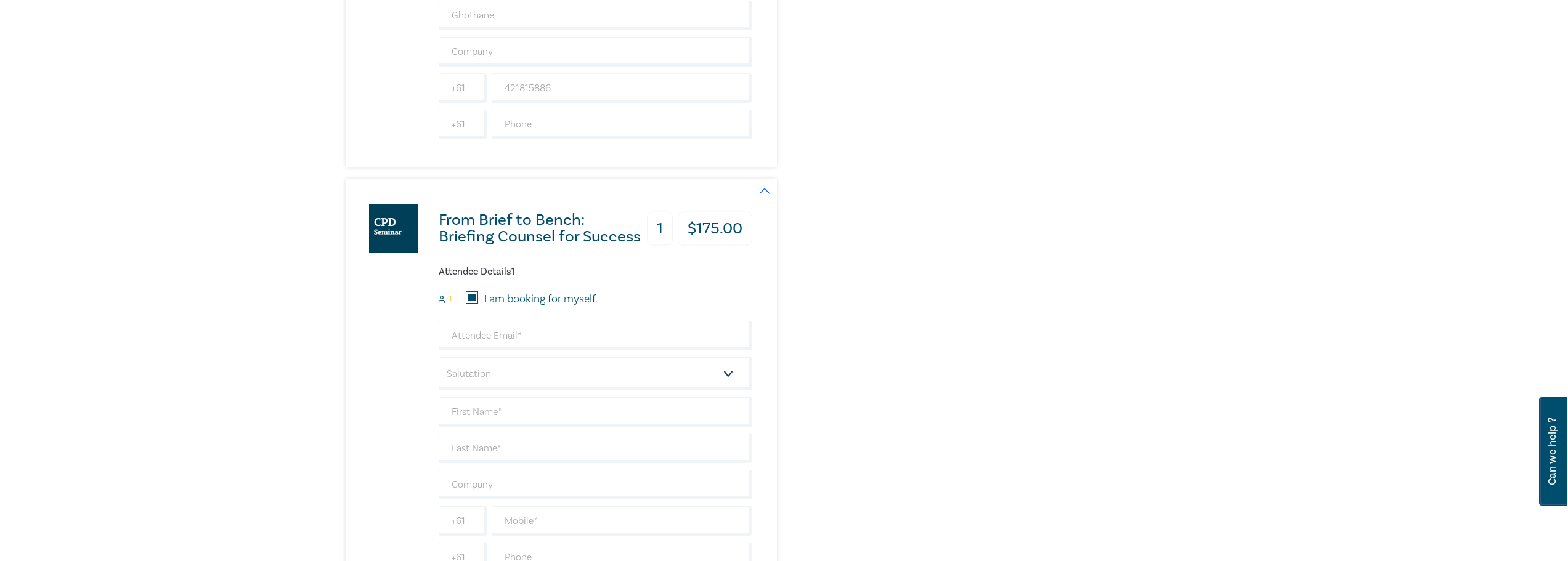
type input "421815886"
click at [521, 378] on select "Salutation Mr. Mrs. Ms. Miss Dr. Prof. Other" at bounding box center [595, 374] width 314 height 33
select select "Mr."
click at [438, 358] on select "Salutation Mr. Mrs. Ms. Miss Dr. Prof. Other" at bounding box center [595, 374] width 314 height 33
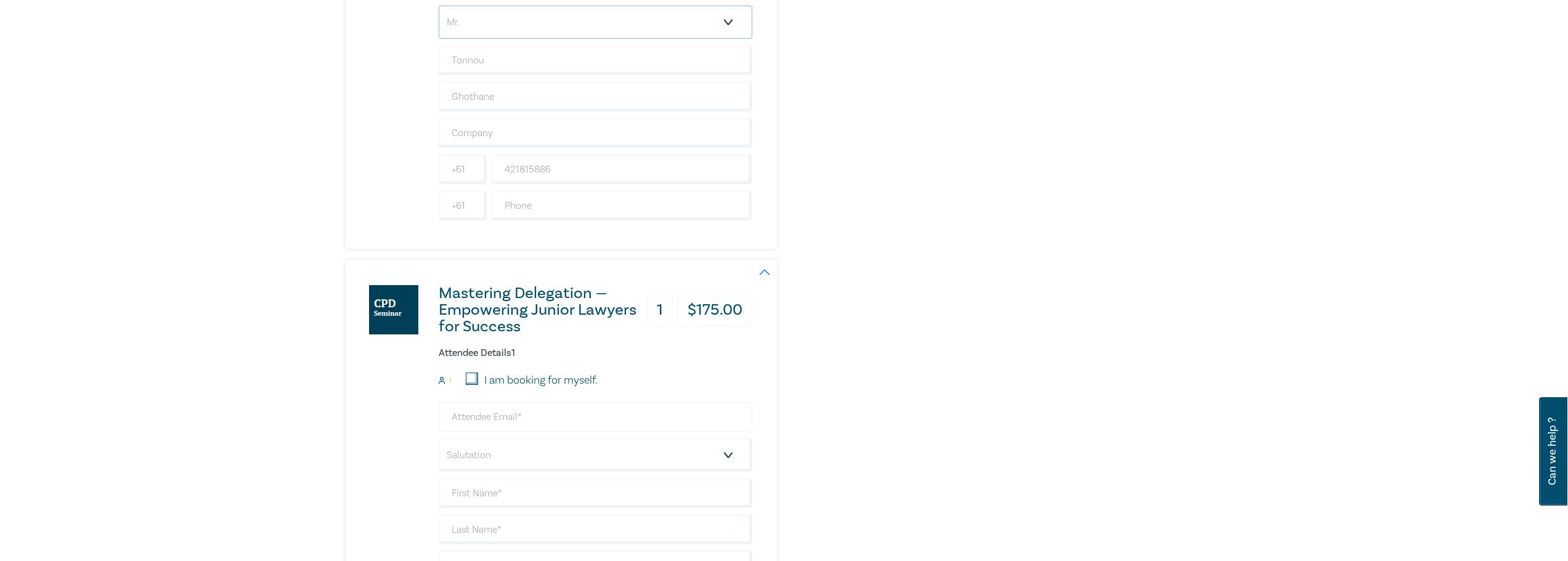
scroll to position [1294, 0]
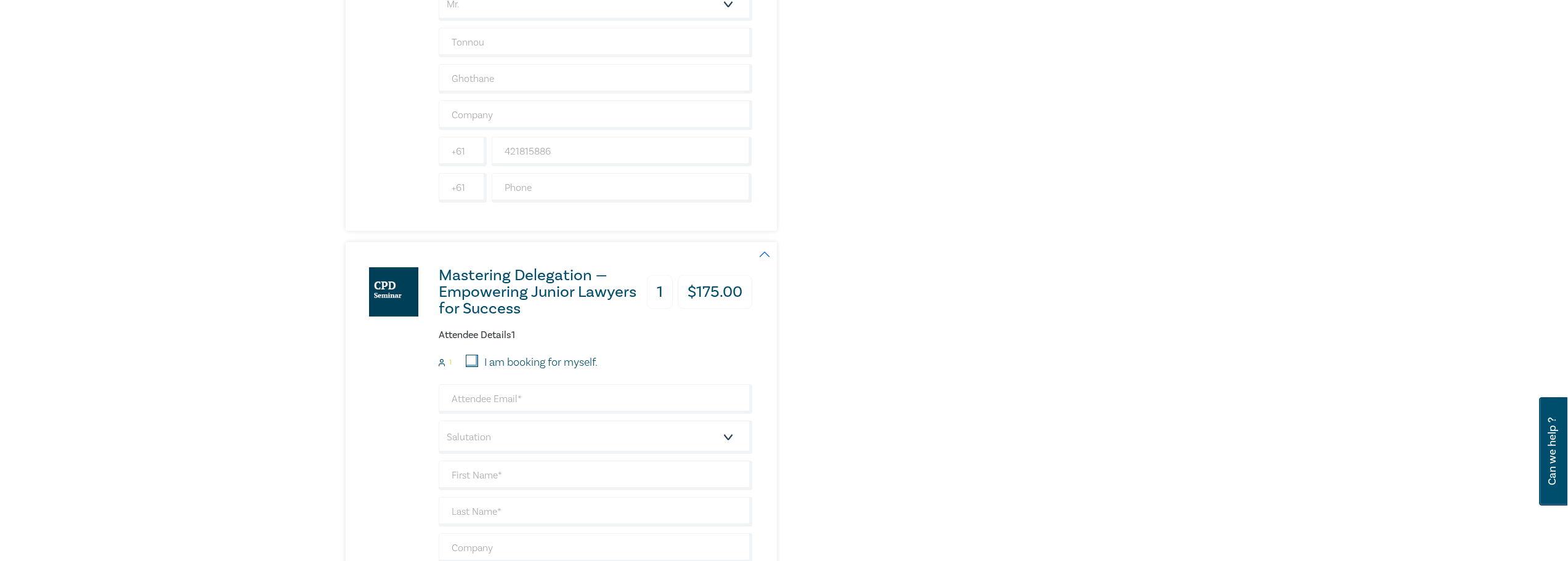
click at [469, 359] on input "I am booking for myself." at bounding box center [472, 361] width 13 height 13
checkbox input "true"
type input "tonnou@ghothane.com.au"
type input "Tonnou"
type input "Ghothane"
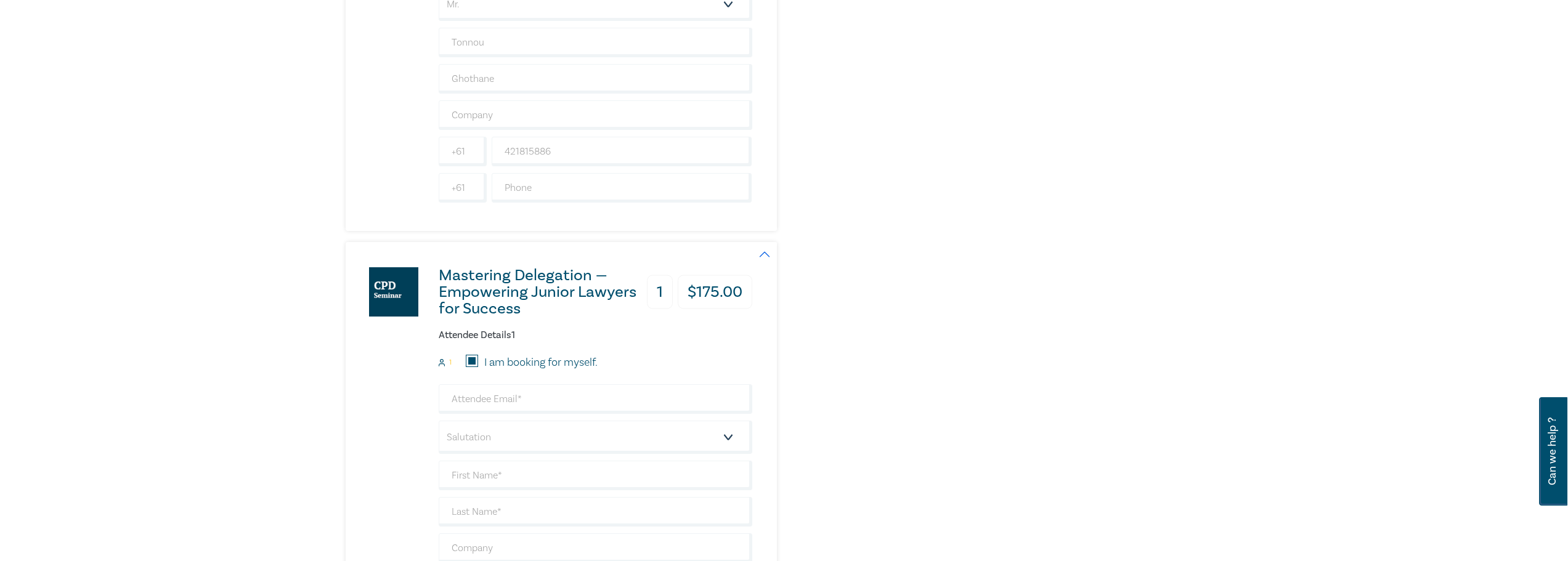
type input "421815886"
click at [499, 437] on select "Salutation Mr. Mrs. Ms. Miss Dr. Prof. Other" at bounding box center [595, 437] width 314 height 33
select select "Mr."
click at [438, 421] on select "Salutation Mr. Mrs. Ms. Miss Dr. Prof. Other" at bounding box center [595, 437] width 314 height 33
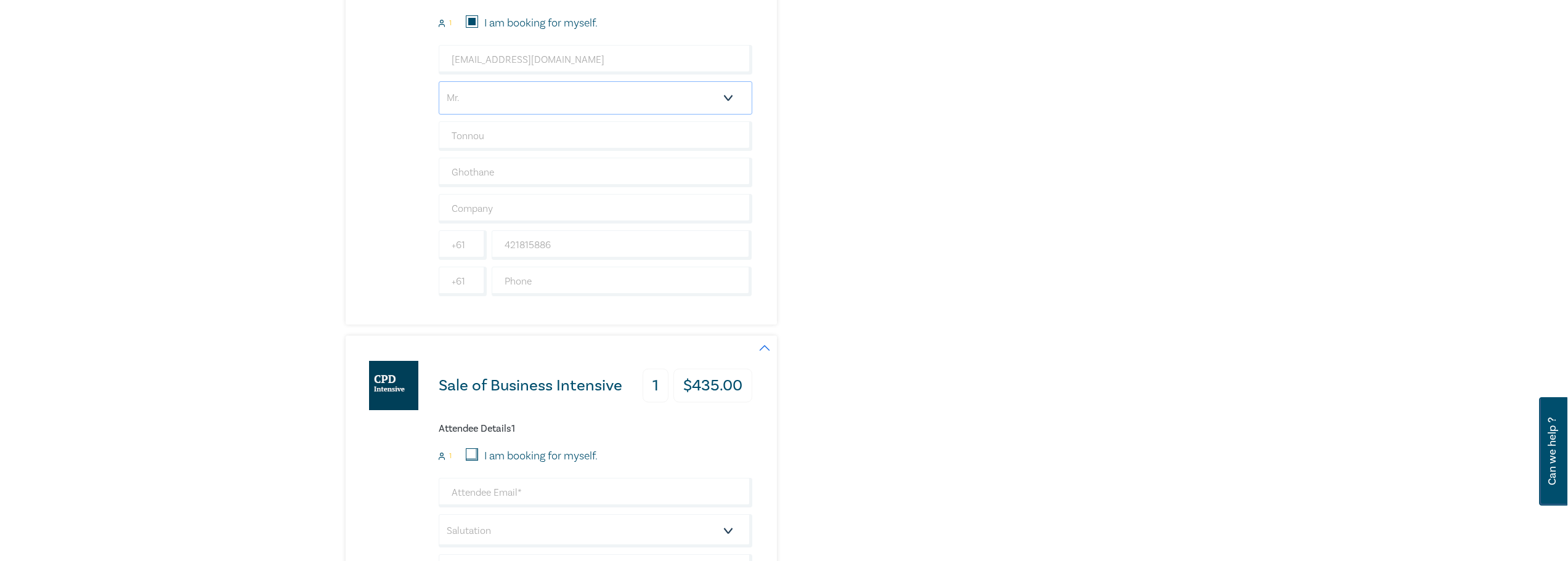
scroll to position [1663, 0]
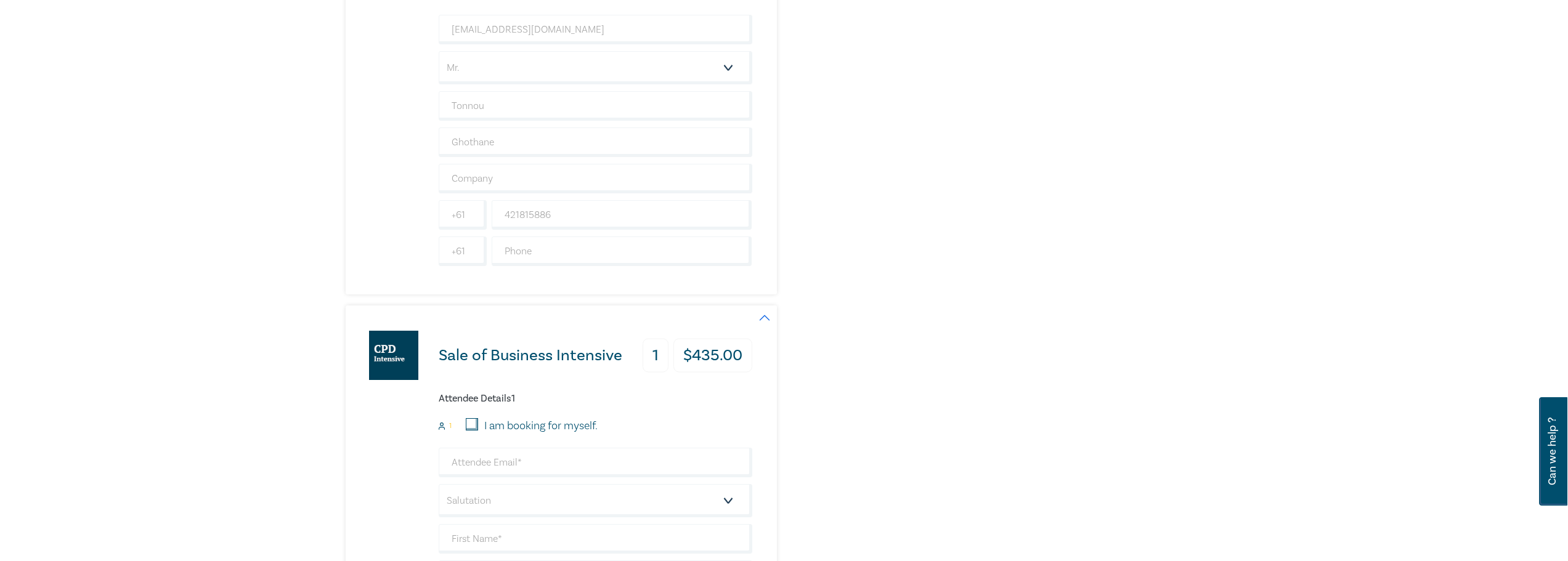
click at [474, 422] on input "I am booking for myself." at bounding box center [472, 424] width 13 height 13
checkbox input "true"
type input "tonnou@ghothane.com.au"
type input "Tonnou"
type input "Ghothane"
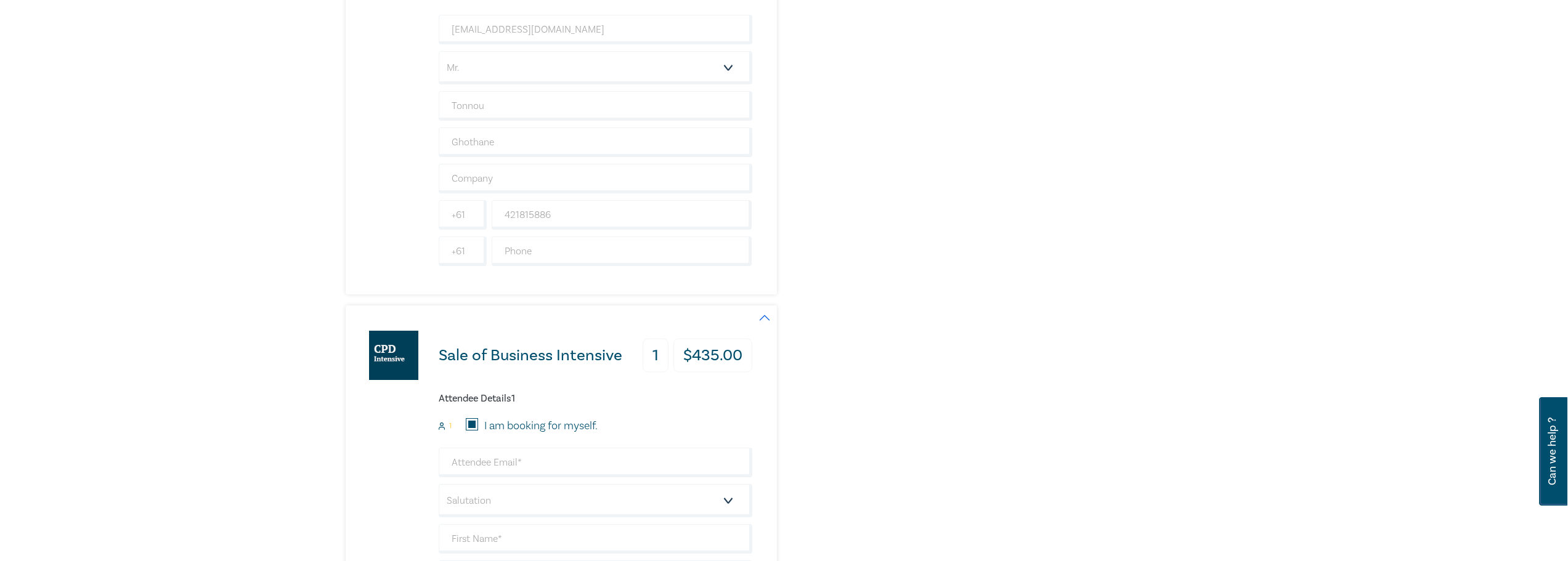
type input "421815886"
click at [512, 500] on select "Salutation Mr. Mrs. Ms. Miss Dr. Prof. Other" at bounding box center [595, 500] width 314 height 33
select select "Mr."
click at [438, 484] on select "Salutation Mr. Mrs. Ms. Miss Dr. Prof. Other" at bounding box center [595, 500] width 314 height 33
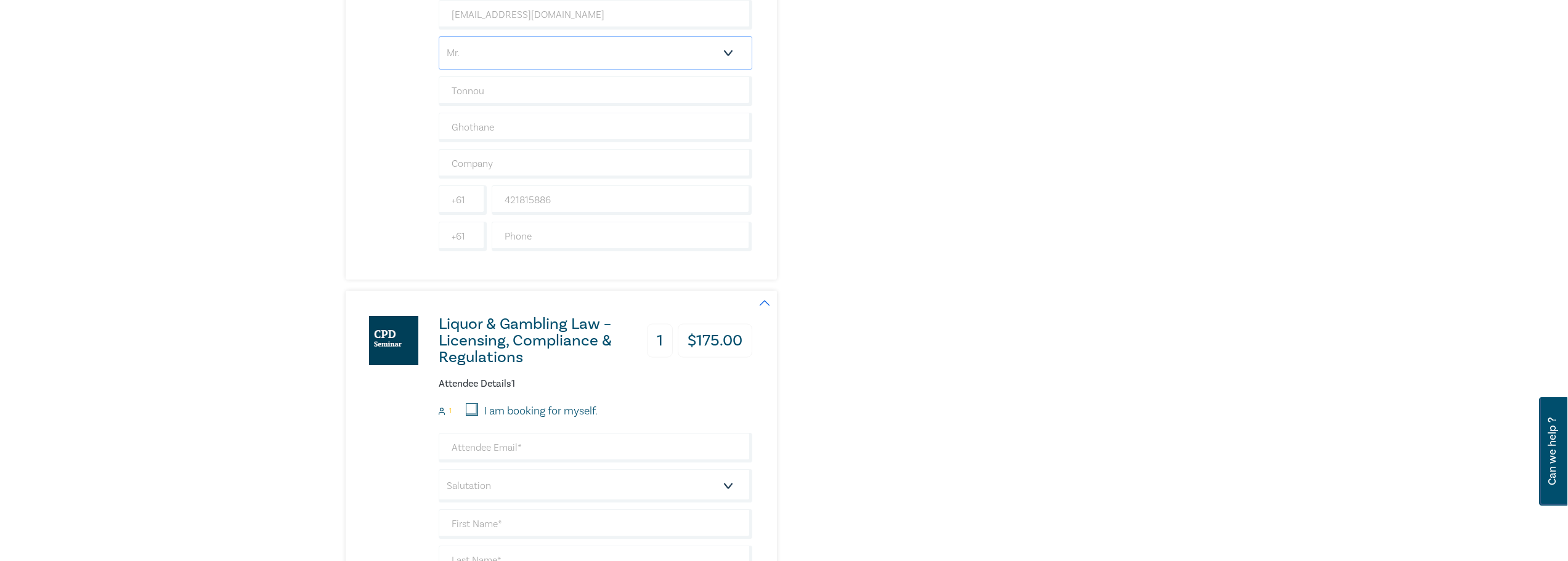
scroll to position [2218, 0]
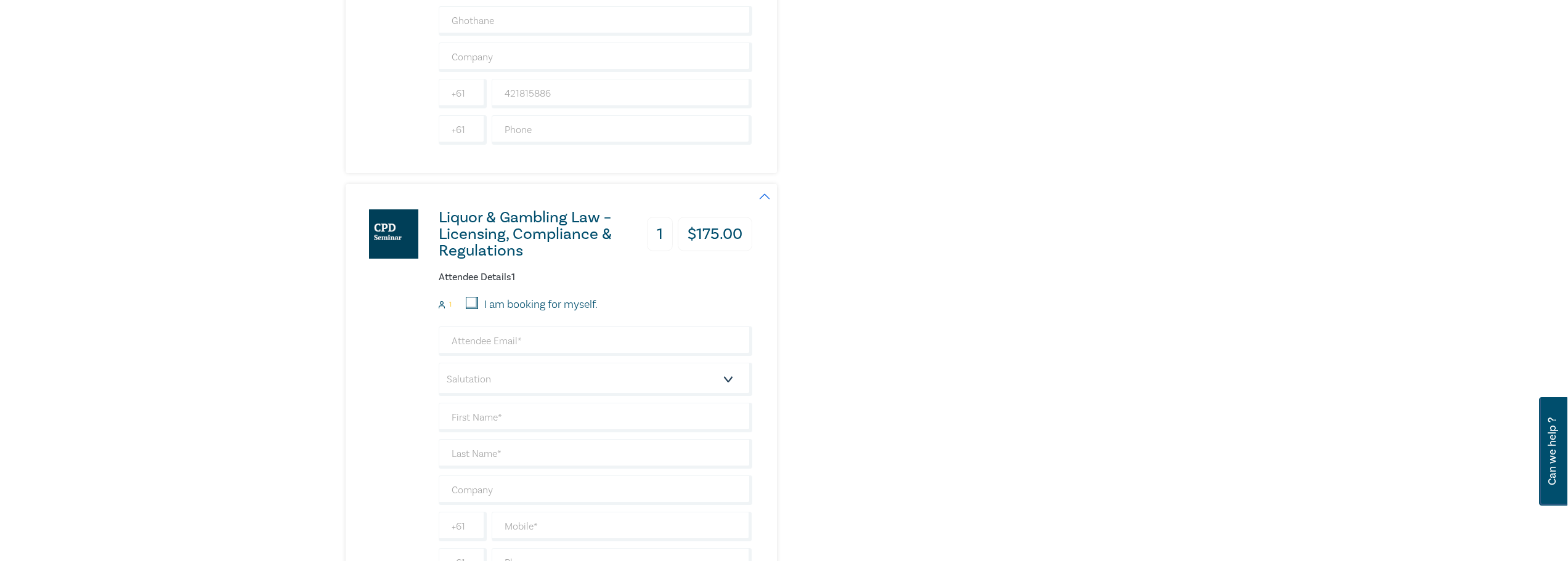
click at [473, 305] on input "I am booking for myself." at bounding box center [472, 303] width 13 height 13
checkbox input "true"
type input "tonnou@ghothane.com.au"
type input "Tonnou"
type input "Ghothane"
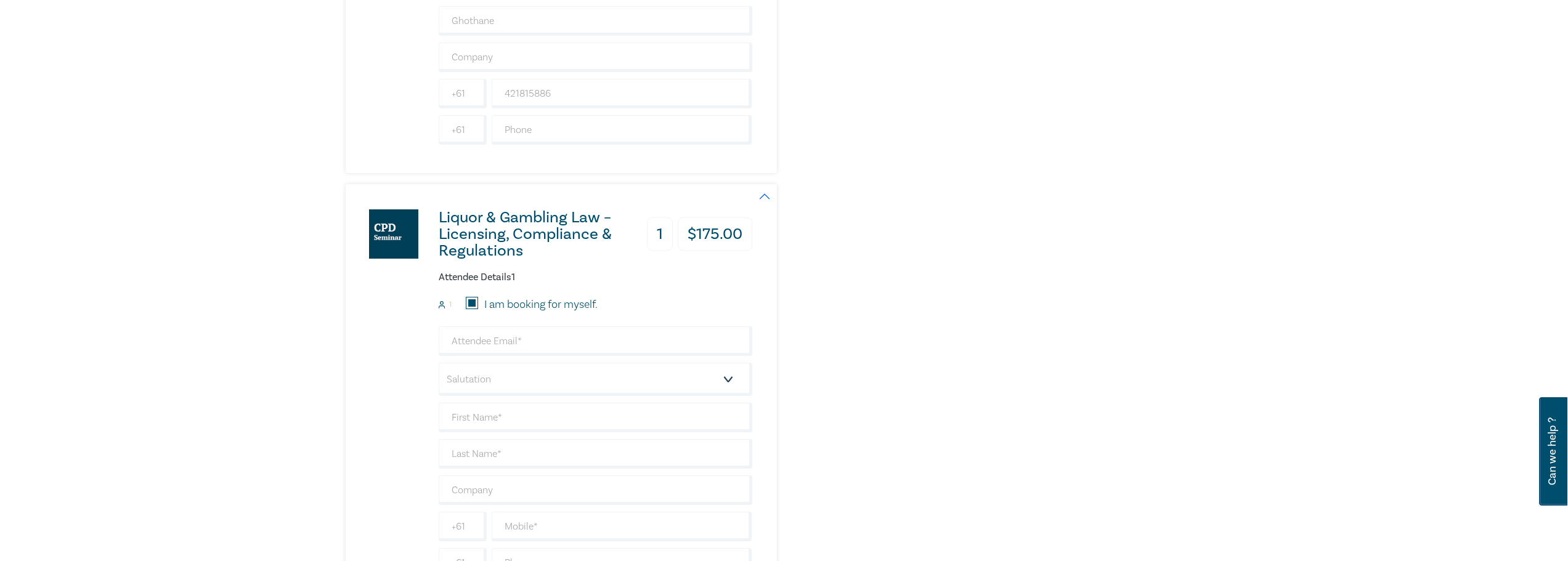
type input "421815886"
click at [512, 375] on select "Salutation Mr. Mrs. Ms. Miss Dr. Prof. Other" at bounding box center [595, 379] width 314 height 33
select select "Mr."
click at [438, 363] on select "Salutation Mr. Mrs. Ms. Miss Dr. Prof. Other" at bounding box center [595, 379] width 314 height 33
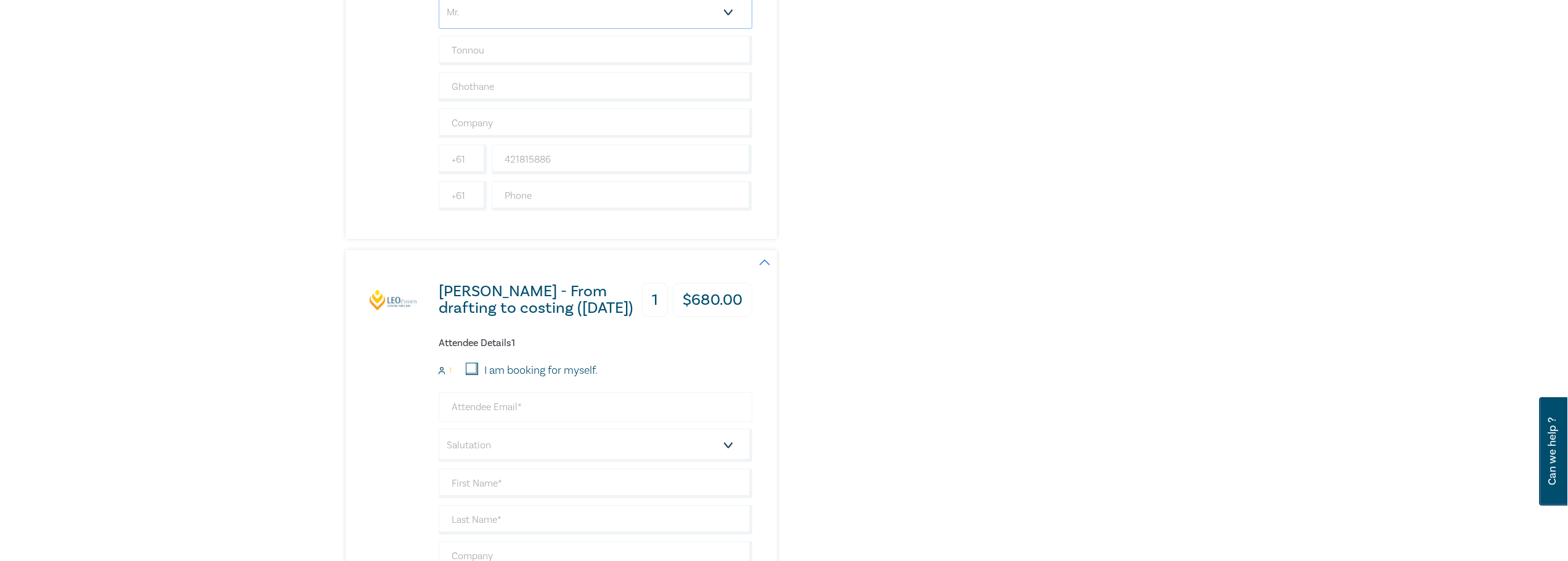
scroll to position [2587, 0]
click at [472, 365] on input "I am booking for myself." at bounding box center [472, 367] width 13 height 13
checkbox input "true"
type input "tonnou@ghothane.com.au"
type input "Tonnou"
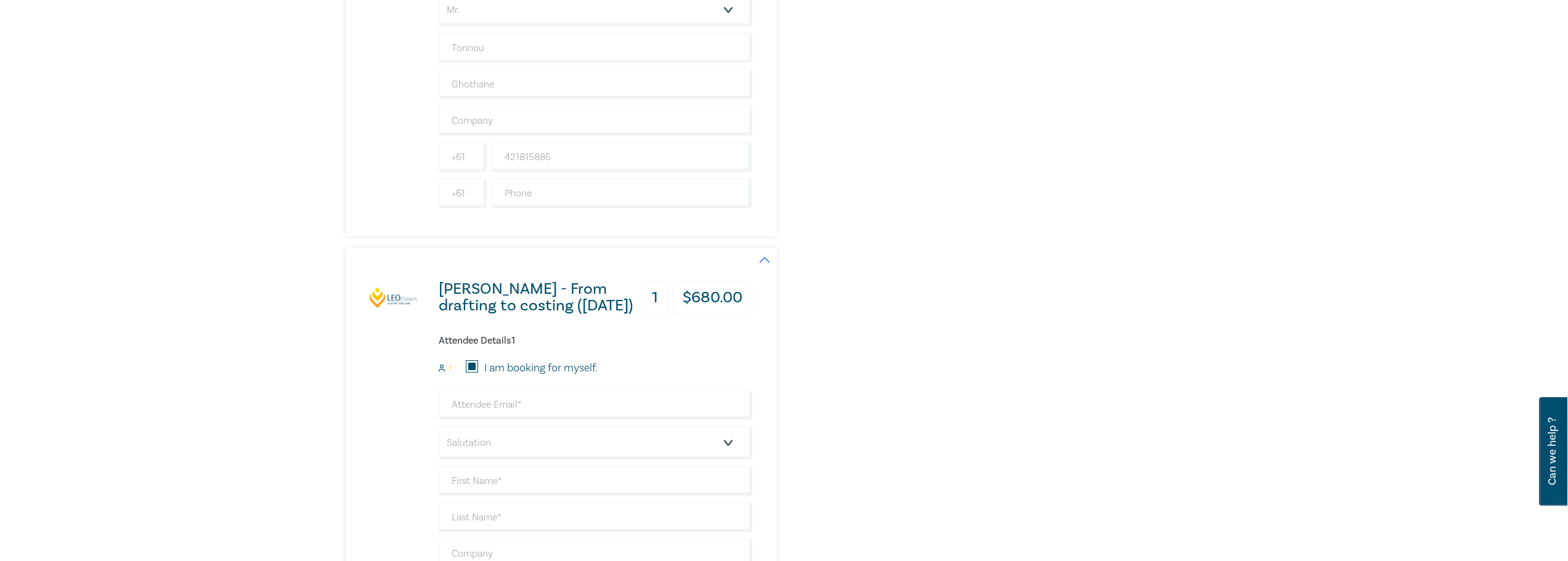
type input "Ghothane"
type input "421815886"
click at [498, 442] on select "Salutation Mr. Mrs. Ms. Miss Dr. Prof. Other" at bounding box center [595, 443] width 314 height 33
select select "Mr."
click at [438, 427] on select "Salutation Mr. Mrs. Ms. Miss Dr. Prof. Other" at bounding box center [595, 443] width 314 height 33
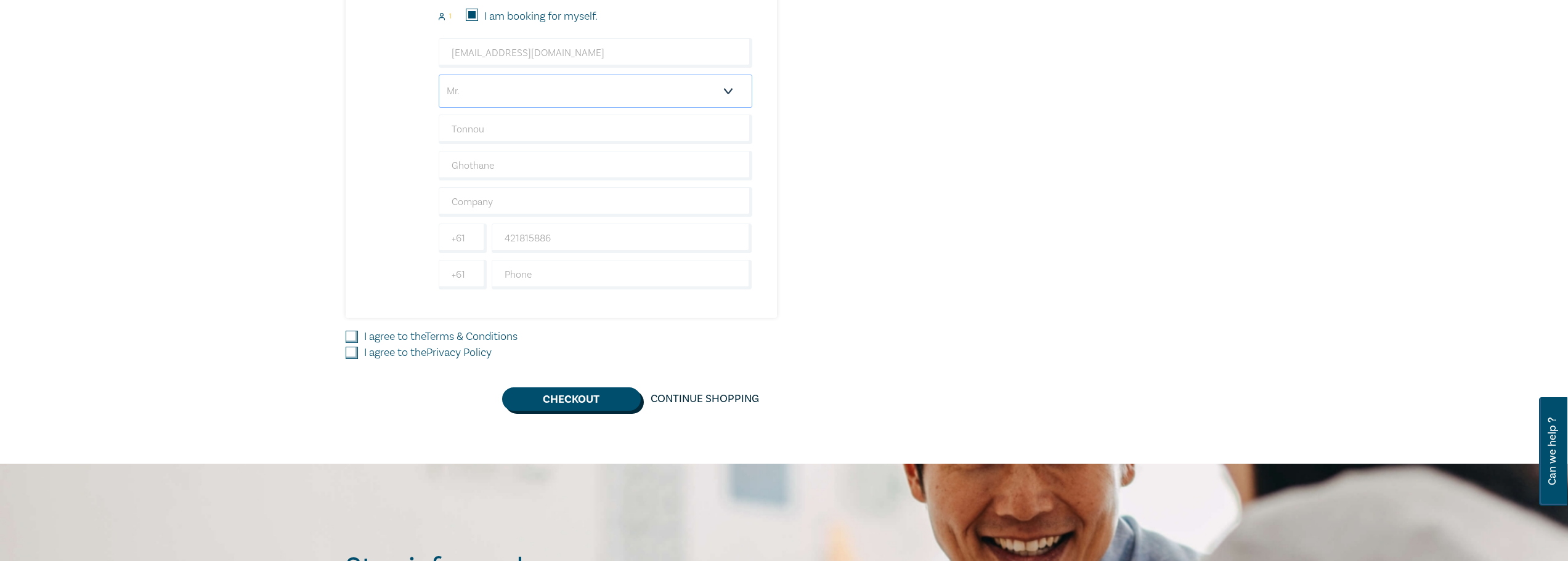
scroll to position [2957, 0]
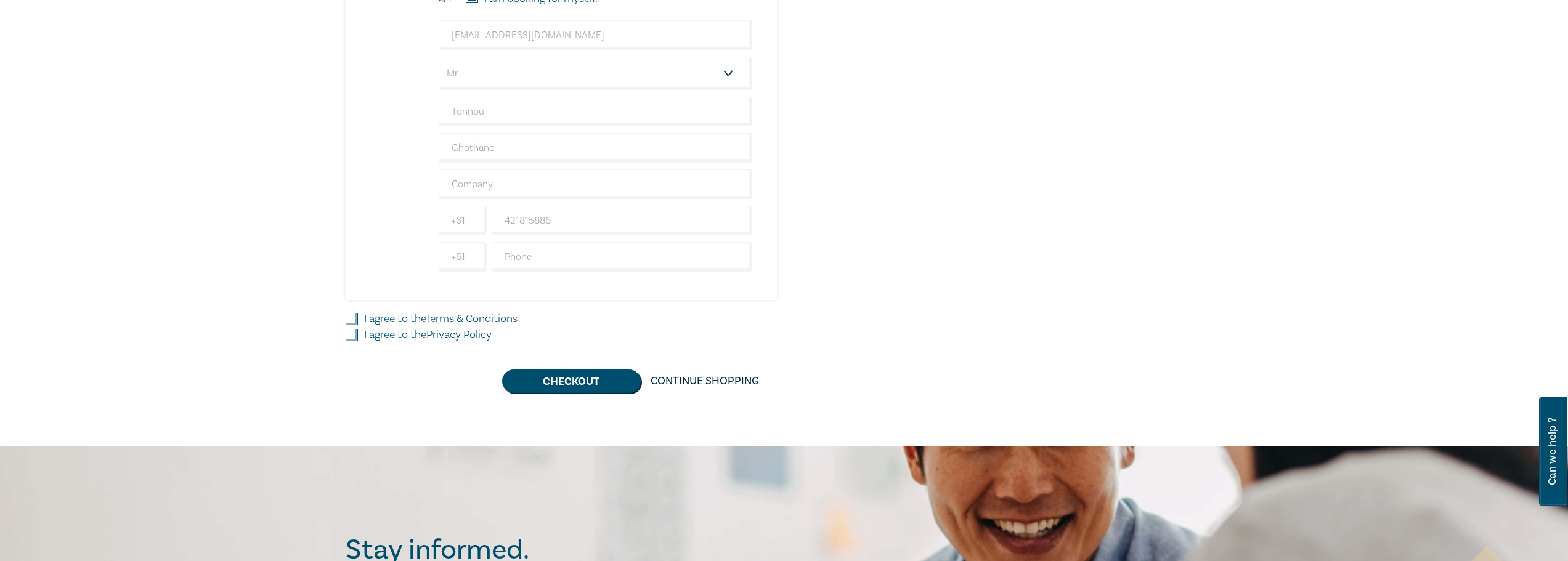
click at [355, 317] on input "I agree to the Terms & Conditions" at bounding box center [352, 320] width 13 height 13
checkbox input "true"
click at [354, 340] on input "I agree to the Privacy Policy" at bounding box center [352, 335] width 13 height 13
checkbox input "true"
click at [559, 381] on button "Checkout" at bounding box center [571, 381] width 139 height 23
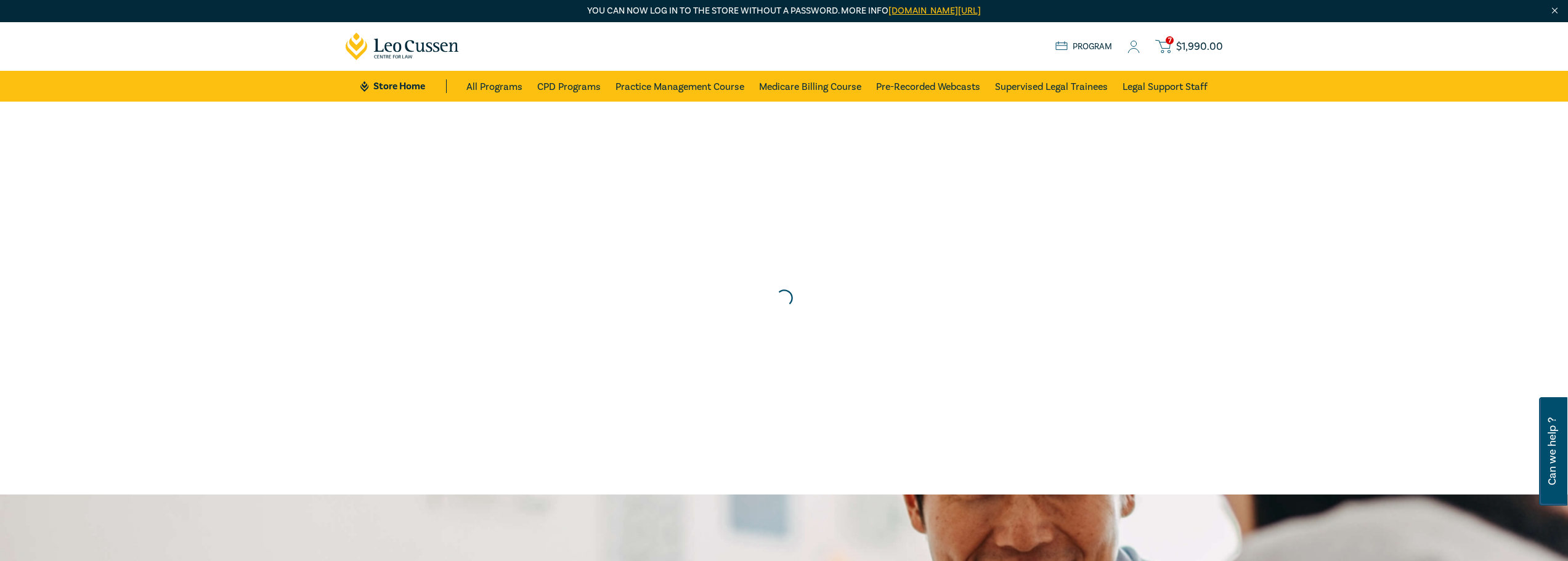
scroll to position [0, 0]
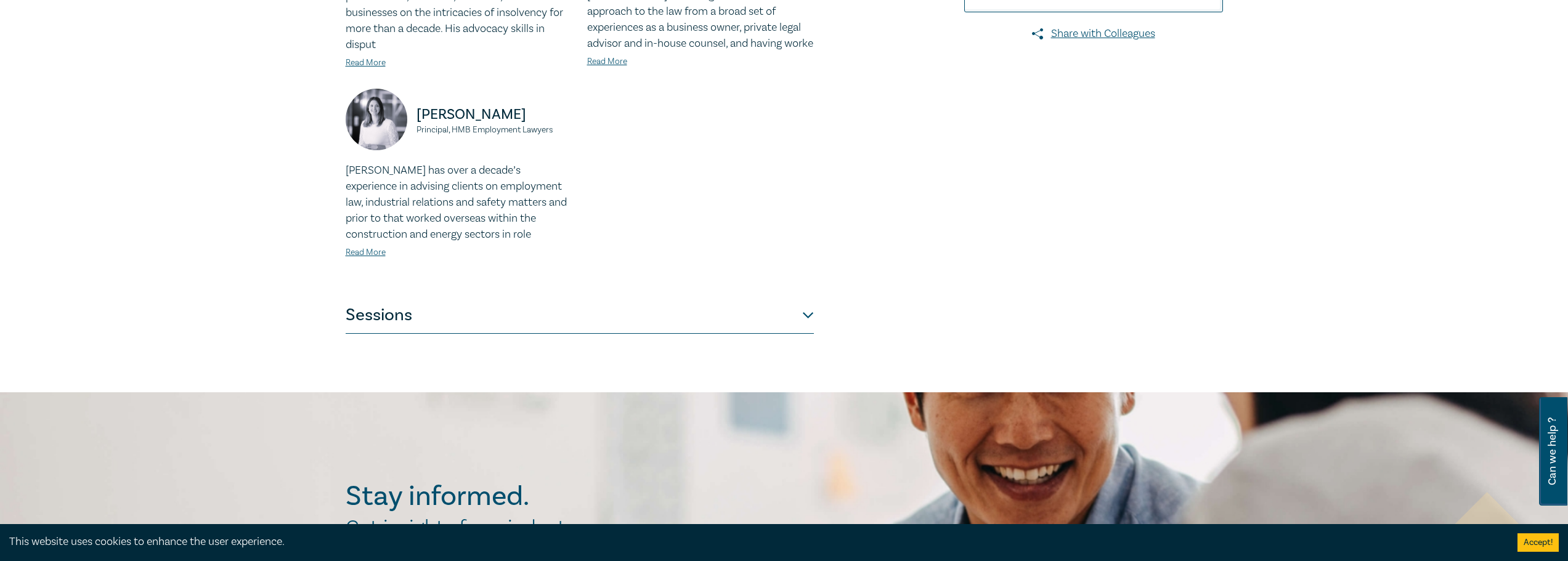
scroll to position [493, 0]
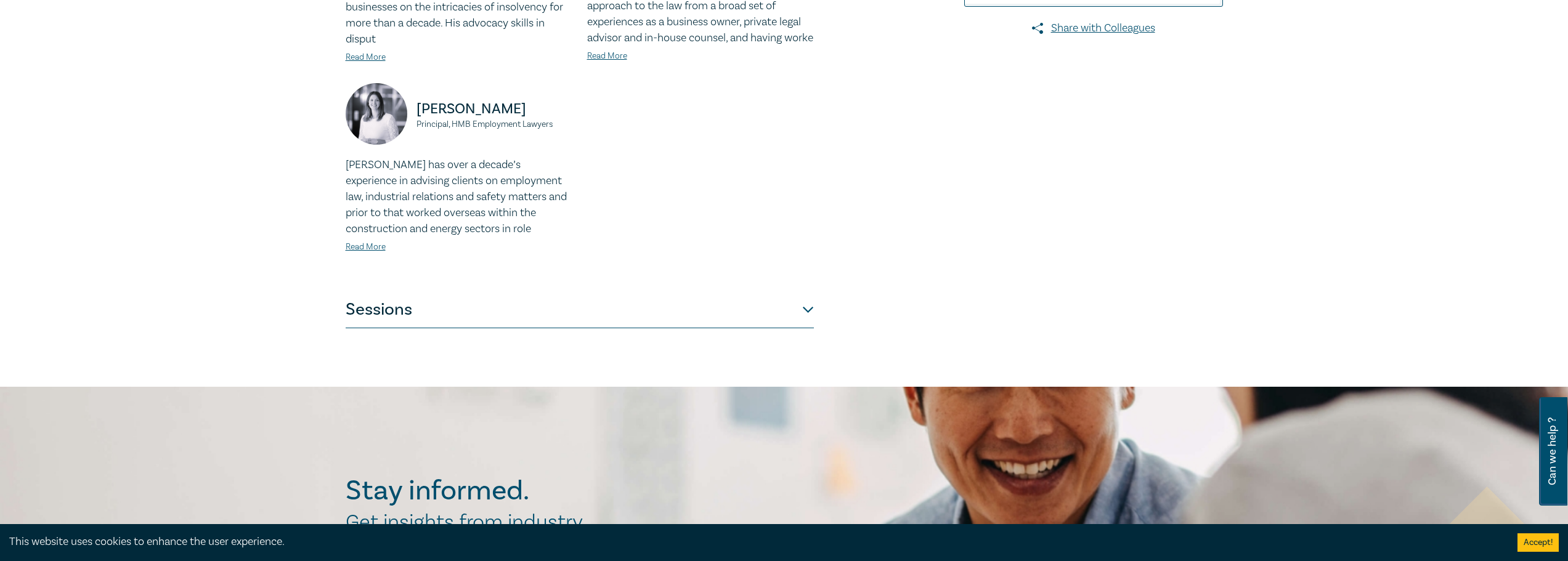
click at [809, 294] on button "Sessions" at bounding box center [579, 310] width 468 height 37
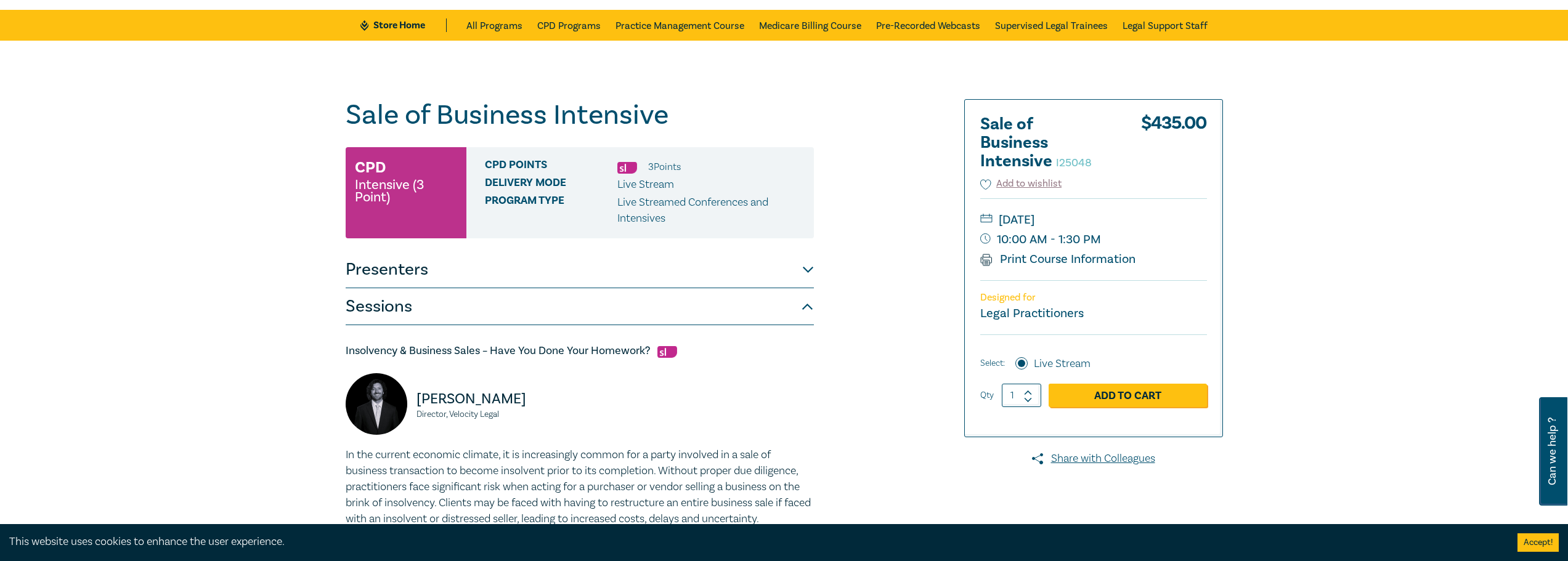
scroll to position [62, 0]
